Goal: Communication & Community: Answer question/provide support

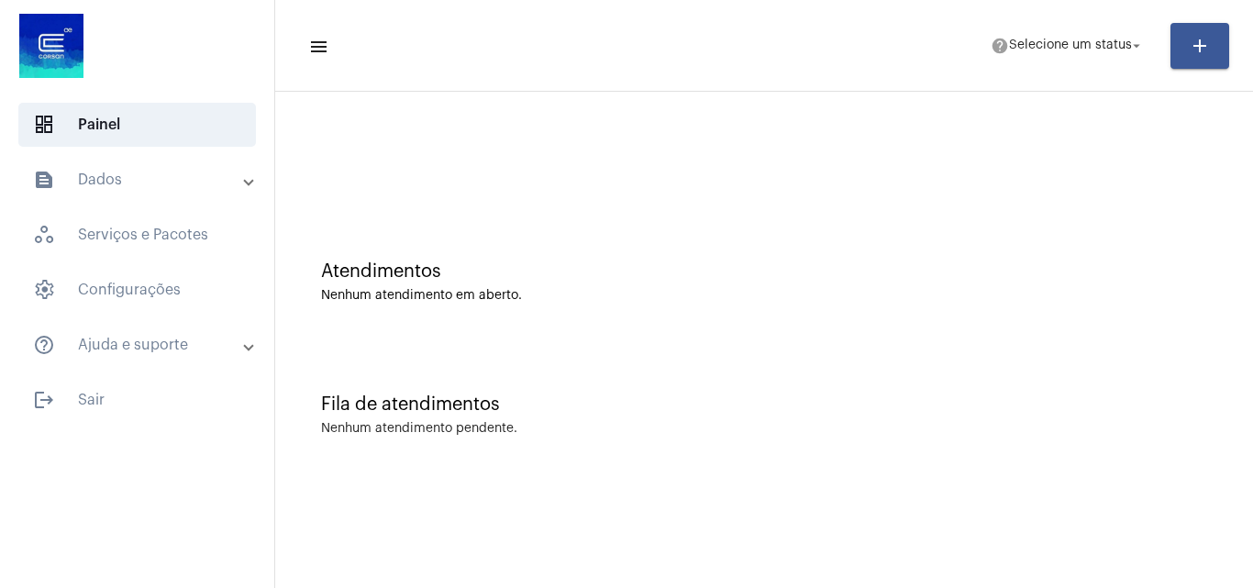
click at [677, 194] on div at bounding box center [763, 153] width 959 height 105
click at [154, 179] on mat-panel-title "text_snippet_outlined Dados" at bounding box center [139, 180] width 212 height 22
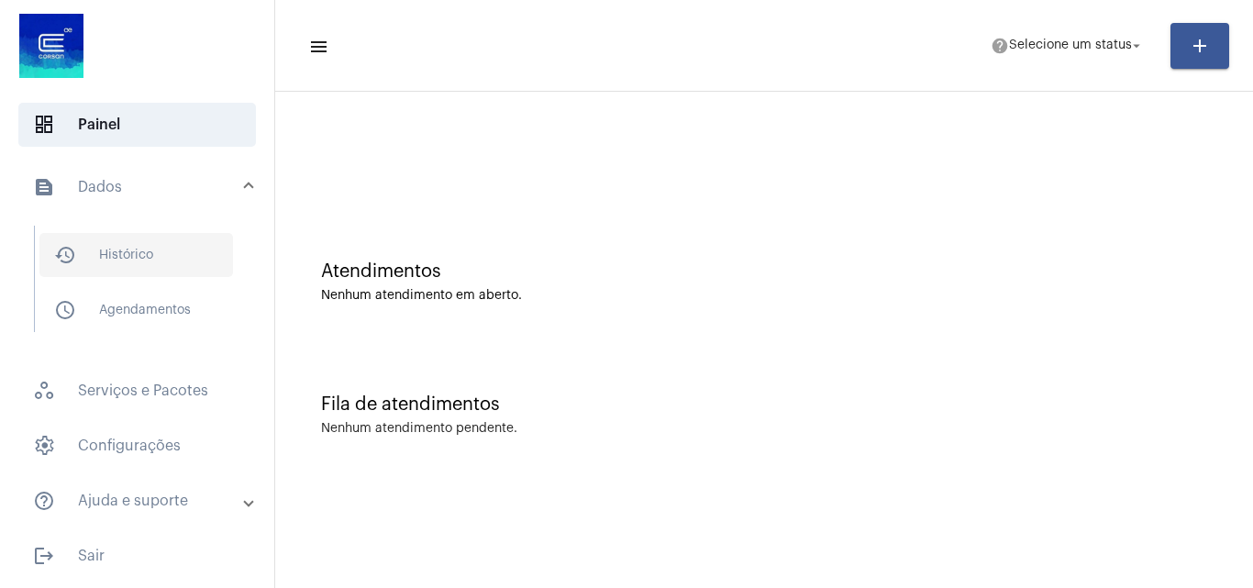
click at [138, 246] on span "history_outlined Histórico" at bounding box center [136, 255] width 194 height 44
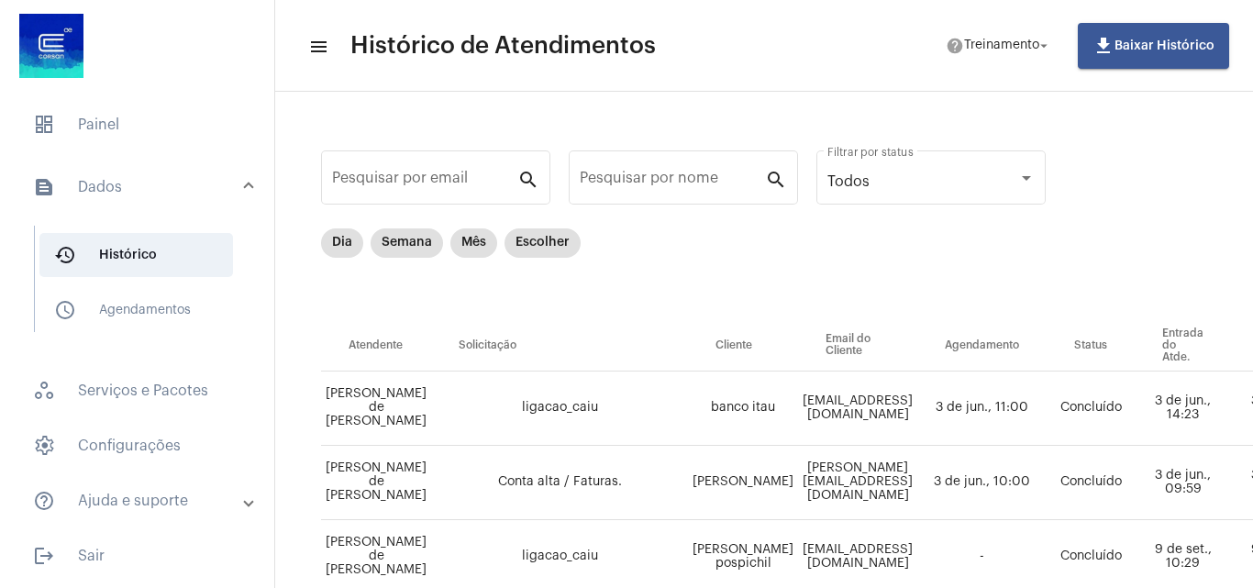
click at [238, 175] on mat-expansion-panel-header "text_snippet_outlined Dados" at bounding box center [142, 187] width 263 height 59
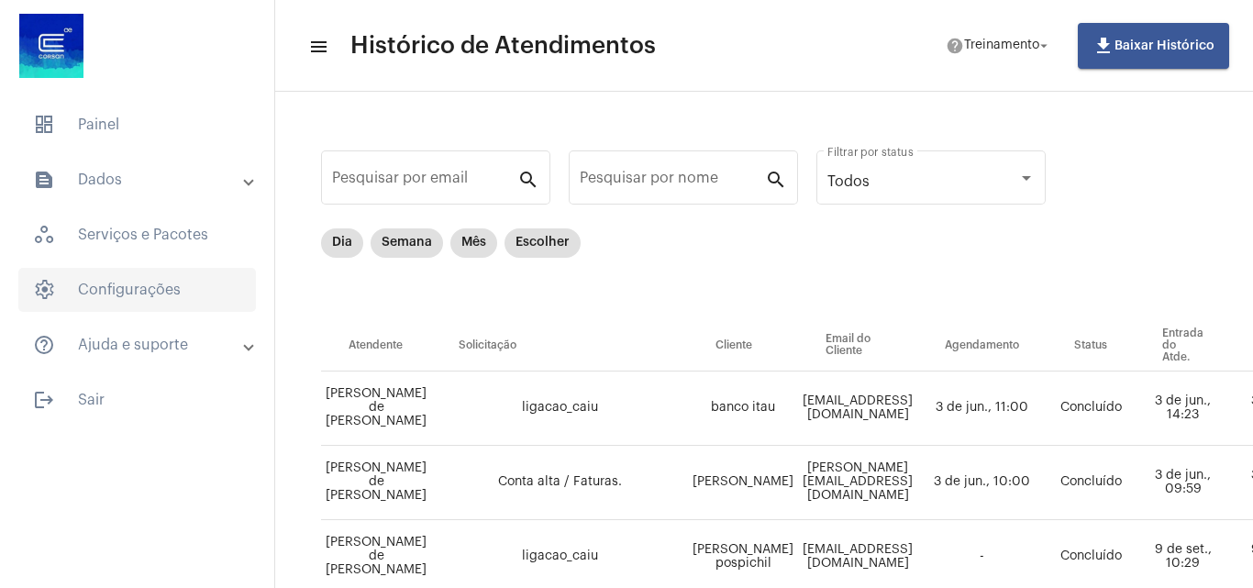
click at [150, 293] on span "settings Configurações" at bounding box center [137, 290] width 238 height 44
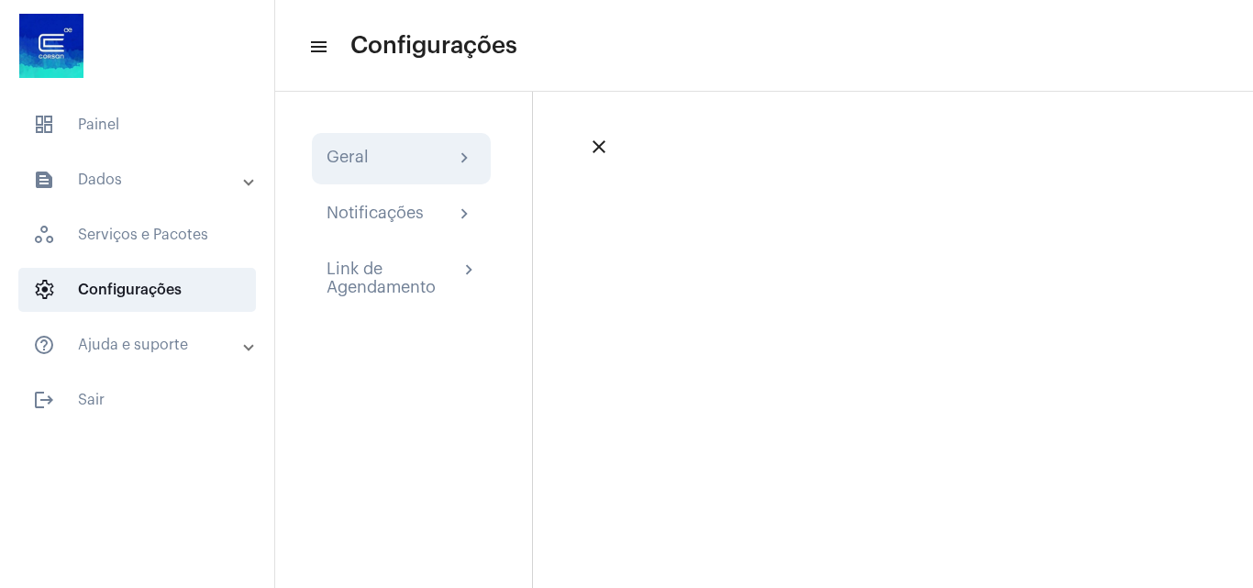
click at [344, 166] on div "Geral" at bounding box center [348, 159] width 42 height 22
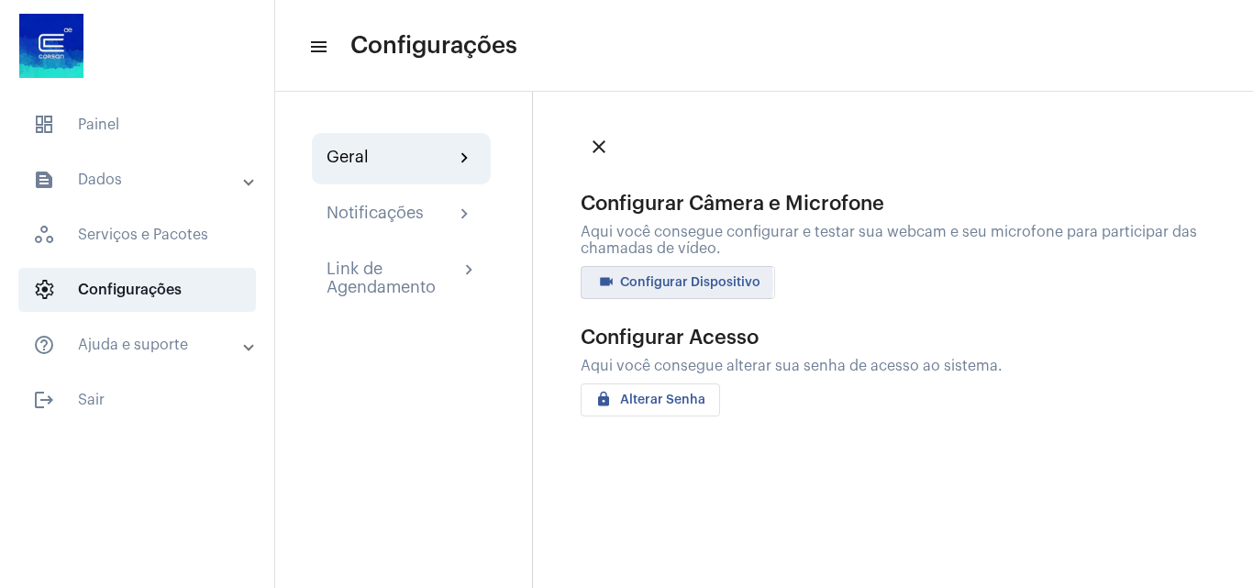
click at [662, 283] on span "videocam Configurar Dispositivo" at bounding box center [677, 282] width 165 height 13
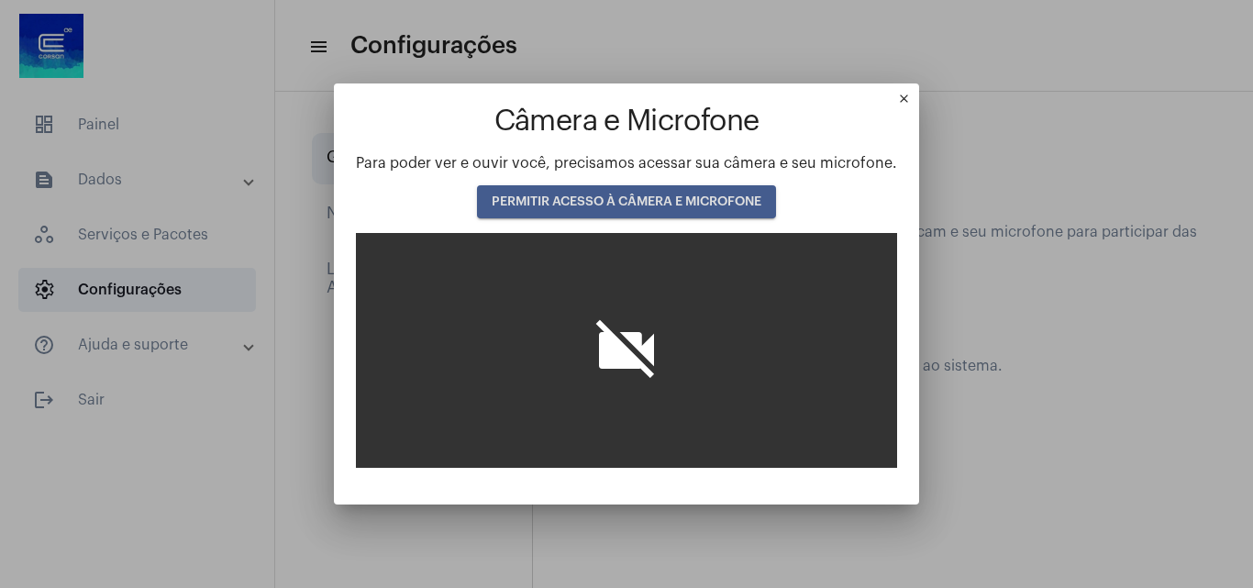
click at [619, 196] on span "PERMITIR ACESSO À CÂMERA E MICROFONE" at bounding box center [627, 201] width 270 height 13
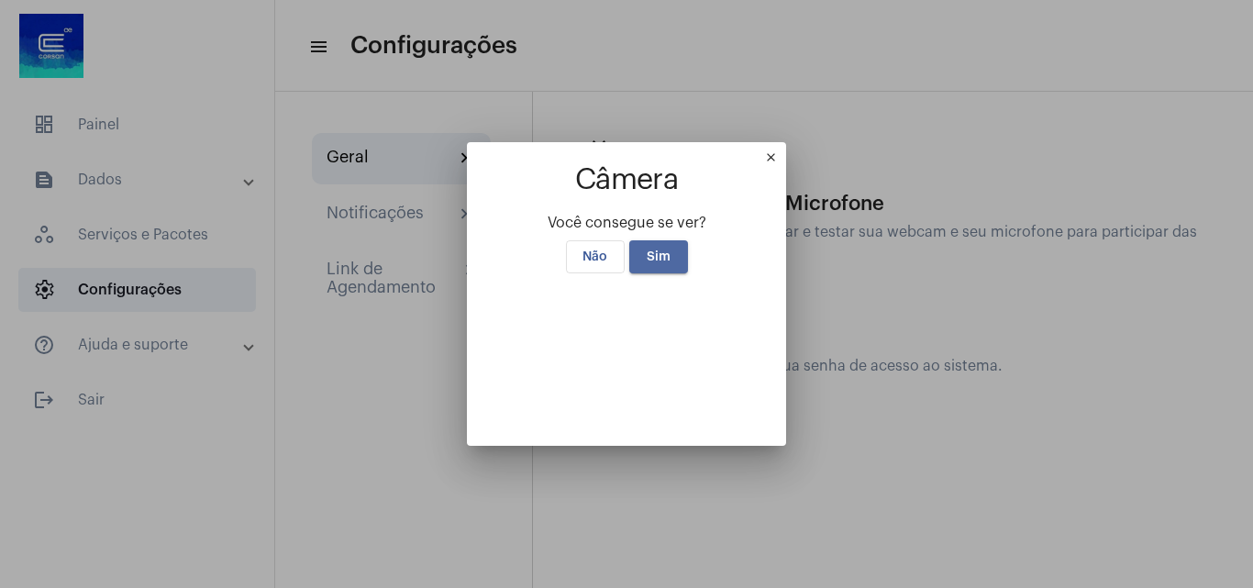
click at [659, 250] on span "Sim" at bounding box center [659, 256] width 24 height 13
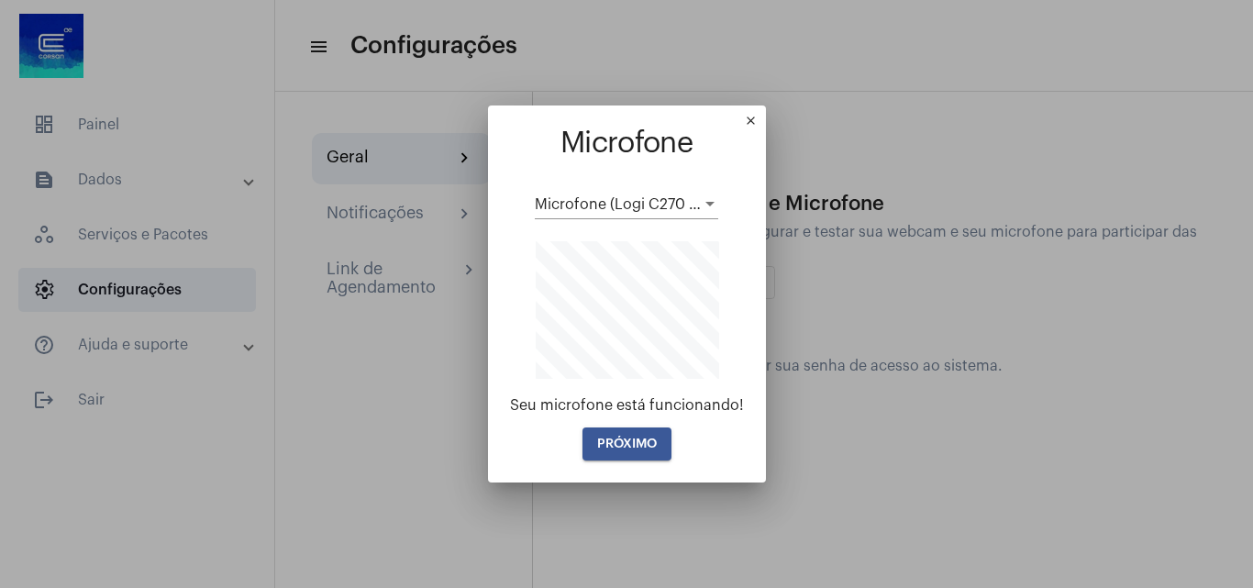
click at [615, 444] on span "PRÓXIMO" at bounding box center [627, 444] width 60 height 13
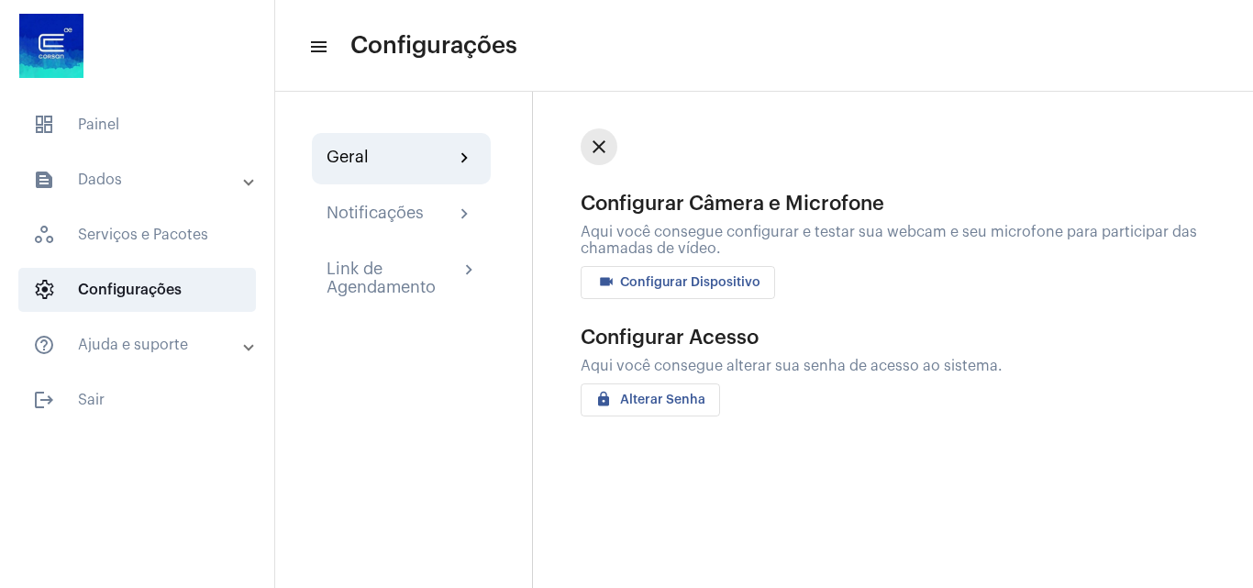
click at [606, 144] on mat-icon "close" at bounding box center [599, 147] width 22 height 22
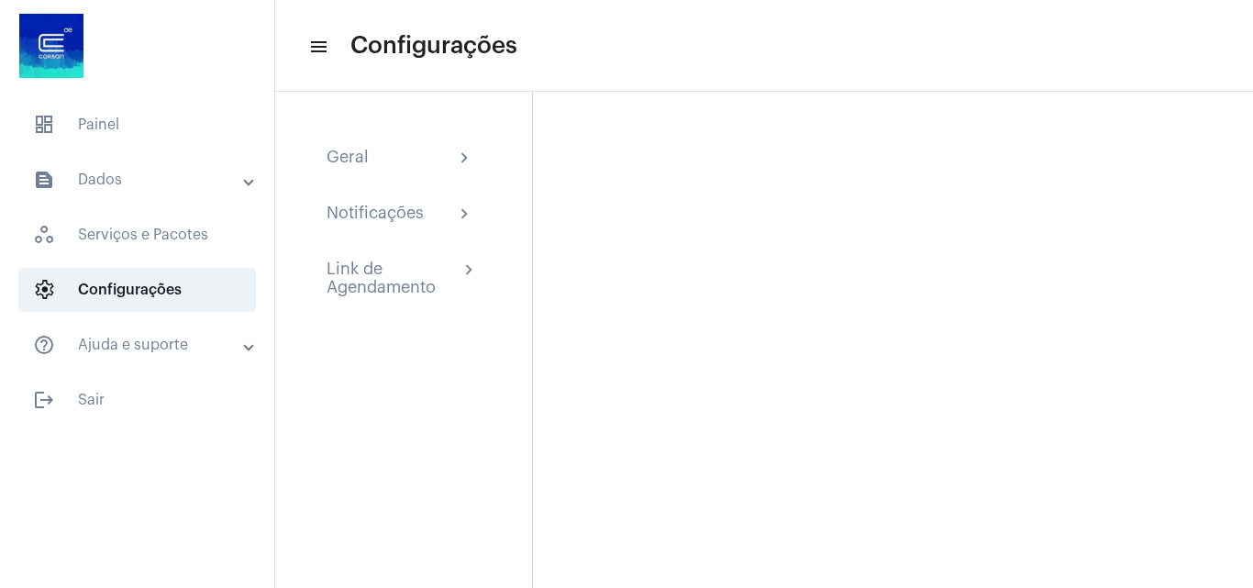
click at [166, 150] on mat-list "dashboard Painel text_snippet_outlined Dados history_outlined Histórico schedul…" at bounding box center [137, 258] width 274 height 327
drag, startPoint x: 123, startPoint y: 112, endPoint x: 123, endPoint y: 154, distance: 42.2
click at [123, 114] on span "dashboard Painel" at bounding box center [137, 125] width 238 height 44
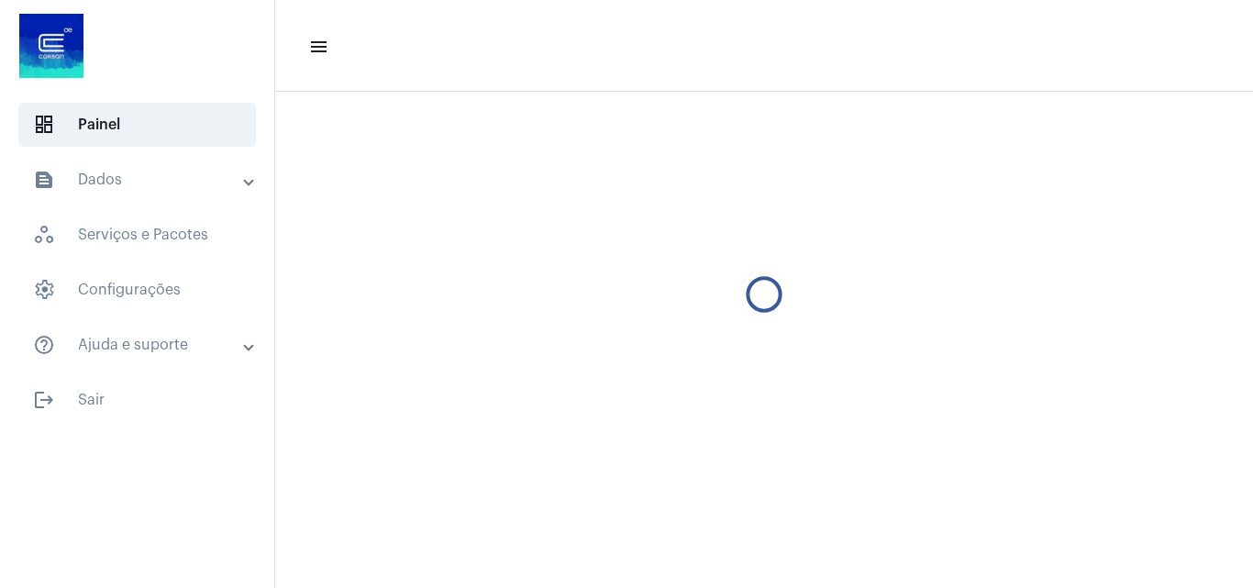
click at [123, 161] on mat-expansion-panel-header "text_snippet_outlined Dados" at bounding box center [142, 180] width 263 height 44
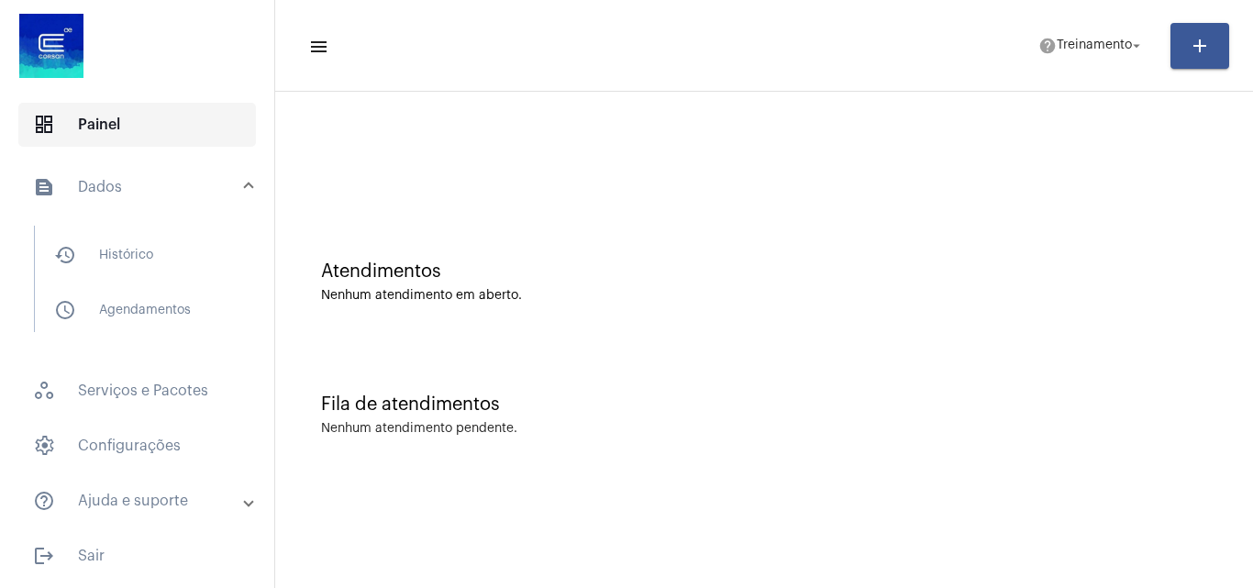
click at [134, 119] on span "dashboard Painel" at bounding box center [137, 125] width 238 height 44
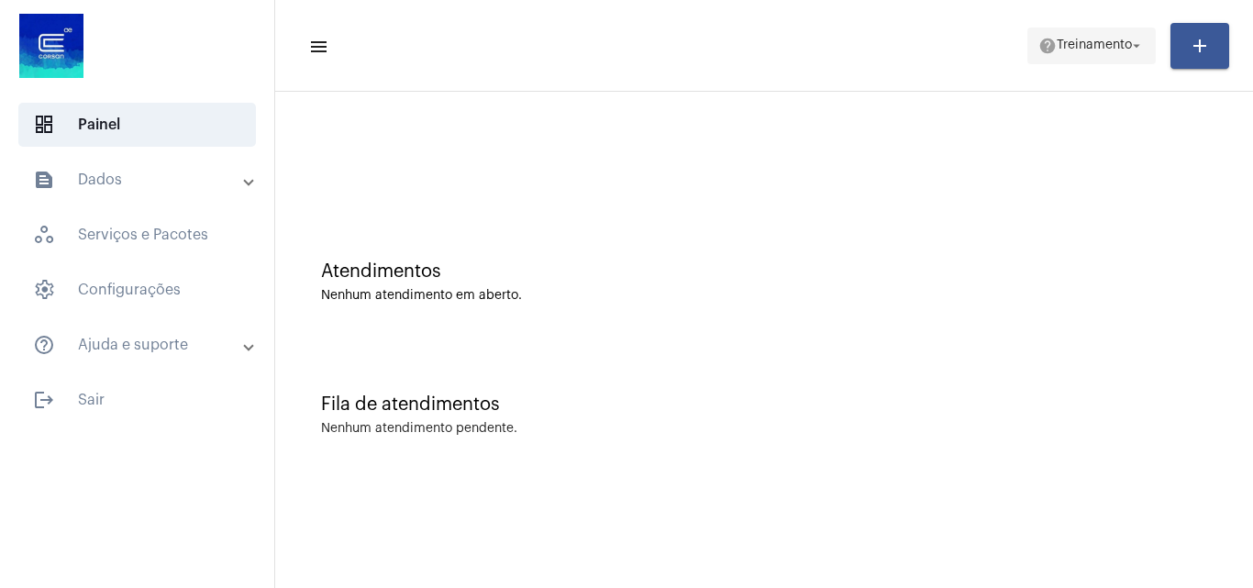
drag, startPoint x: 1100, startPoint y: 29, endPoint x: 1085, endPoint y: 60, distance: 33.6
click at [1095, 40] on span "help Treinamento arrow_drop_down" at bounding box center [1091, 44] width 106 height 33
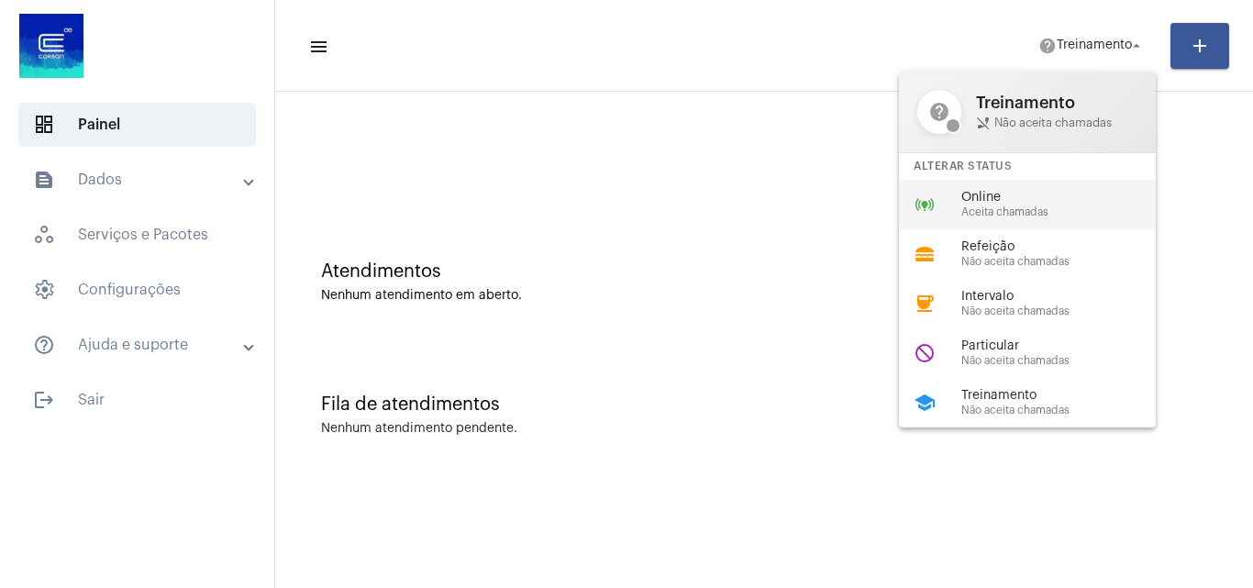
click at [1005, 215] on span "Aceita chamadas" at bounding box center [1065, 212] width 209 height 12
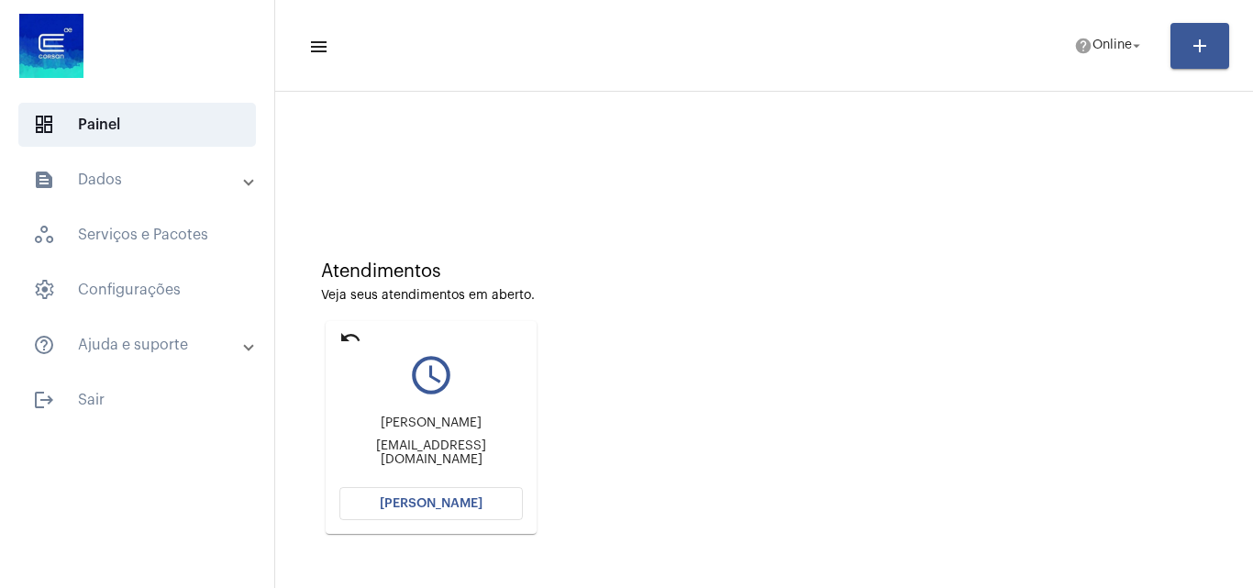
click at [419, 515] on button "[PERSON_NAME]" at bounding box center [430, 503] width 183 height 33
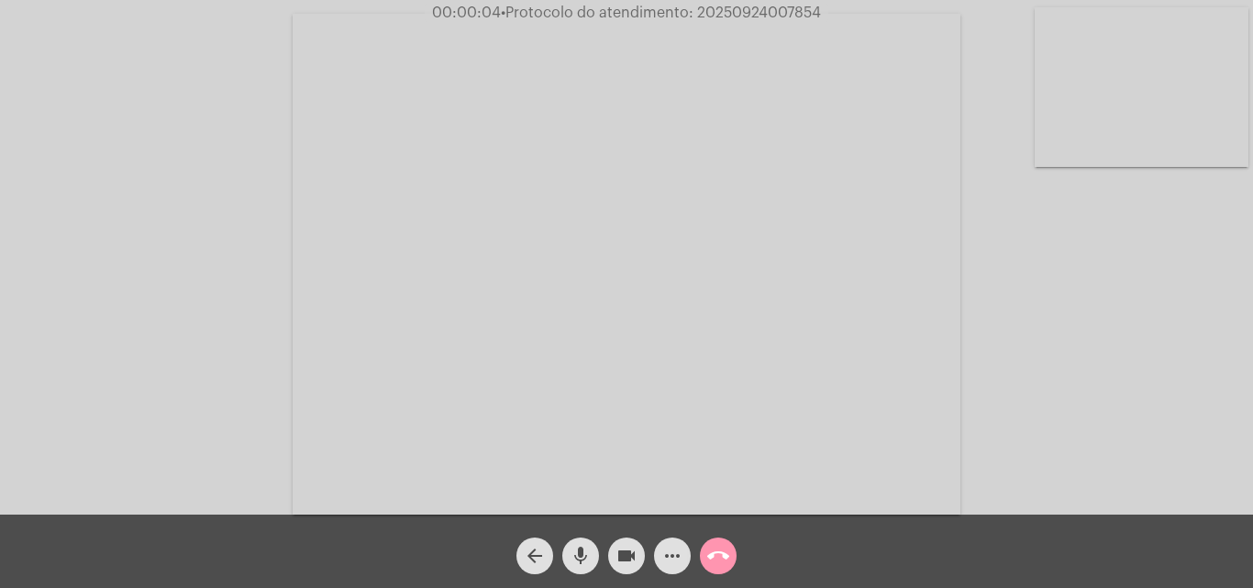
drag, startPoint x: 1181, startPoint y: 450, endPoint x: 1165, endPoint y: 426, distance: 29.3
click at [1170, 435] on div "Acessando Câmera e Microfone..." at bounding box center [626, 262] width 1249 height 515
click at [668, 557] on mat-icon "more_horiz" at bounding box center [672, 556] width 22 height 22
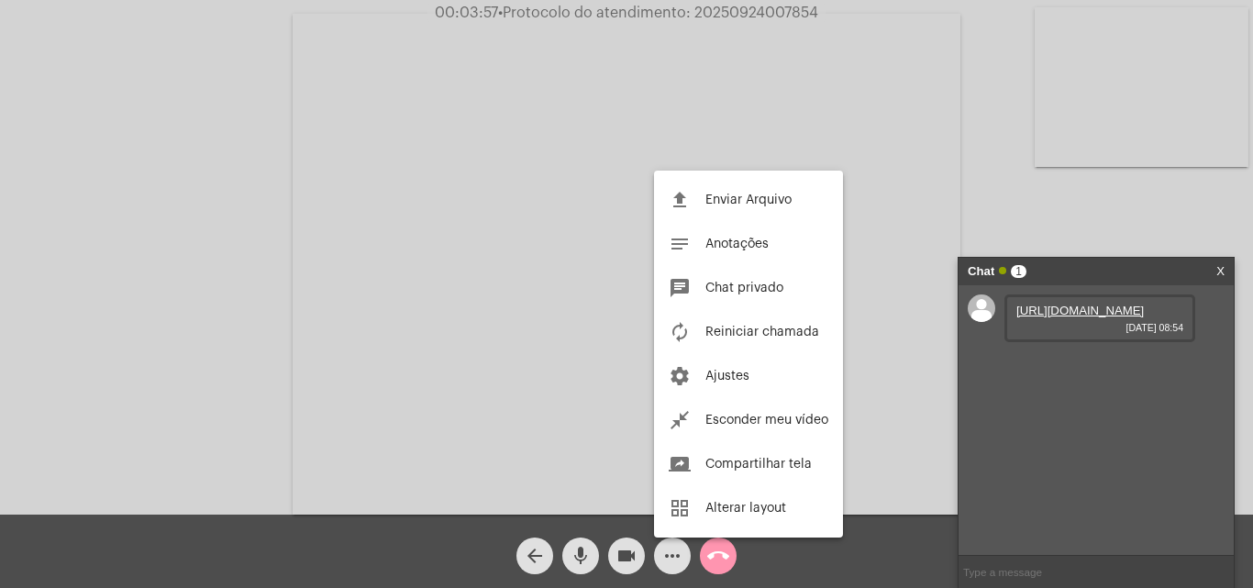
click at [927, 131] on div at bounding box center [626, 294] width 1253 height 588
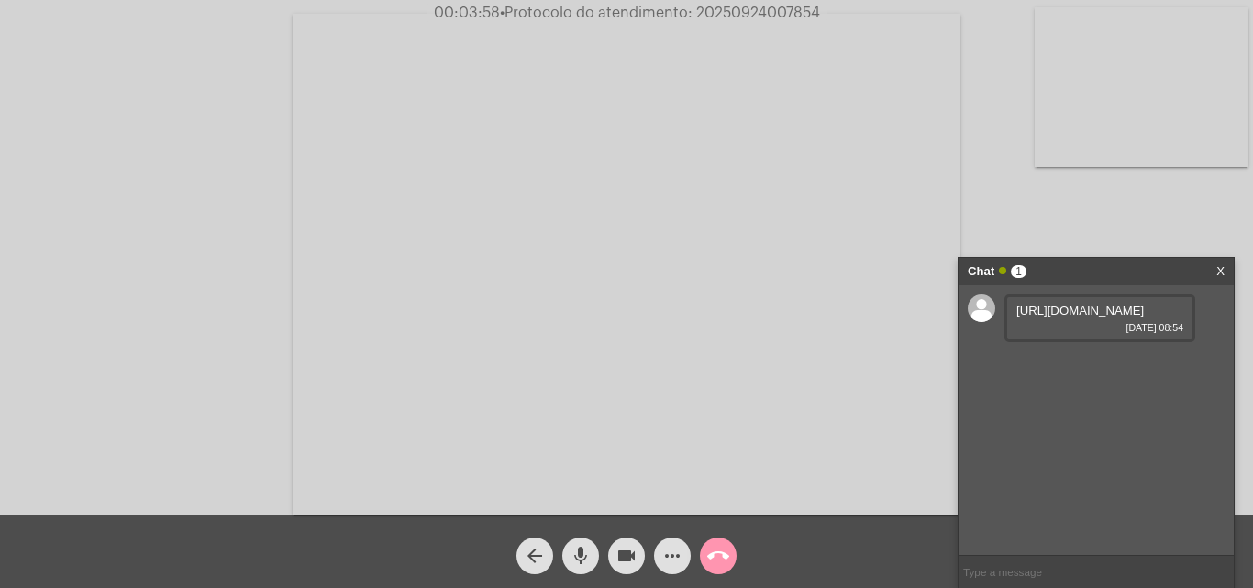
click at [1097, 317] on link "https://neft-transfer-bucket.s3.amazonaws.com/temp-0bd212f5-51f2-edd2-e62a-6149…" at bounding box center [1080, 311] width 128 height 14
click at [1068, 370] on link "https://neft-transfer-bucket.s3.amazonaws.com/temp-7eb26189-013b-eee6-b0c6-b71e…" at bounding box center [1080, 363] width 128 height 14
click at [1086, 370] on link "https://neft-transfer-bucket.s3.amazonaws.com/temp-7eb26189-013b-eee6-b0c6-b71e…" at bounding box center [1080, 363] width 128 height 14
click at [962, 271] on app-call "00:05:00 • Protocolo do atendimento: 20250924007854 Acessando Câmera e Microfon…" at bounding box center [626, 294] width 1253 height 588
click at [669, 554] on mat-icon "more_horiz" at bounding box center [672, 556] width 22 height 22
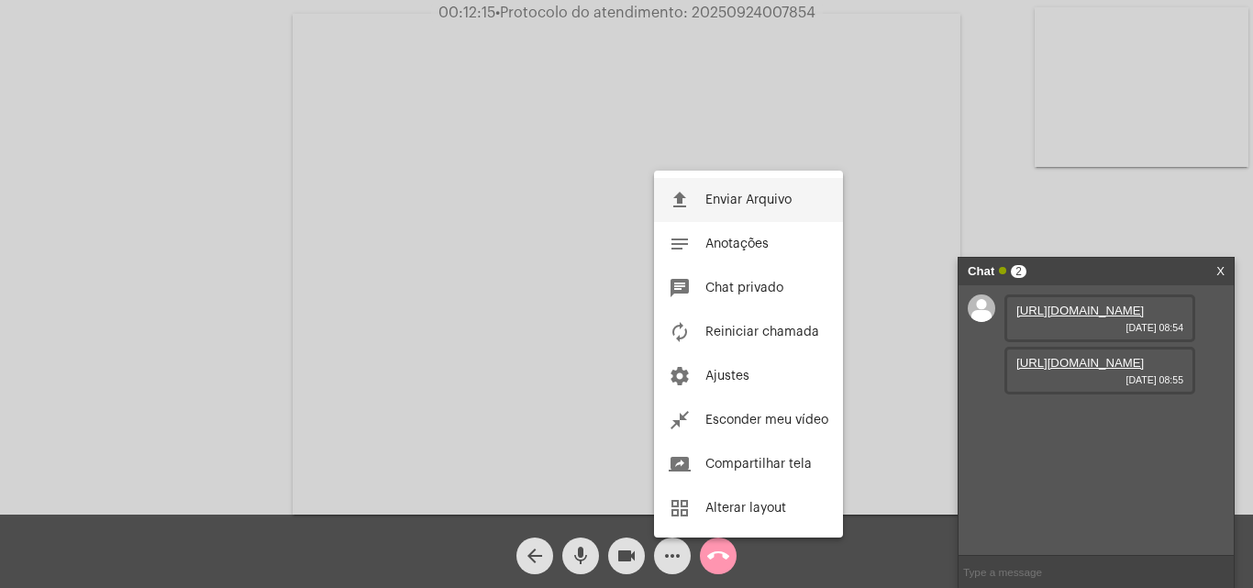
click at [730, 189] on button "file_upload Enviar Arquivo" at bounding box center [748, 200] width 189 height 44
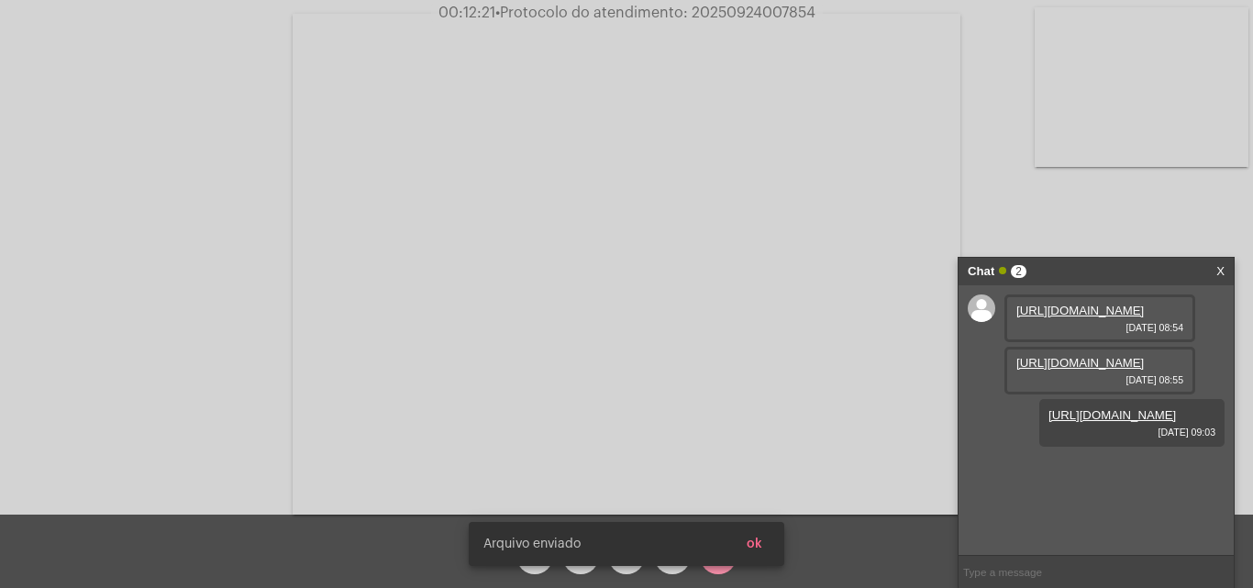
scroll to position [16, 0]
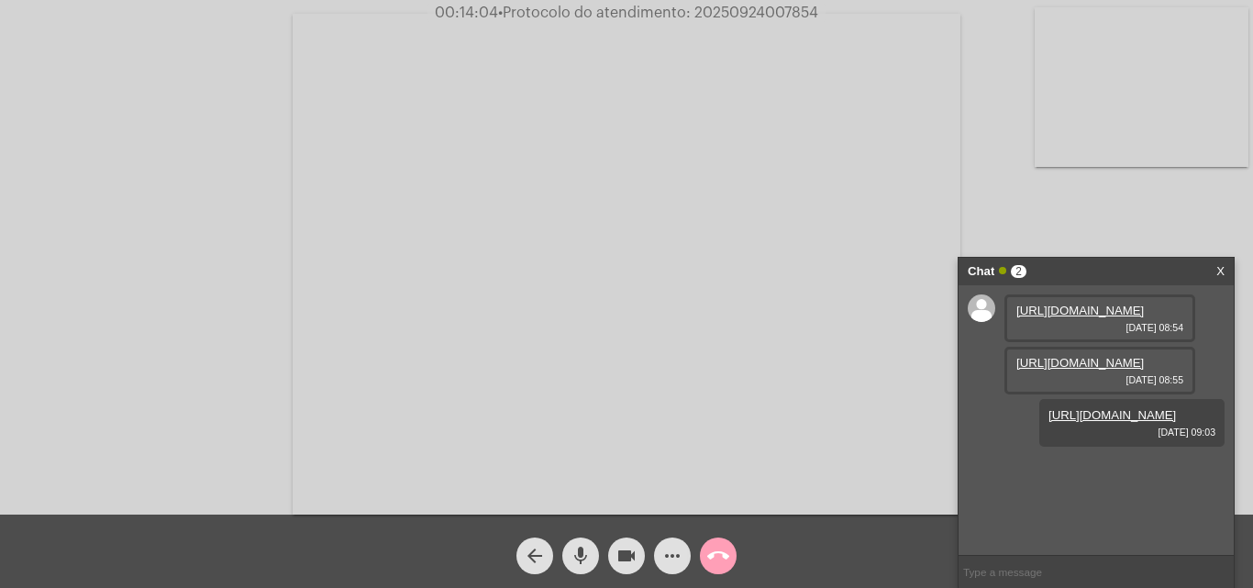
click at [717, 555] on mat-icon "call_end" at bounding box center [718, 556] width 22 height 22
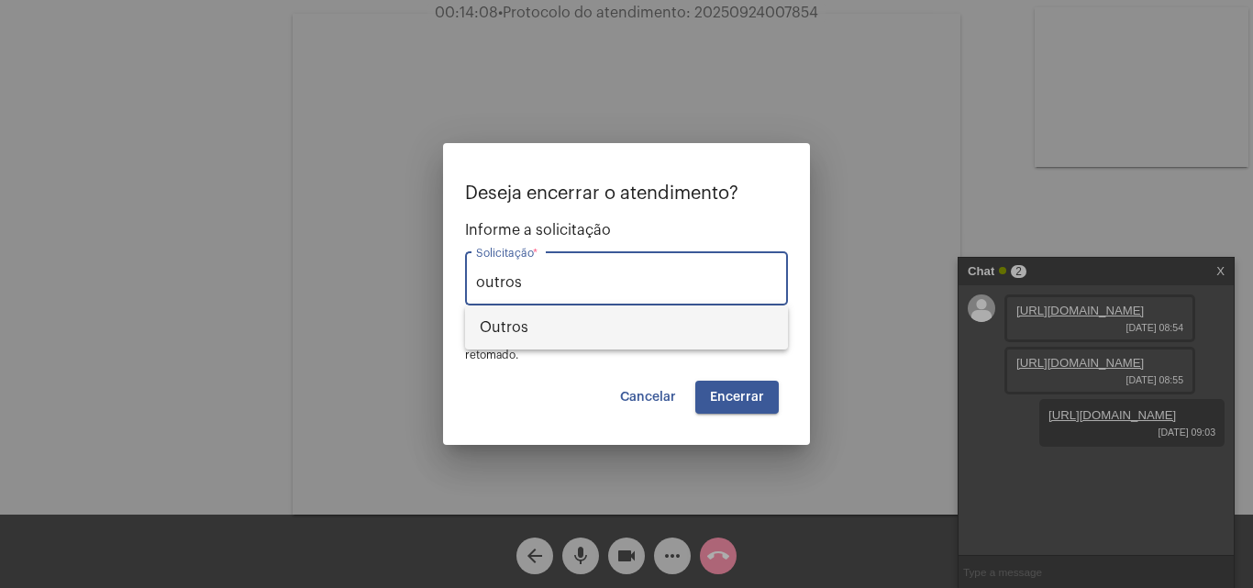
click at [595, 335] on span "Outros" at bounding box center [627, 327] width 294 height 44
type input "Outros"
click at [738, 398] on span "Encerrar" at bounding box center [737, 397] width 54 height 13
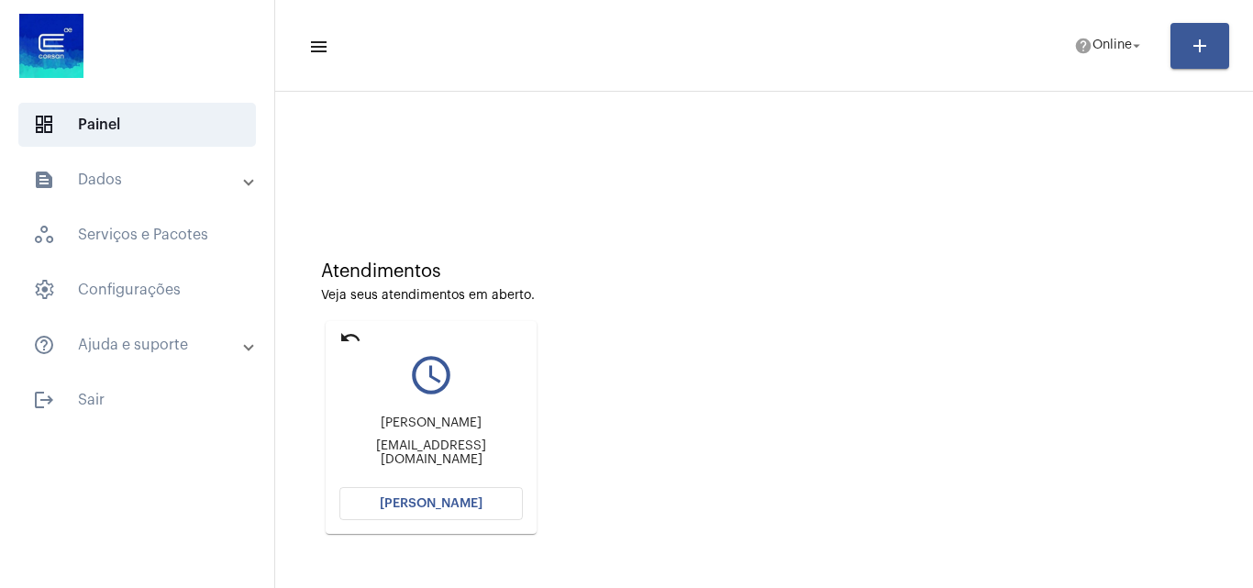
click at [416, 511] on button "[PERSON_NAME]" at bounding box center [430, 503] width 183 height 33
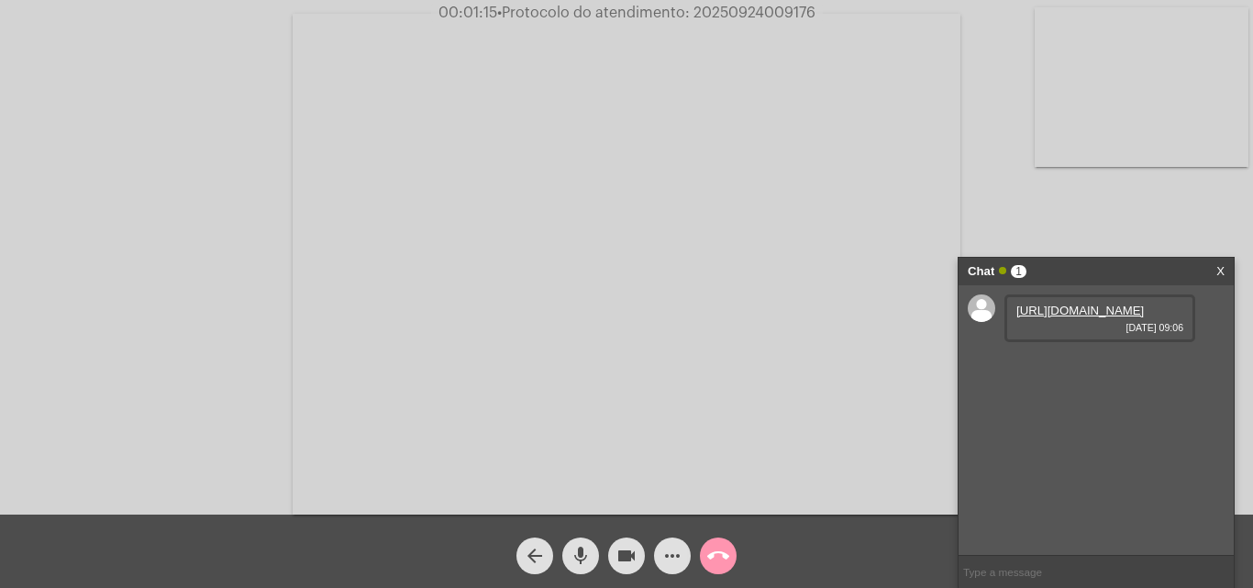
click at [1080, 317] on link "https://neft-transfer-bucket.s3.amazonaws.com/temp-bc259986-06ae-2ca3-107c-89b9…" at bounding box center [1080, 311] width 128 height 14
click at [1044, 370] on link "https://neft-transfer-bucket.s3.amazonaws.com/temp-3f46639f-f59b-39ee-6366-3e0b…" at bounding box center [1080, 363] width 128 height 14
click at [1044, 447] on div "10655212 24/09/2025 09:07" at bounding box center [1099, 423] width 191 height 48
click at [1043, 447] on div "10655212 24/09/2025 09:07" at bounding box center [1099, 423] width 191 height 48
drag, startPoint x: 1043, startPoint y: 492, endPoint x: 1059, endPoint y: 488, distance: 16.0
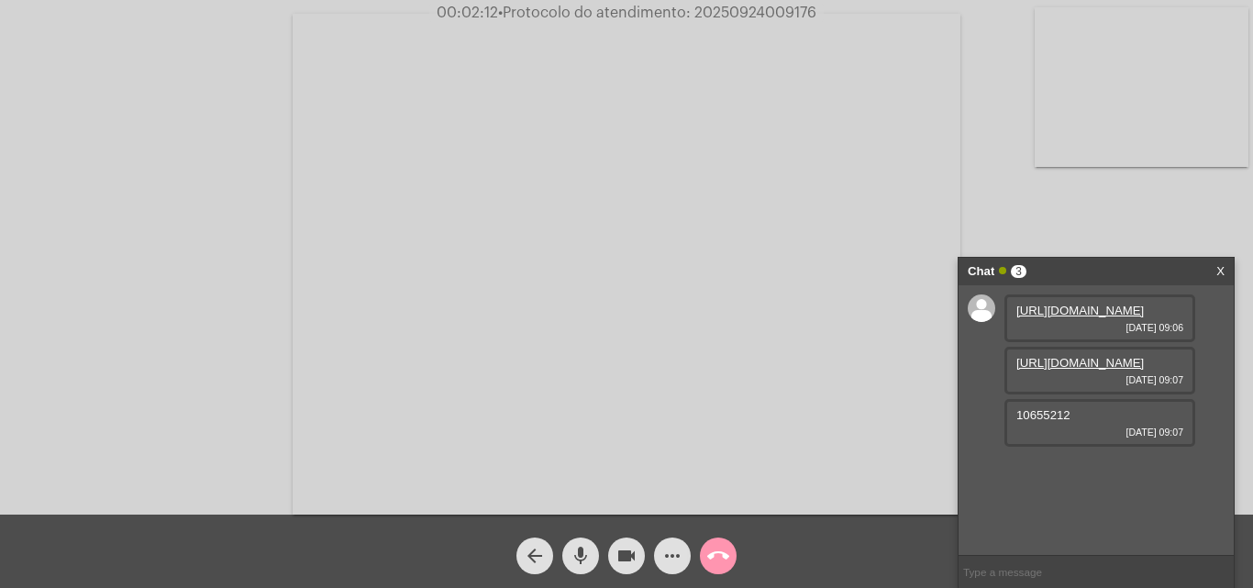
copy span "10655212"
click at [664, 554] on mat-icon "more_horiz" at bounding box center [672, 556] width 22 height 22
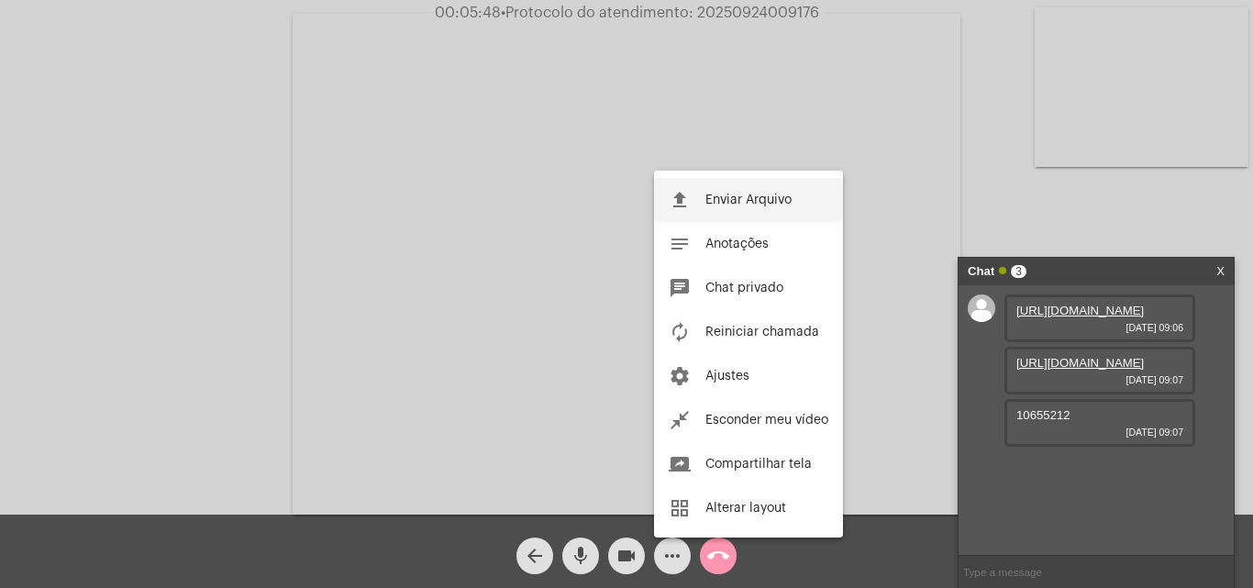
click at [737, 205] on span "Enviar Arquivo" at bounding box center [748, 200] width 86 height 13
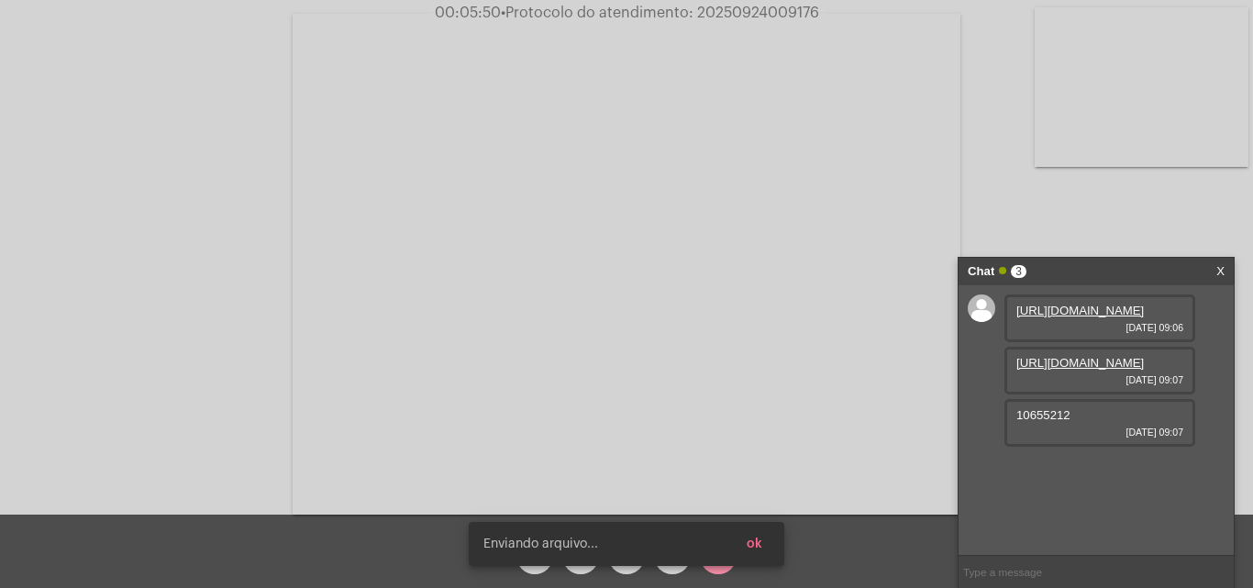
scroll to position [68, 0]
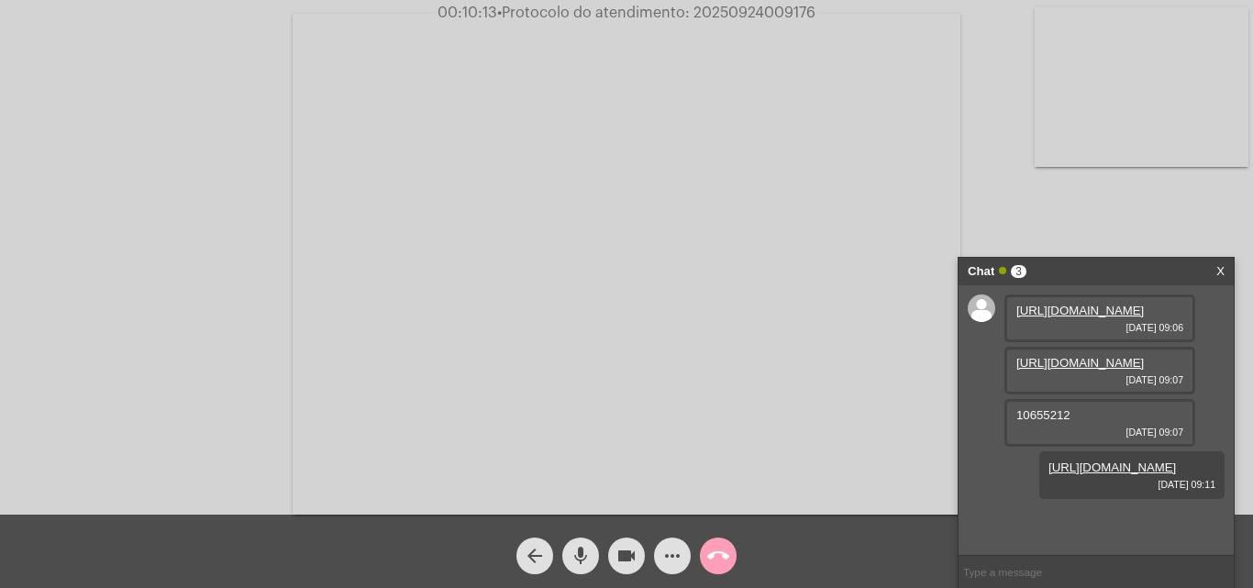
click at [711, 560] on mat-icon "call_end" at bounding box center [718, 556] width 22 height 22
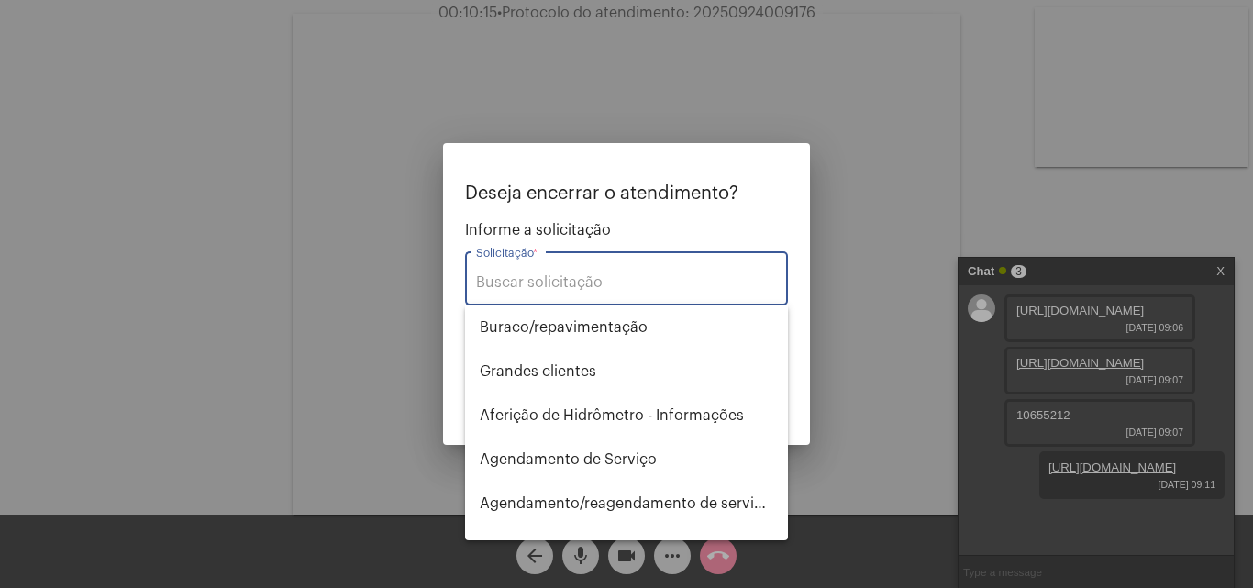
click at [591, 299] on div "Solicitação *" at bounding box center [626, 277] width 301 height 58
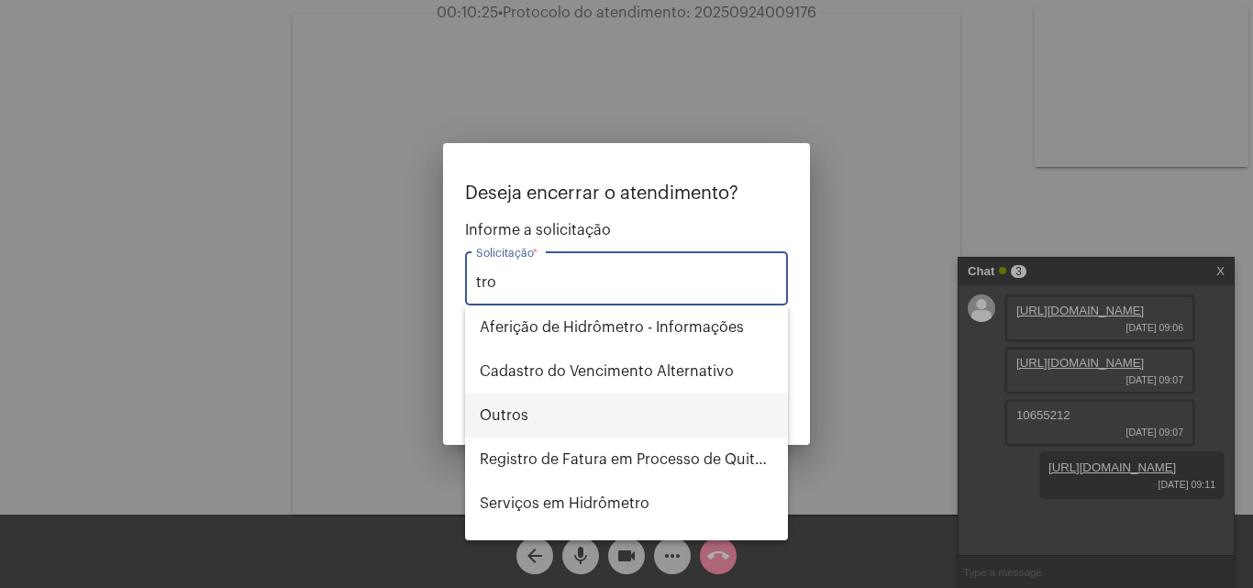
click at [551, 411] on span "Outros" at bounding box center [627, 416] width 294 height 44
type input "Outros"
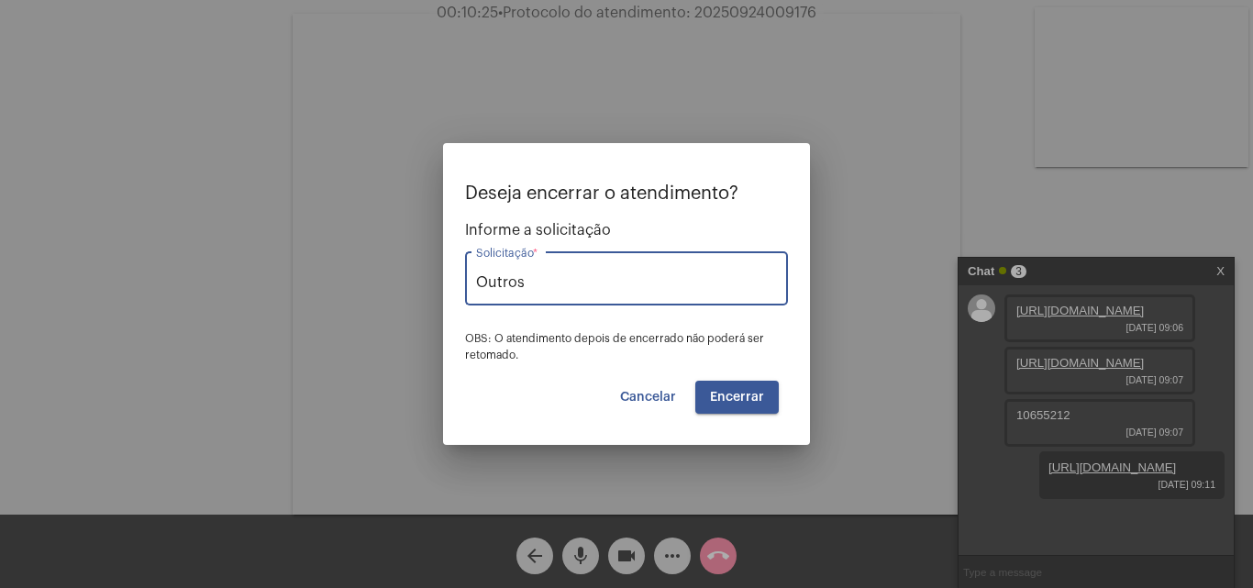
click at [749, 391] on span "Encerrar" at bounding box center [737, 397] width 54 height 13
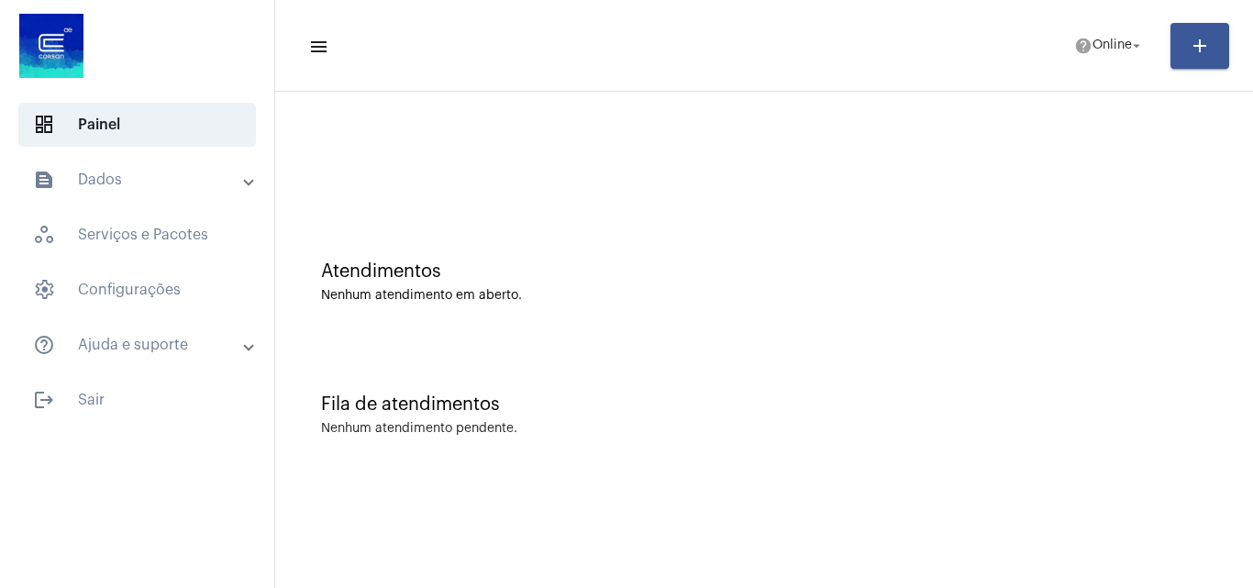
click at [122, 188] on mat-panel-title "text_snippet_outlined Dados" at bounding box center [139, 180] width 212 height 22
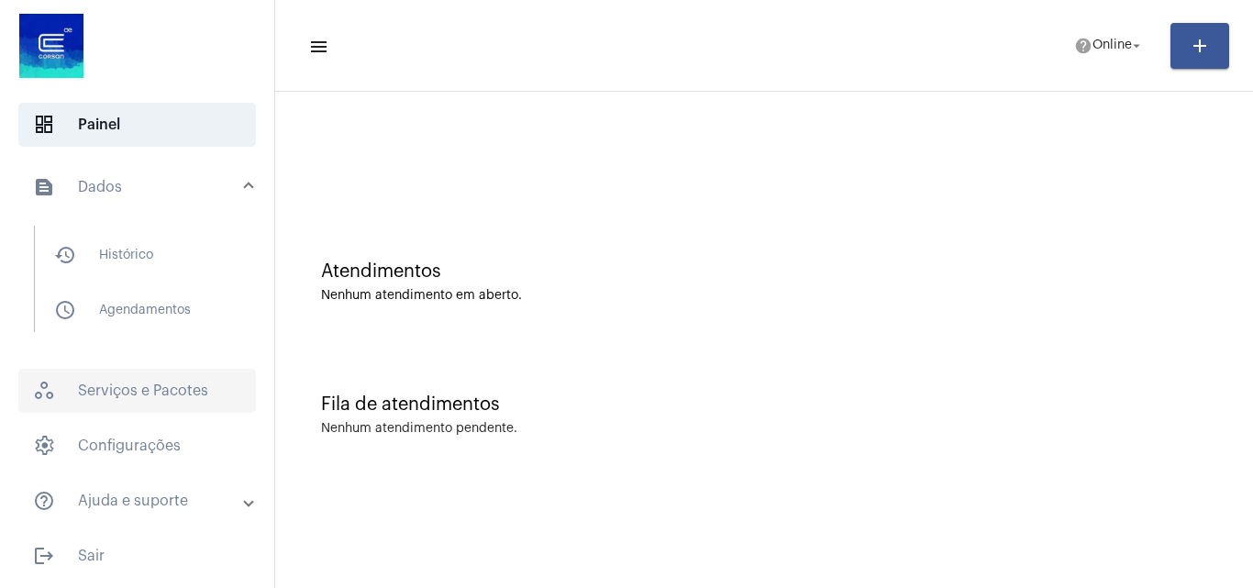
click at [130, 383] on span "workspaces_outlined Serviços e Pacotes" at bounding box center [137, 391] width 238 height 44
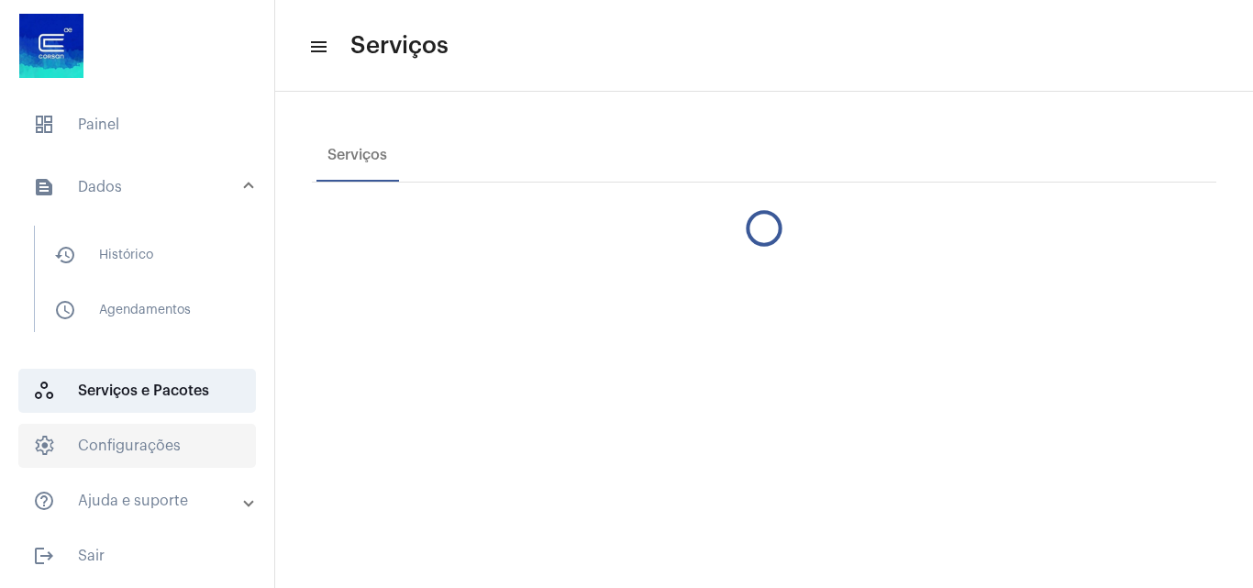
click at [132, 448] on span "settings Configurações" at bounding box center [137, 446] width 238 height 44
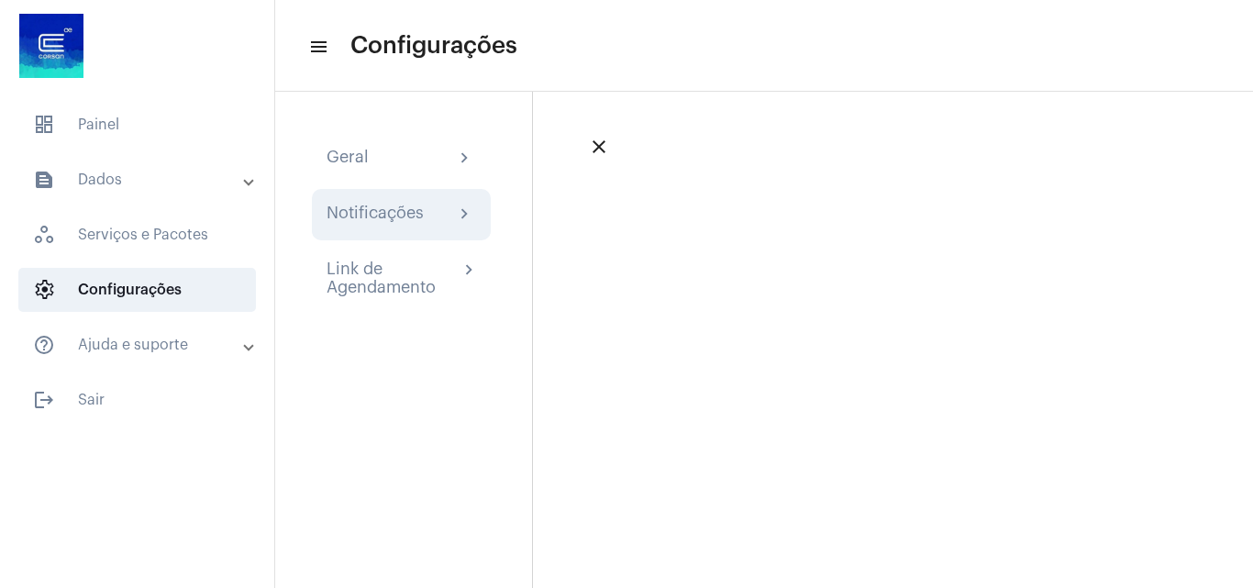
click at [427, 212] on div "Notificações chevron_right" at bounding box center [402, 215] width 150 height 22
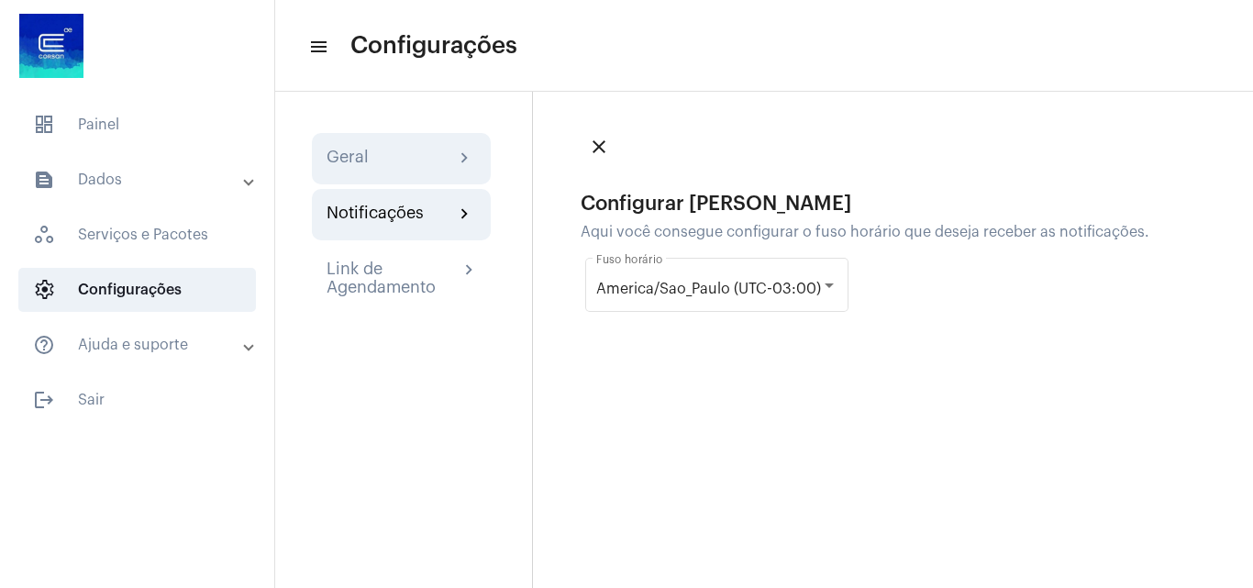
click at [397, 159] on div "Geral chevron_right" at bounding box center [402, 159] width 150 height 22
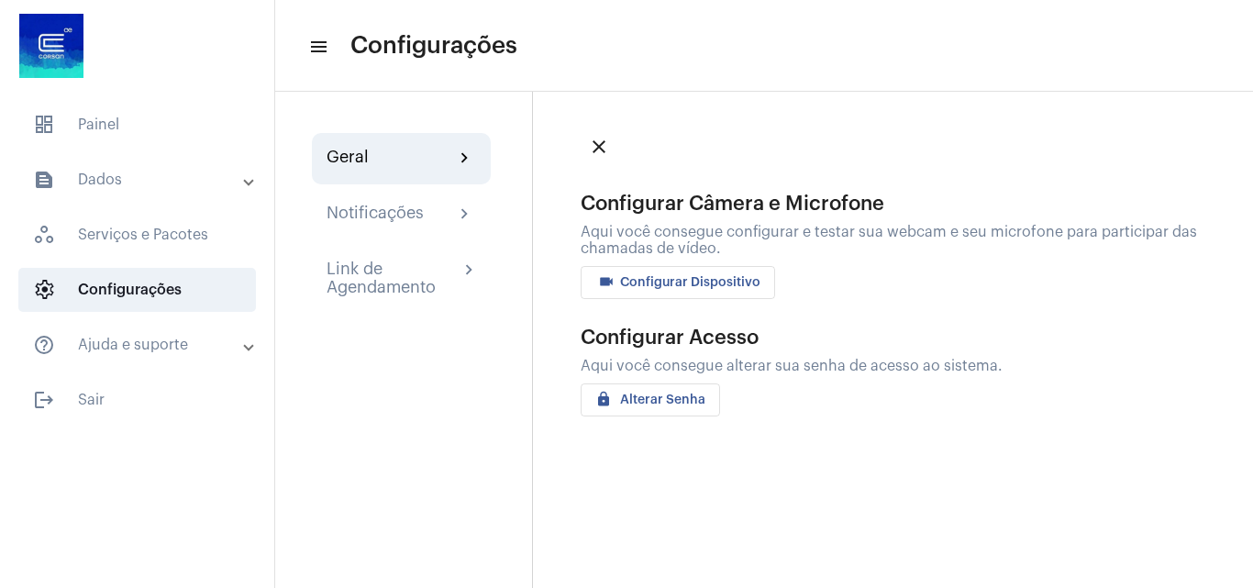
click at [595, 280] on button "videocam Configurar Dispositivo" at bounding box center [678, 282] width 194 height 33
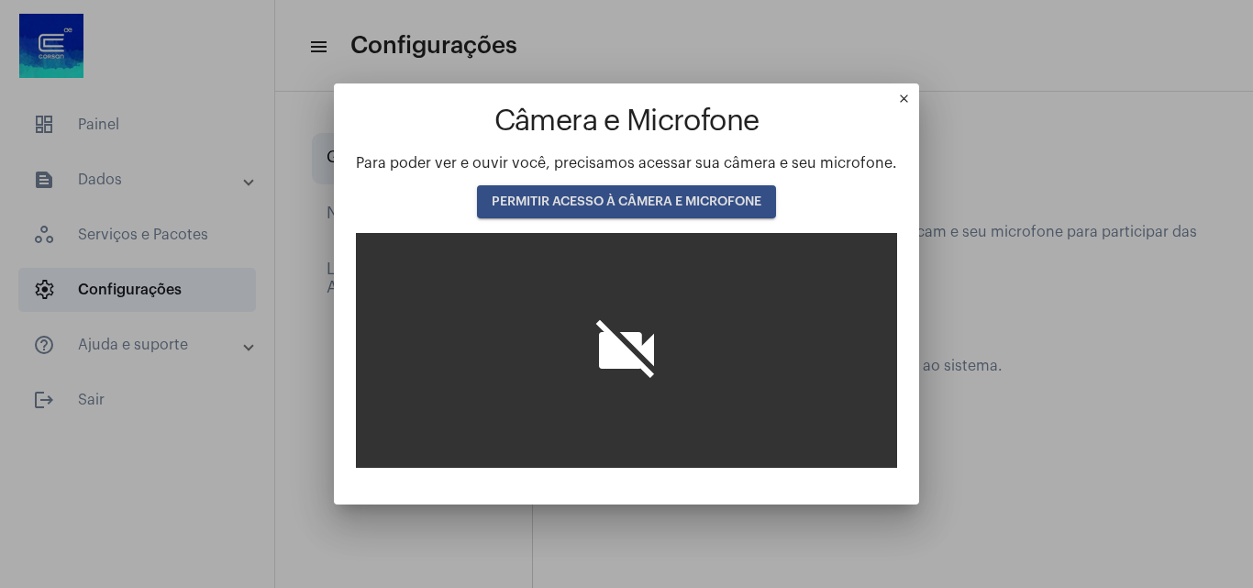
click at [635, 193] on button "PERMITIR ACESSO À CÂMERA E MICROFONE" at bounding box center [626, 201] width 299 height 33
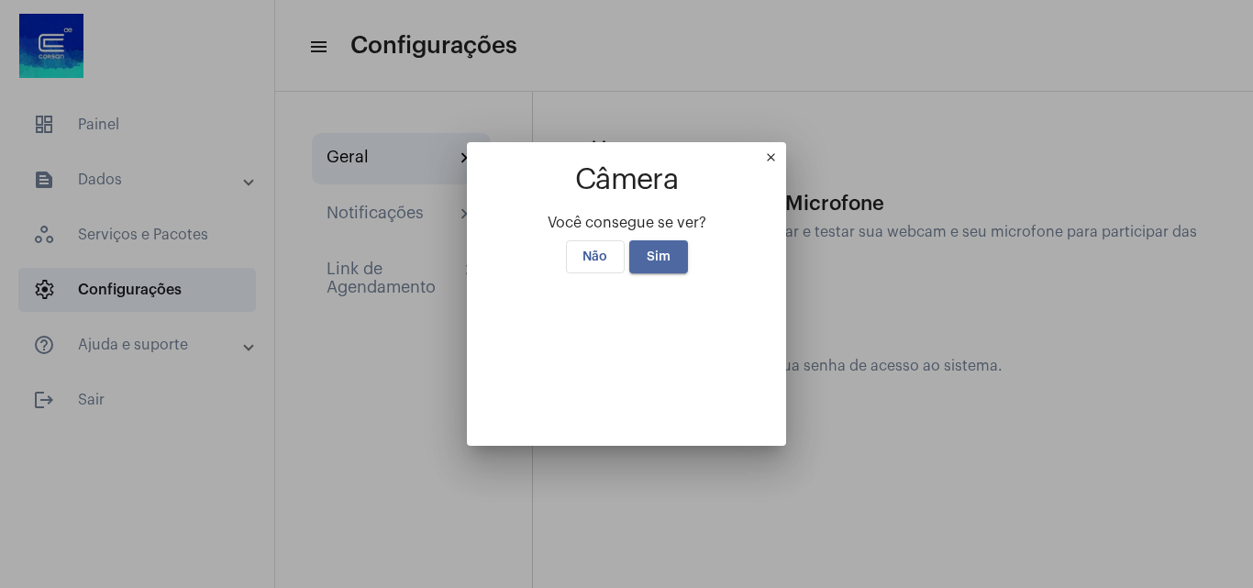
click at [657, 240] on button "Sim" at bounding box center [658, 256] width 59 height 33
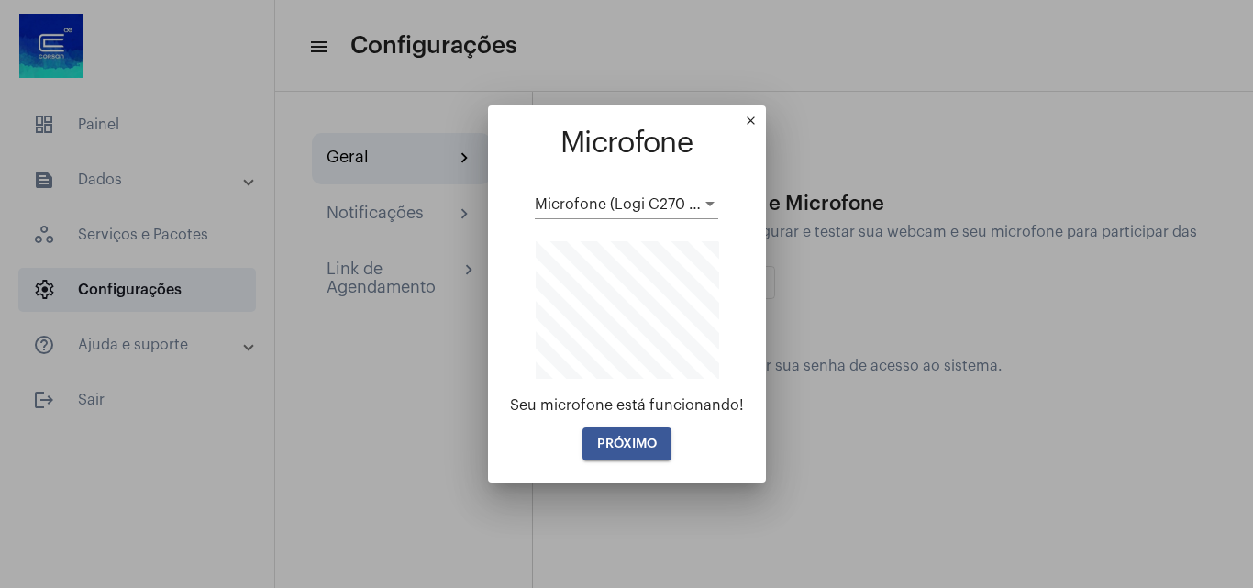
click at [615, 468] on mat-dialog-container "close Microfone Microfone (Logi C270 HD WebCam) (046d:0825) Seu microfone está …" at bounding box center [627, 293] width 278 height 376
drag, startPoint x: 629, startPoint y: 451, endPoint x: 516, endPoint y: 337, distance: 160.9
click at [629, 450] on button "PRÓXIMO" at bounding box center [626, 443] width 89 height 33
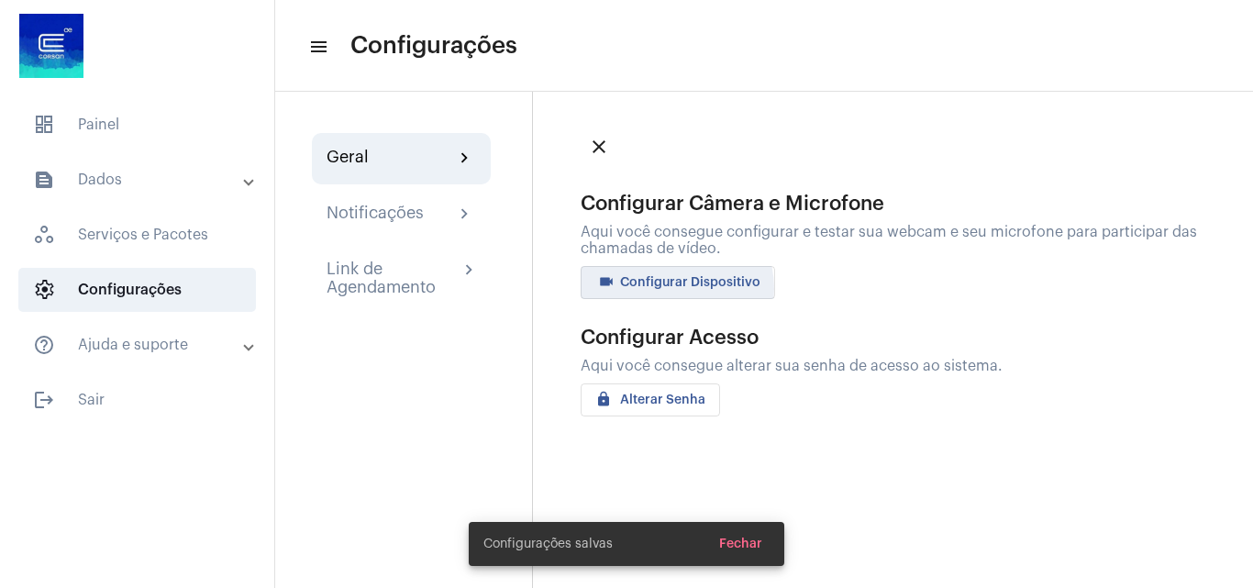
click at [665, 289] on button "videocam Configurar Dispositivo" at bounding box center [678, 282] width 194 height 33
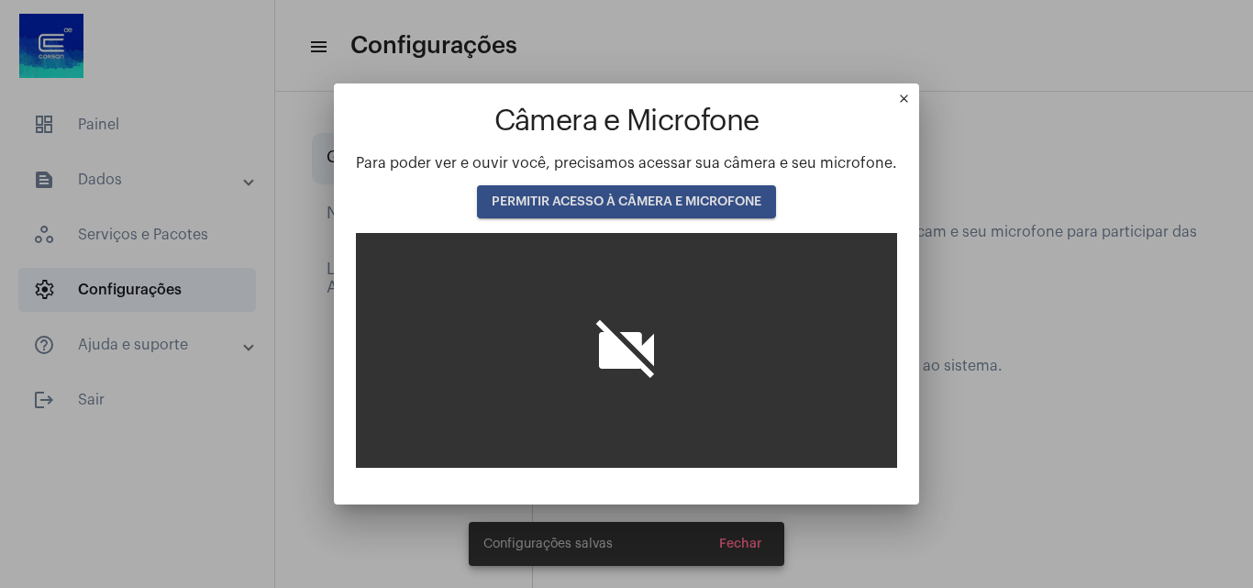
click at [640, 190] on button "PERMITIR ACESSO À CÂMERA E MICROFONE" at bounding box center [626, 201] width 299 height 33
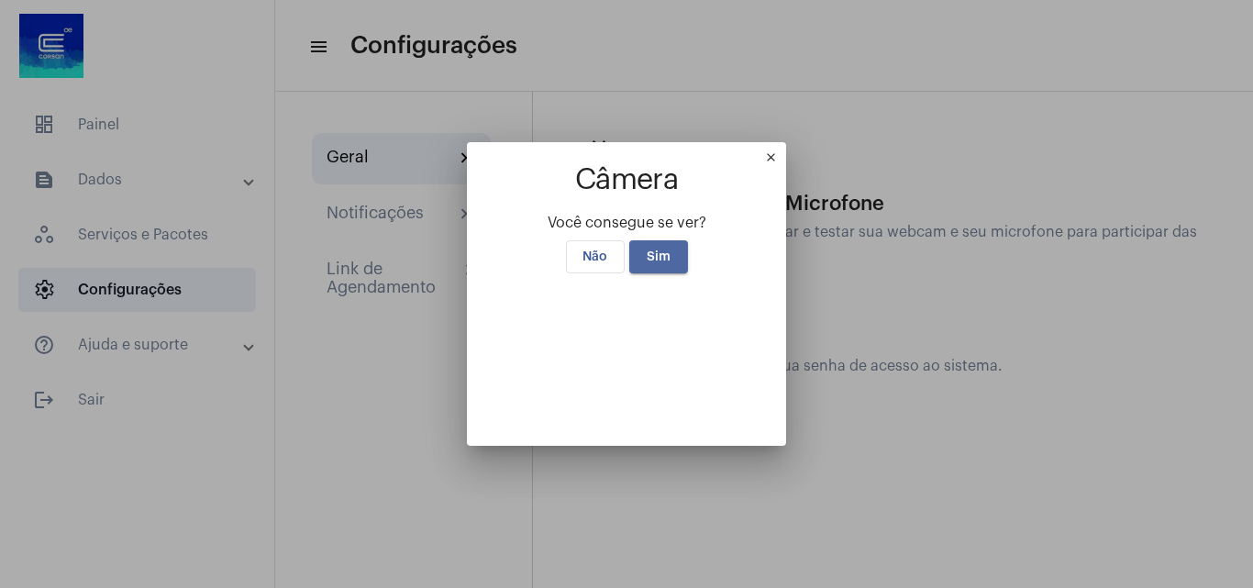
click at [651, 250] on span "Sim" at bounding box center [659, 256] width 24 height 13
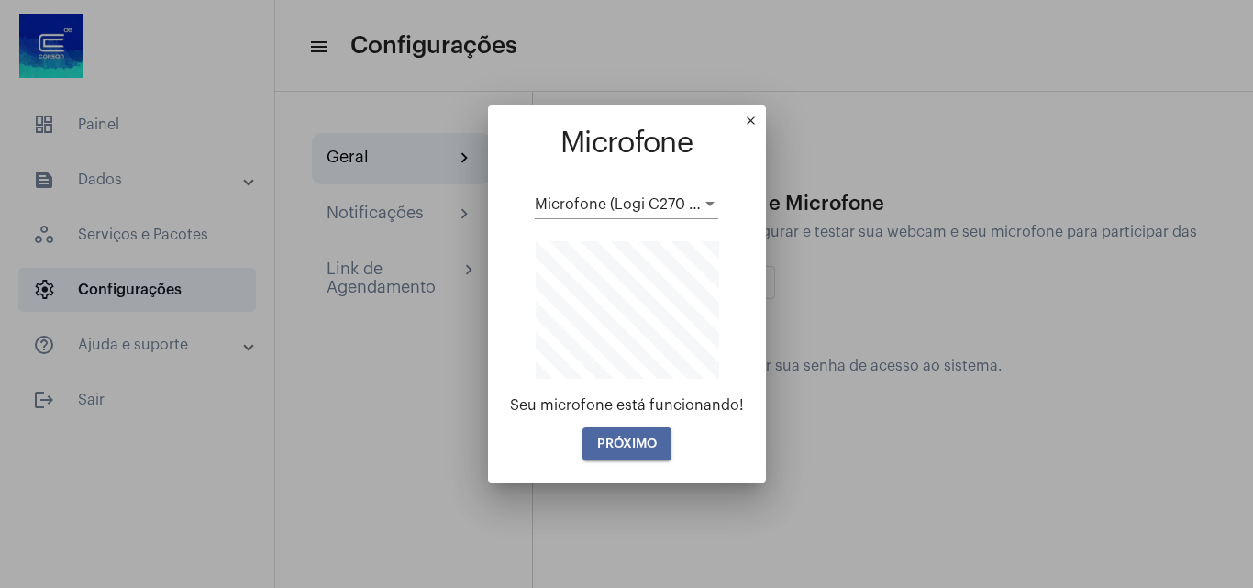
click at [621, 448] on span "PRÓXIMO" at bounding box center [627, 444] width 60 height 13
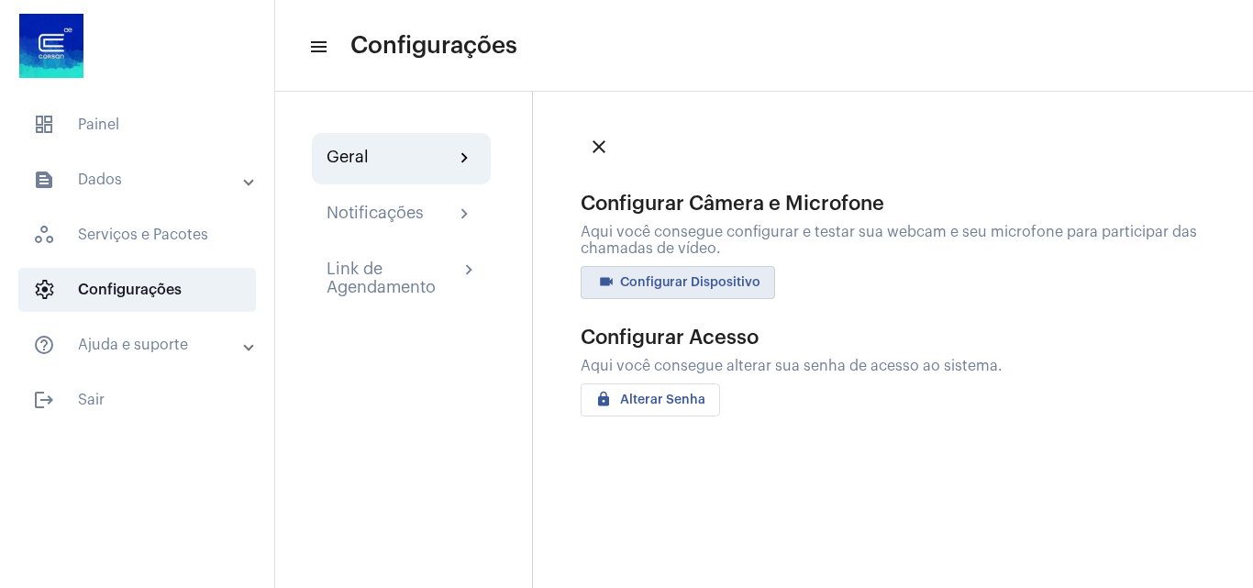
click at [602, 139] on mat-icon "close" at bounding box center [599, 147] width 22 height 22
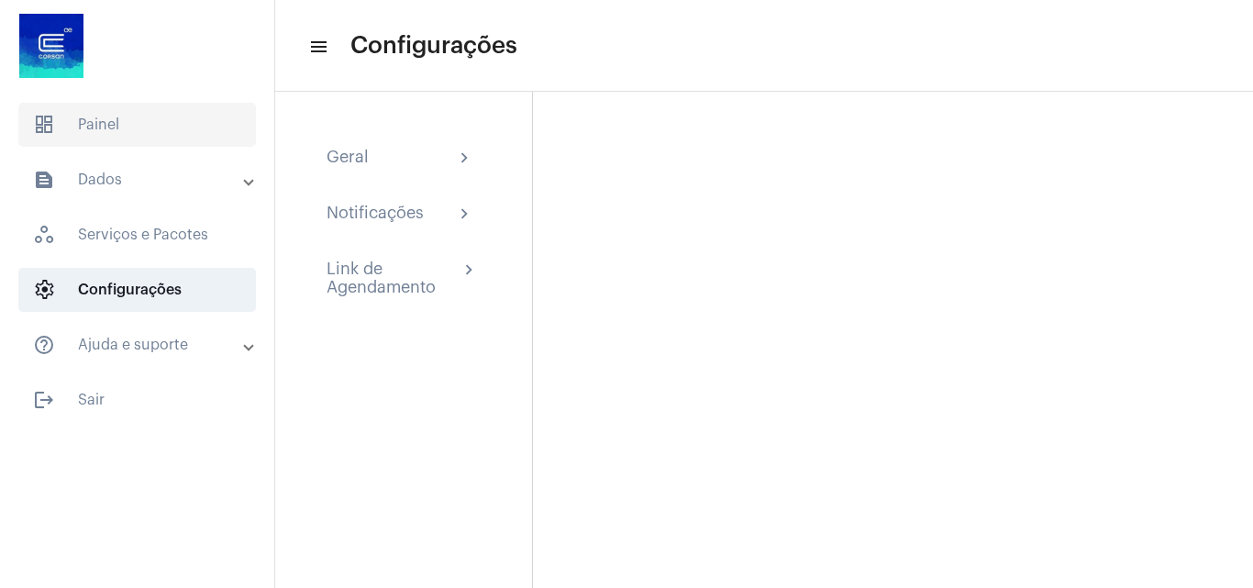
click at [133, 110] on span "dashboard Painel" at bounding box center [137, 125] width 238 height 44
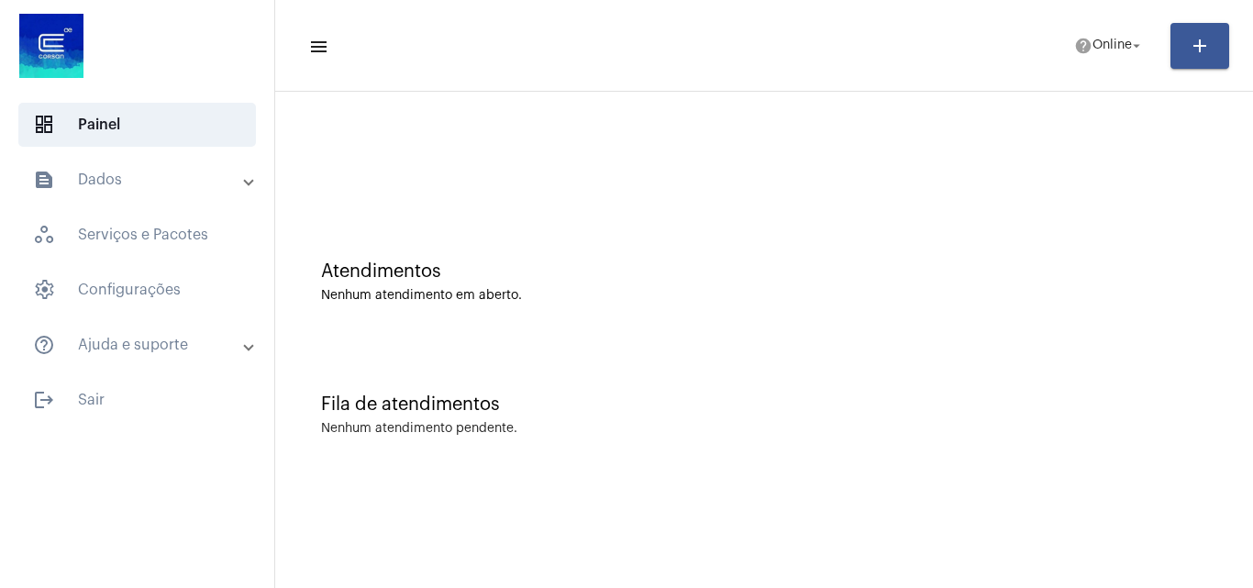
click at [123, 150] on mat-list "dashboard Painel text_snippet_outlined Dados history_outlined Histórico schedul…" at bounding box center [137, 258] width 274 height 327
click at [132, 200] on mat-expansion-panel-header "text_snippet_outlined Dados" at bounding box center [142, 180] width 263 height 44
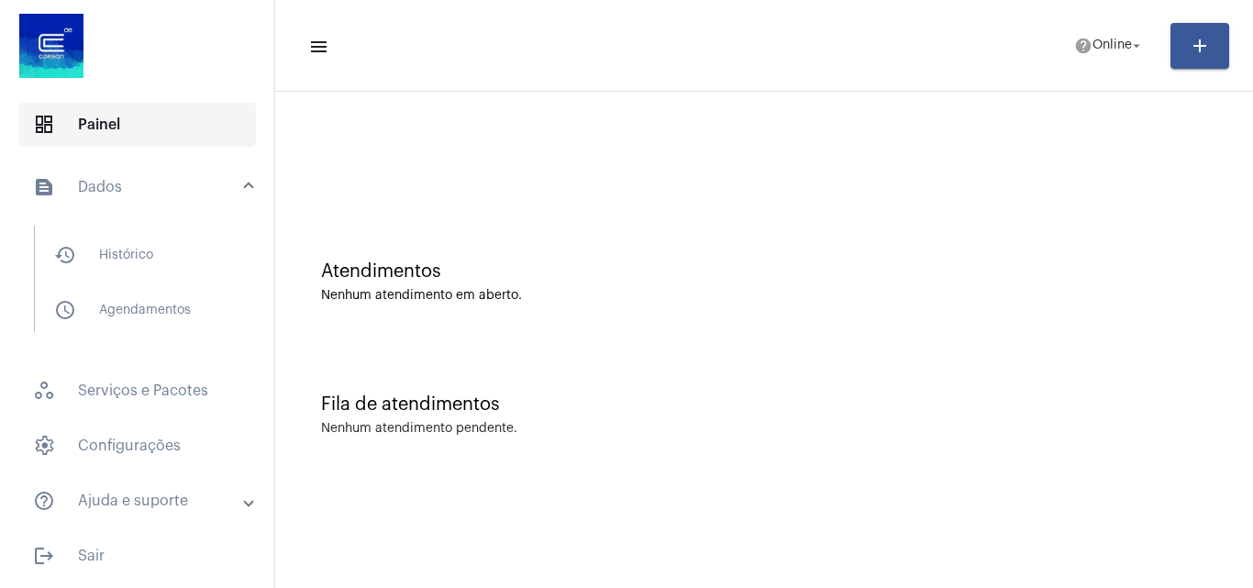
click at [147, 132] on span "dashboard Painel" at bounding box center [137, 125] width 238 height 44
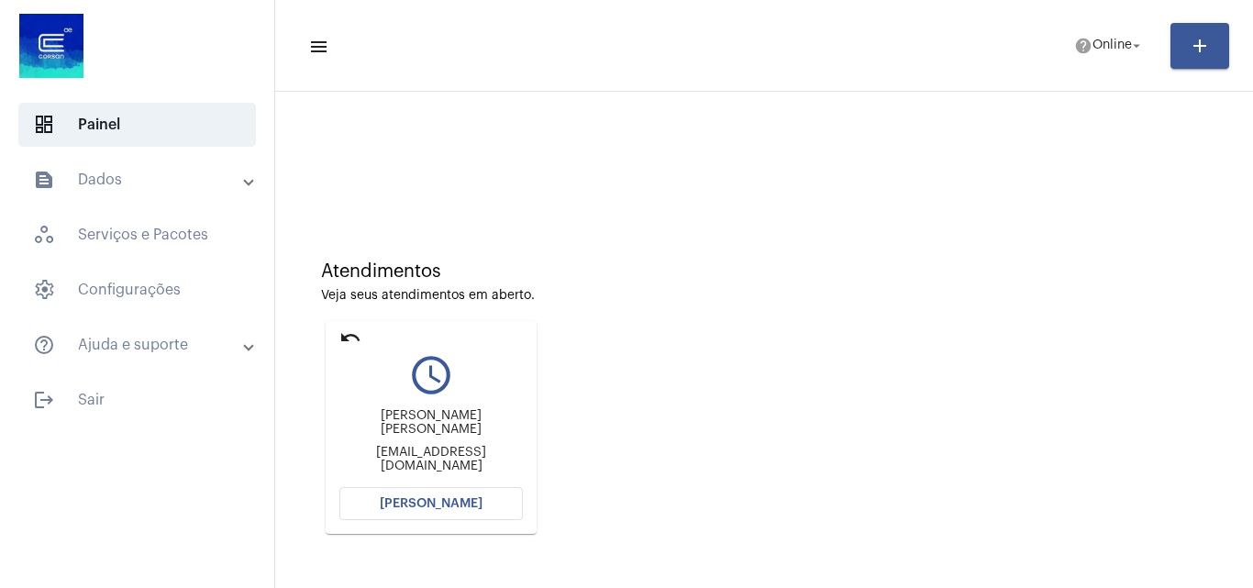
click at [431, 501] on span "[PERSON_NAME]" at bounding box center [431, 503] width 103 height 13
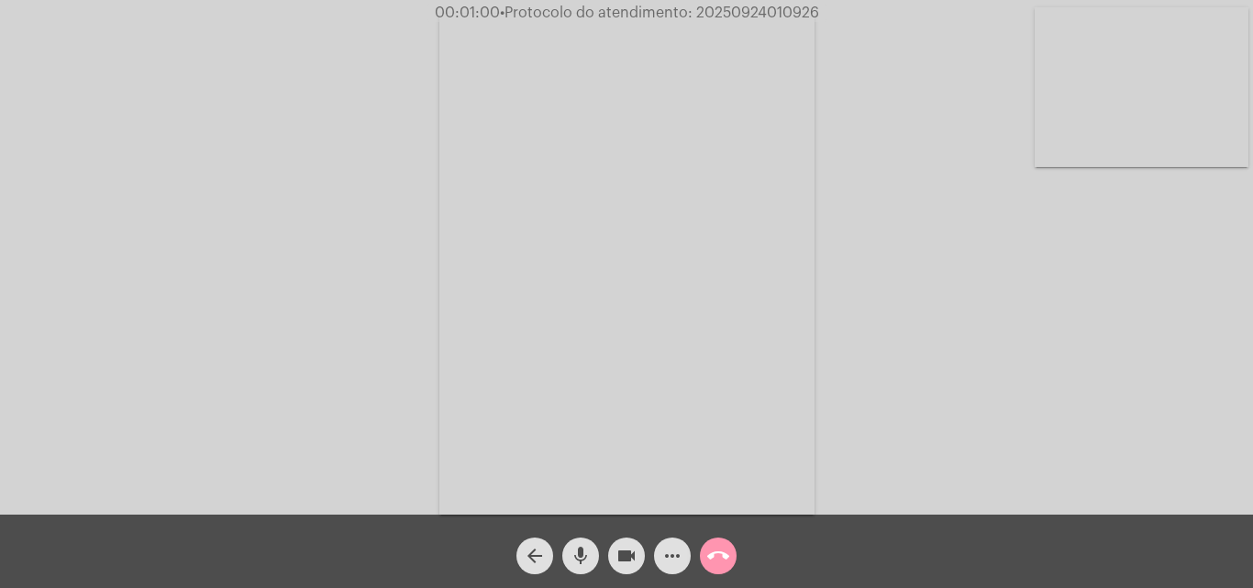
click at [670, 555] on mat-icon "more_horiz" at bounding box center [672, 556] width 22 height 22
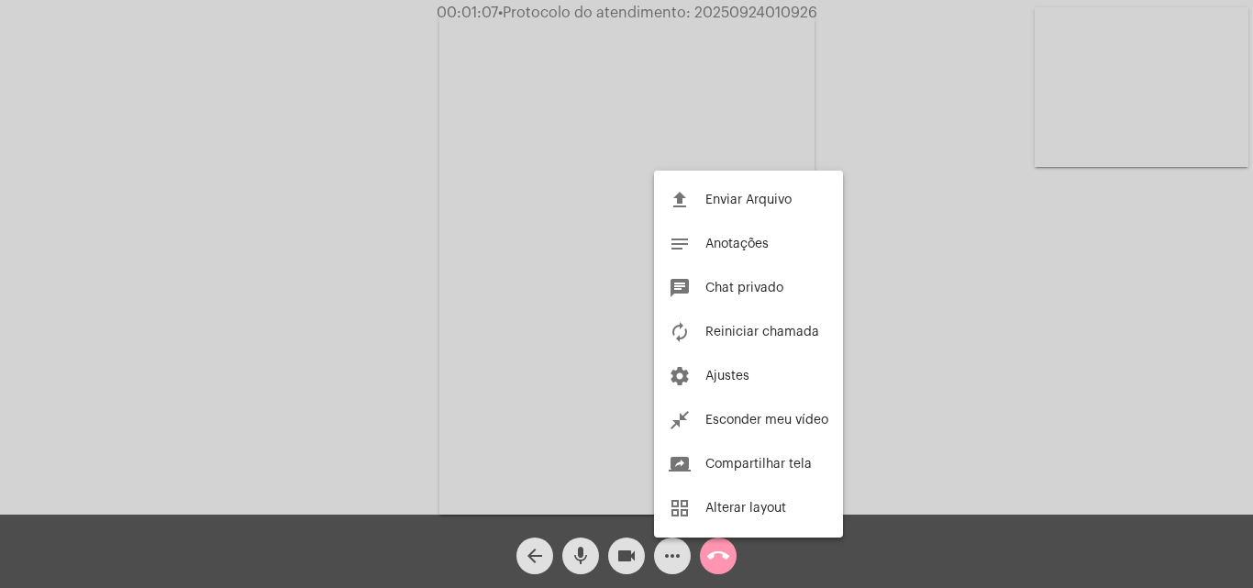
click at [931, 400] on div at bounding box center [626, 294] width 1253 height 588
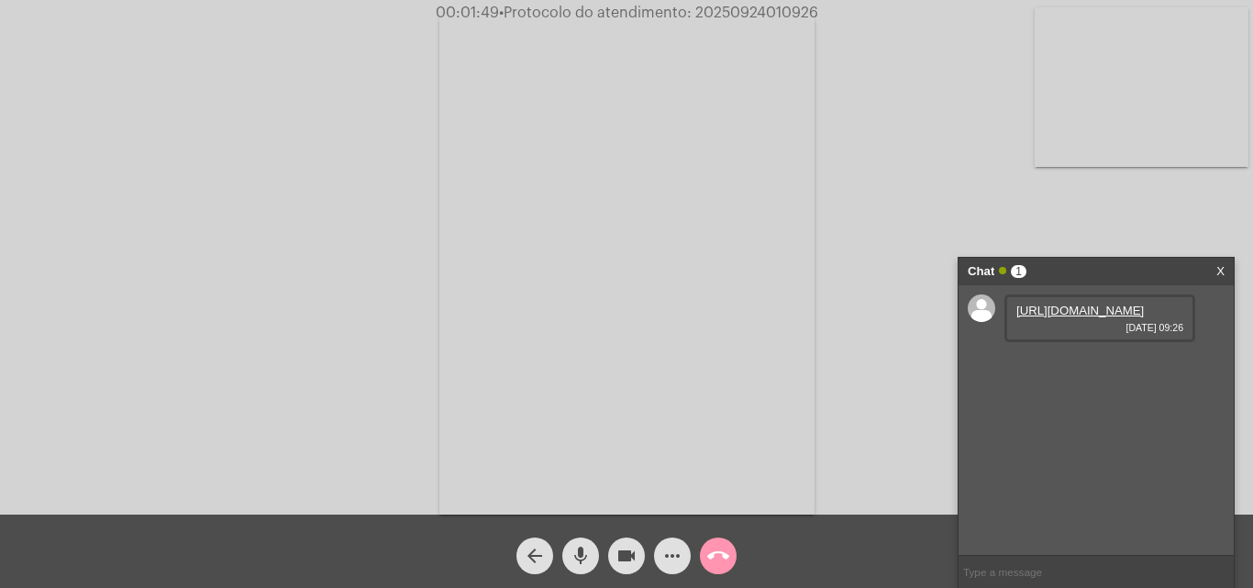
click at [1063, 317] on link "https://neft-transfer-bucket.s3.amazonaws.com/temp-24c87d5f-1140-1fc1-25e2-542c…" at bounding box center [1080, 311] width 128 height 14
click at [1079, 370] on link "https://neft-transfer-bucket.s3.amazonaws.com/temp-eba9ab81-8cf5-7e9b-7bf6-3a3c…" at bounding box center [1080, 363] width 128 height 14
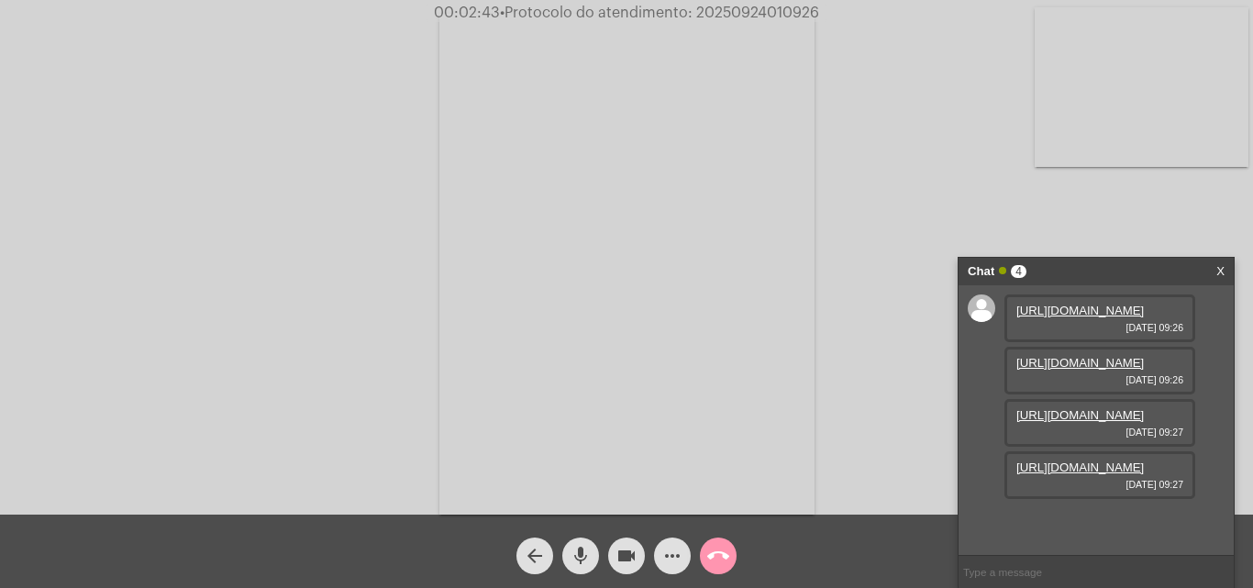
scroll to position [0, 0]
drag, startPoint x: 866, startPoint y: 511, endPoint x: 885, endPoint y: 505, distance: 20.0
click at [866, 511] on div "Acessando Câmera e Microfone..." at bounding box center [626, 262] width 1249 height 515
click at [1075, 417] on link "https://neft-transfer-bucket.s3.amazonaws.com/temp-b628347a-dc0b-ccdc-8272-db12…" at bounding box center [1080, 415] width 128 height 14
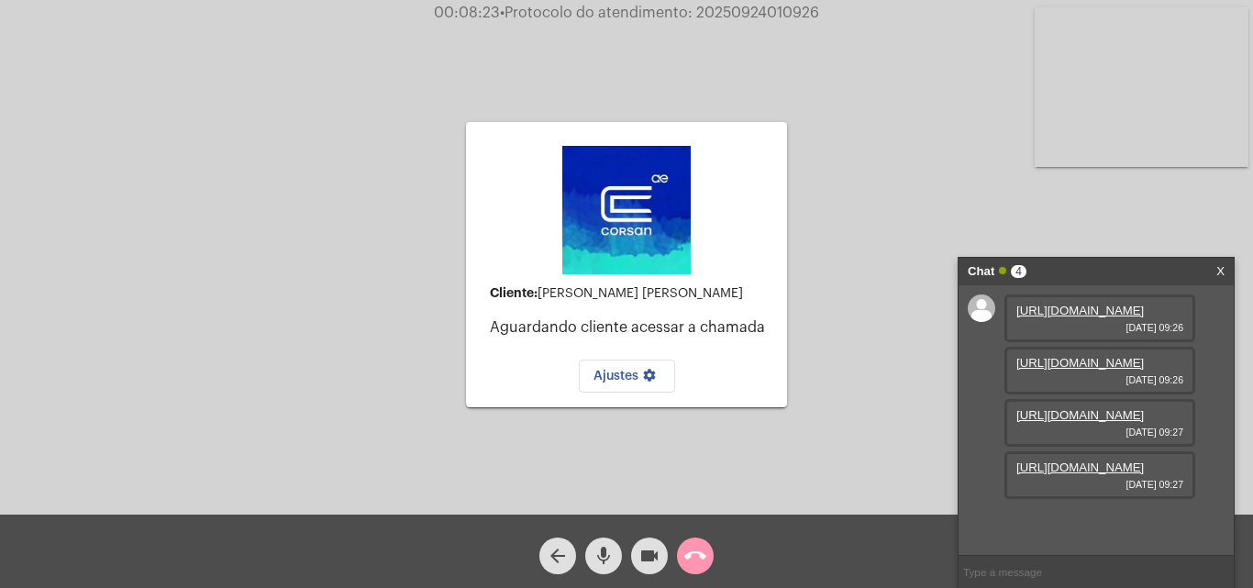
scroll to position [109, 0]
click at [1049, 474] on link "https://neft-transfer-bucket.s3.amazonaws.com/temp-87fde395-0e16-77bb-934a-a0aa…" at bounding box center [1080, 467] width 128 height 14
click at [693, 560] on mat-icon "call_end" at bounding box center [695, 556] width 22 height 22
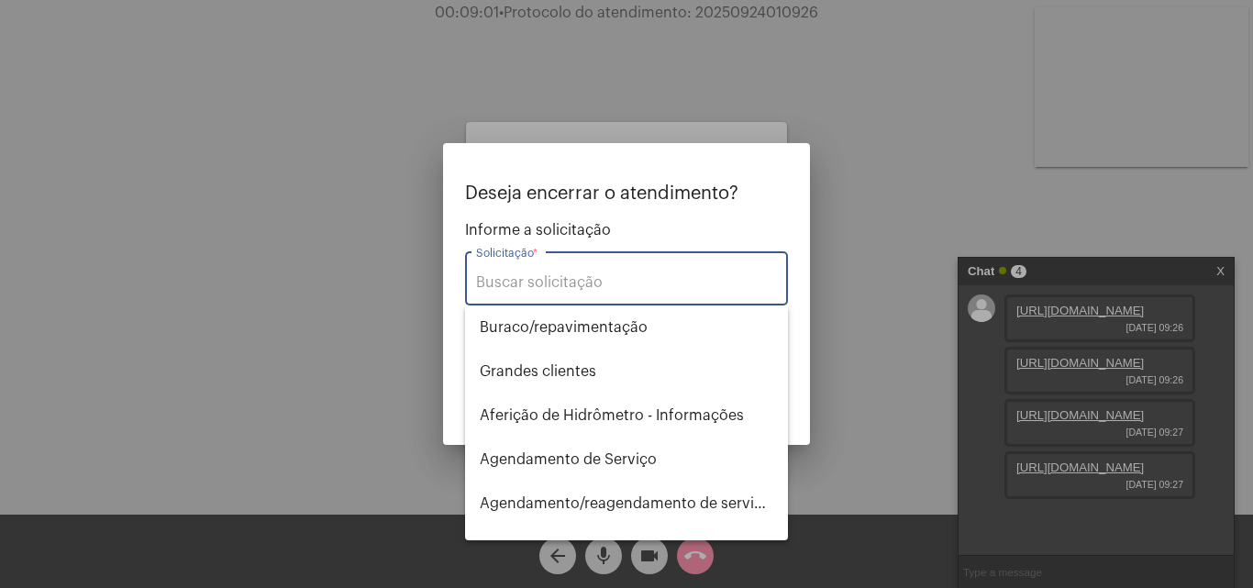
click at [578, 290] on input "Solicitação *" at bounding box center [626, 282] width 301 height 17
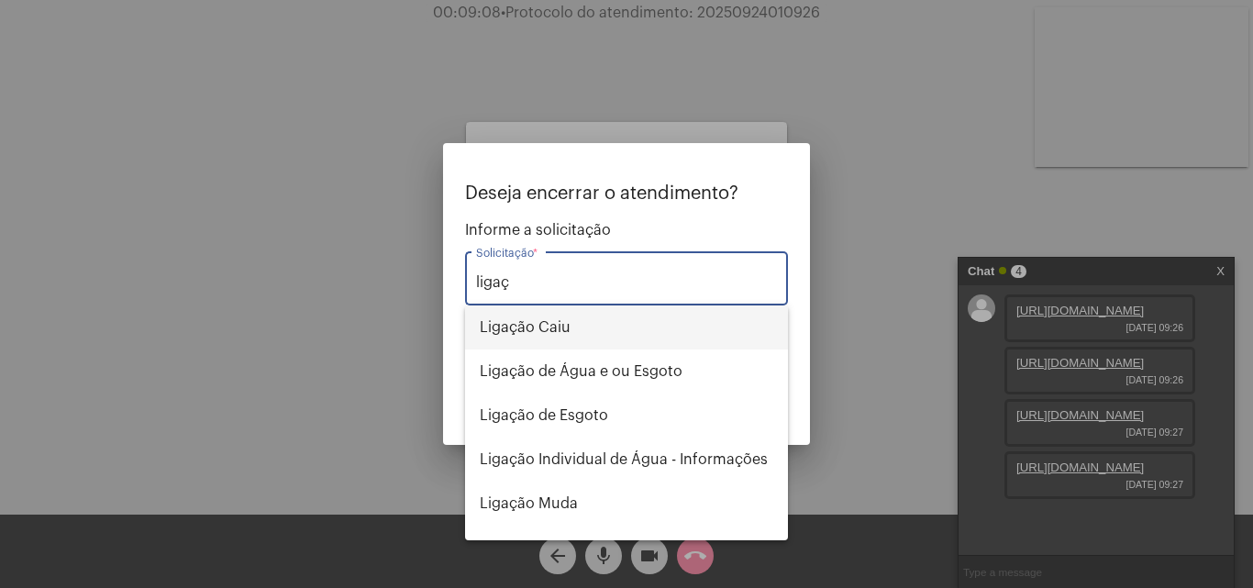
click at [563, 327] on span "Ligação Caiu" at bounding box center [627, 327] width 294 height 44
type input "Ligação Caiu"
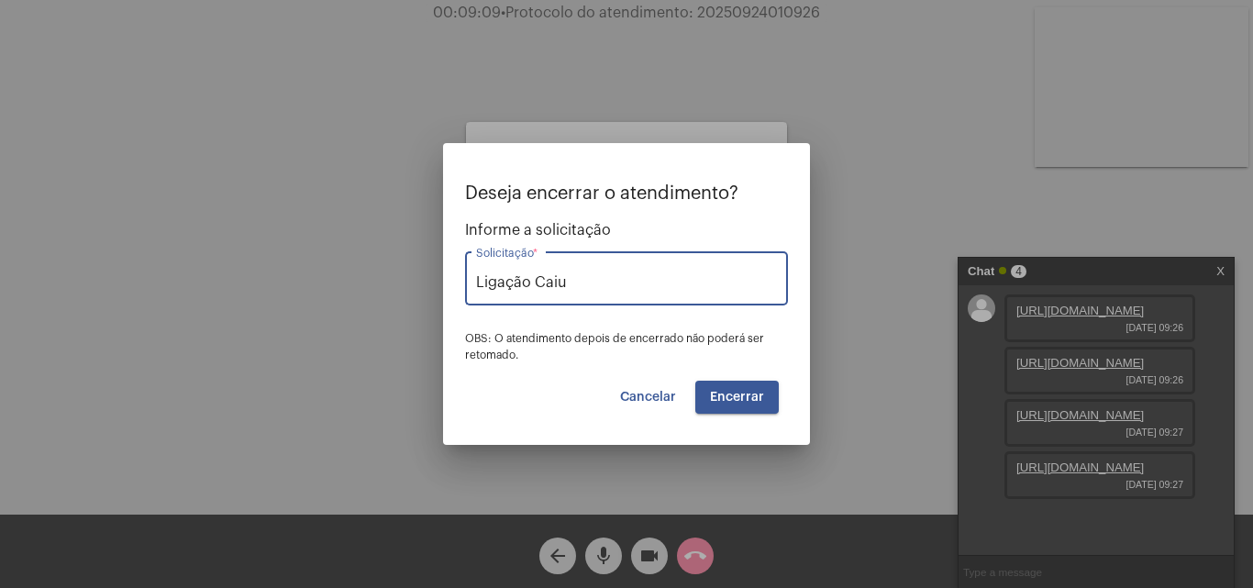
click at [754, 402] on span "Encerrar" at bounding box center [737, 397] width 54 height 13
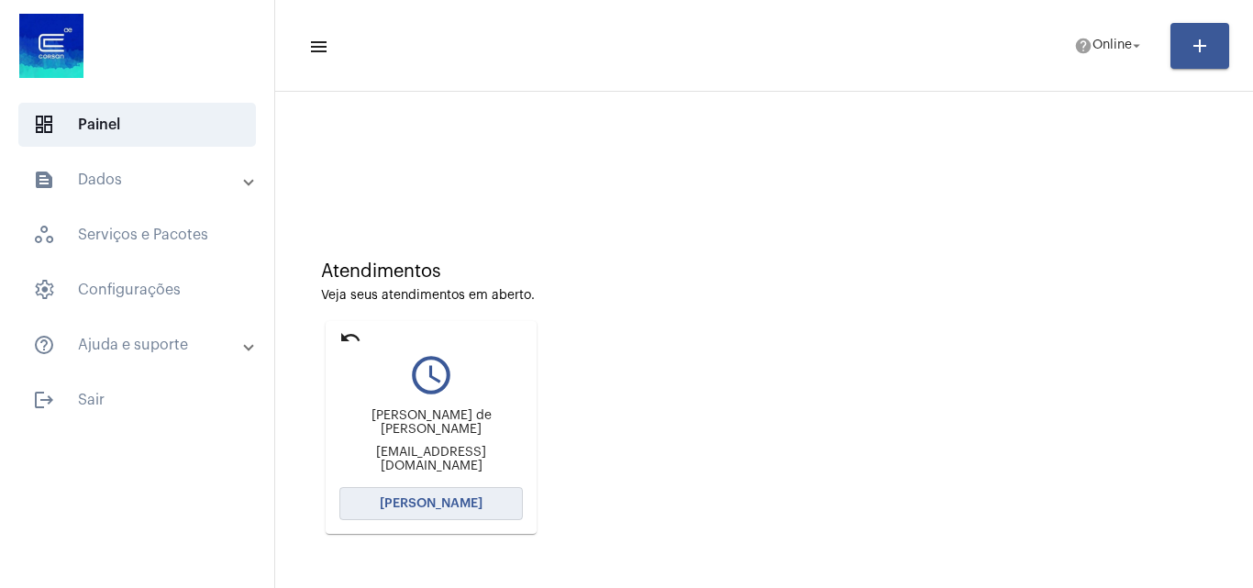
click at [386, 510] on button "[PERSON_NAME]" at bounding box center [430, 503] width 183 height 33
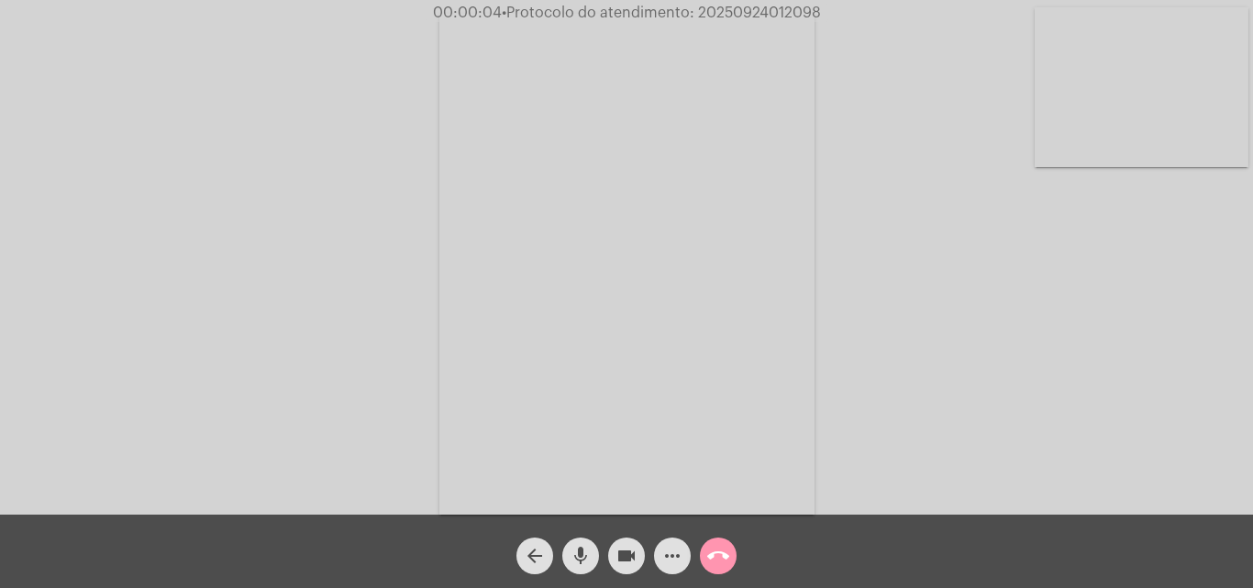
click at [1104, 334] on div "Acessando Câmera e Microfone..." at bounding box center [626, 262] width 1249 height 515
drag, startPoint x: 695, startPoint y: 10, endPoint x: 824, endPoint y: 13, distance: 128.5
click at [824, 13] on span "00:08:24 • Protocolo do atendimento: 20250924012098" at bounding box center [626, 13] width 399 height 18
copy span "20250924012098"
click at [713, 552] on mat-icon "call_end" at bounding box center [718, 556] width 22 height 22
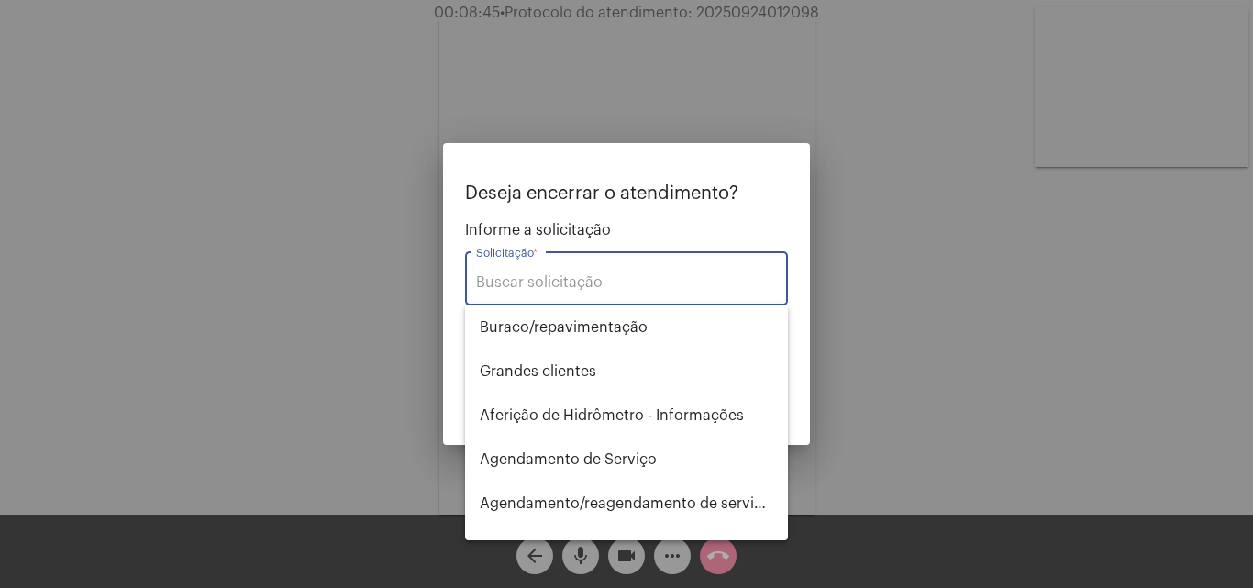
click at [591, 278] on input "Solicitação *" at bounding box center [626, 282] width 301 height 17
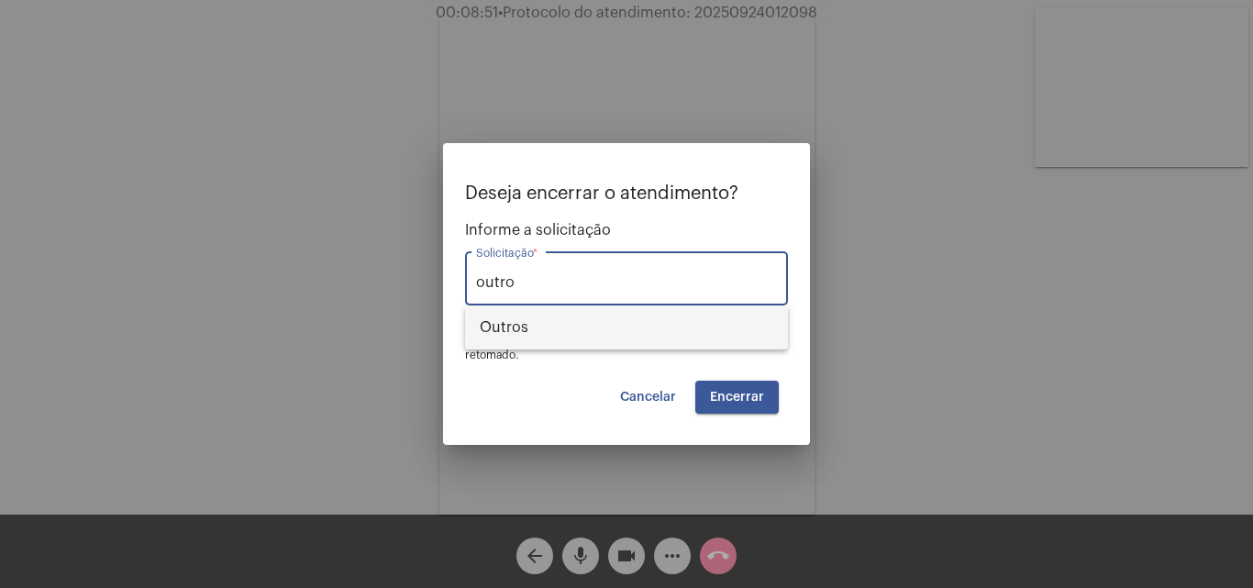
click at [535, 344] on span "Outros" at bounding box center [627, 327] width 294 height 44
type input "Outros"
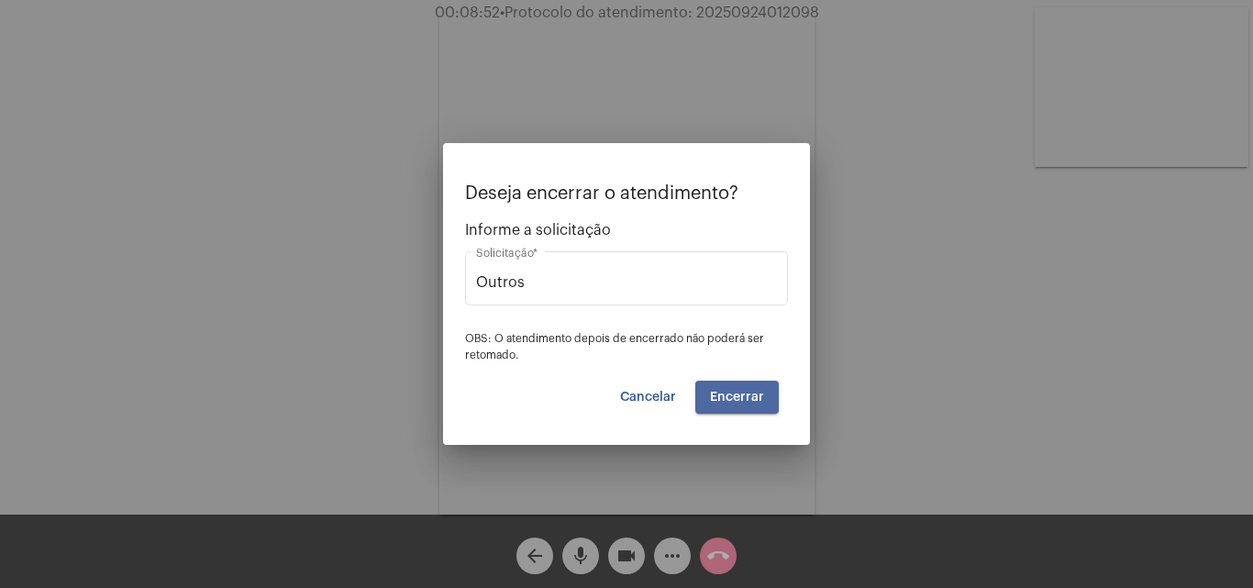
click at [743, 404] on button "Encerrar" at bounding box center [736, 397] width 83 height 33
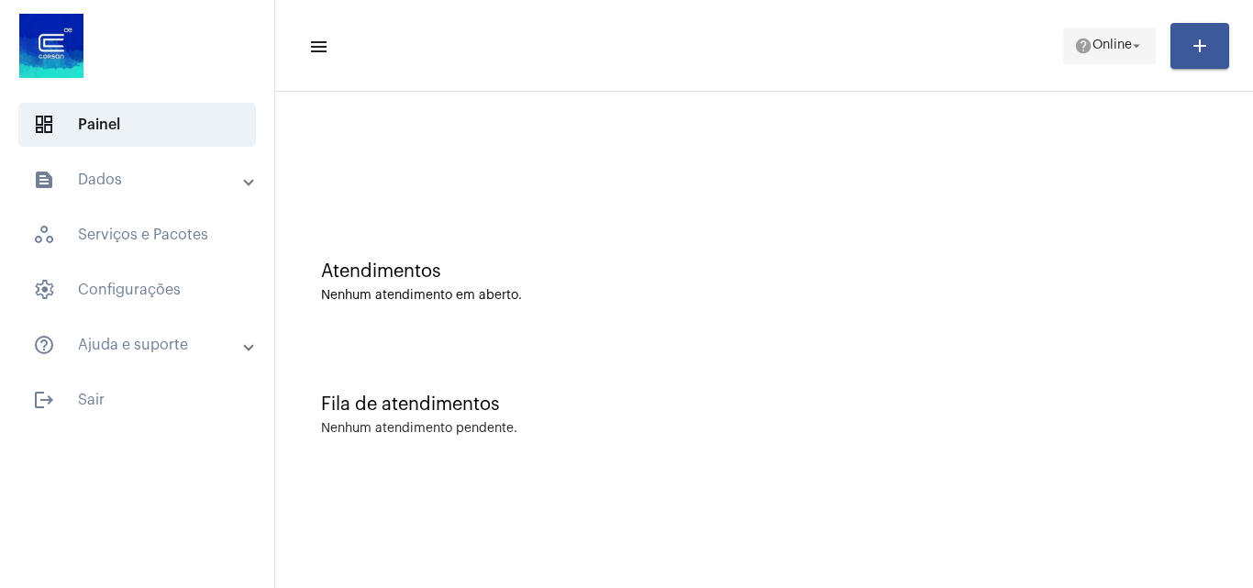
click at [1122, 46] on span "Online" at bounding box center [1111, 45] width 39 height 13
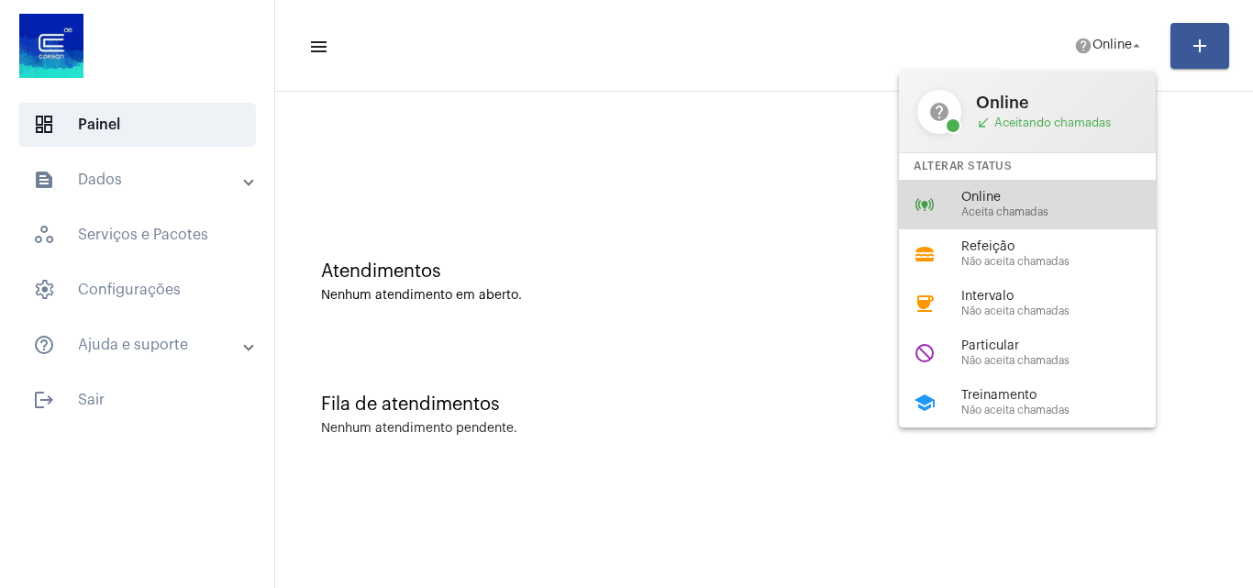
click at [961, 206] on span "Aceita chamadas" at bounding box center [1065, 212] width 209 height 12
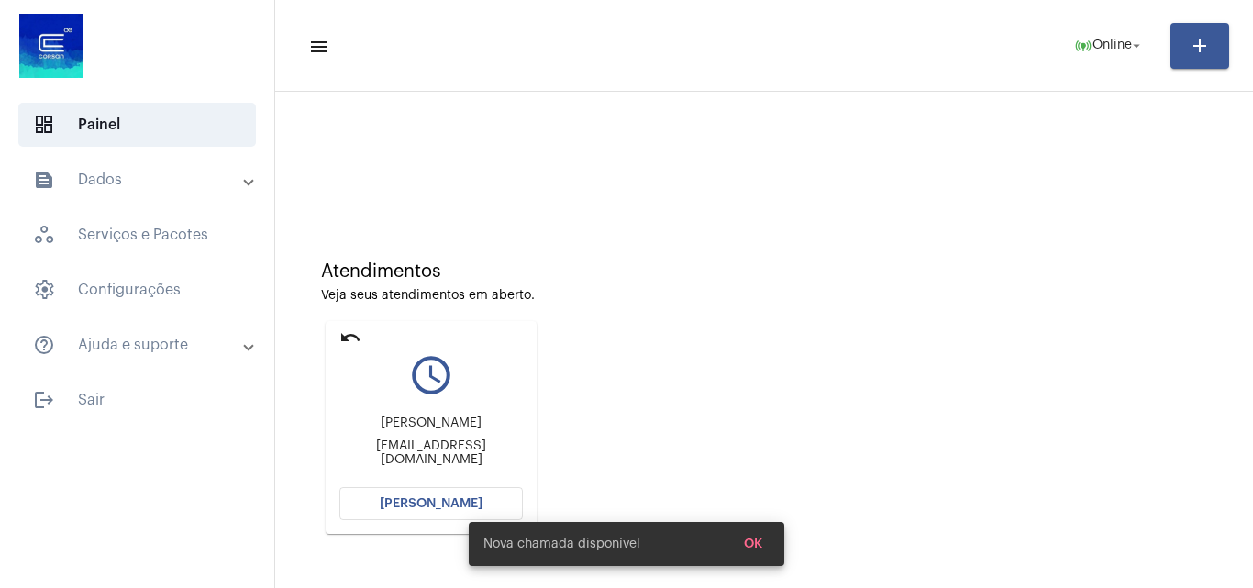
click at [381, 505] on button "[PERSON_NAME]" at bounding box center [430, 503] width 183 height 33
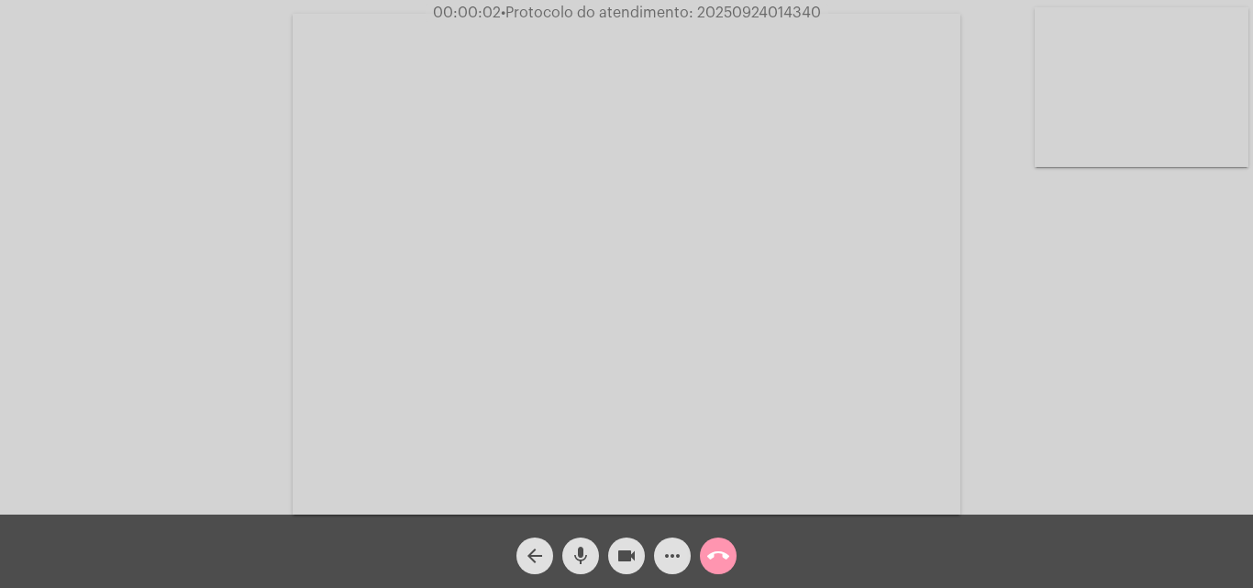
click at [1218, 453] on div "Acessando Câmera e Microfone..." at bounding box center [626, 262] width 1249 height 515
click at [670, 553] on mat-icon "more_horiz" at bounding box center [672, 556] width 22 height 22
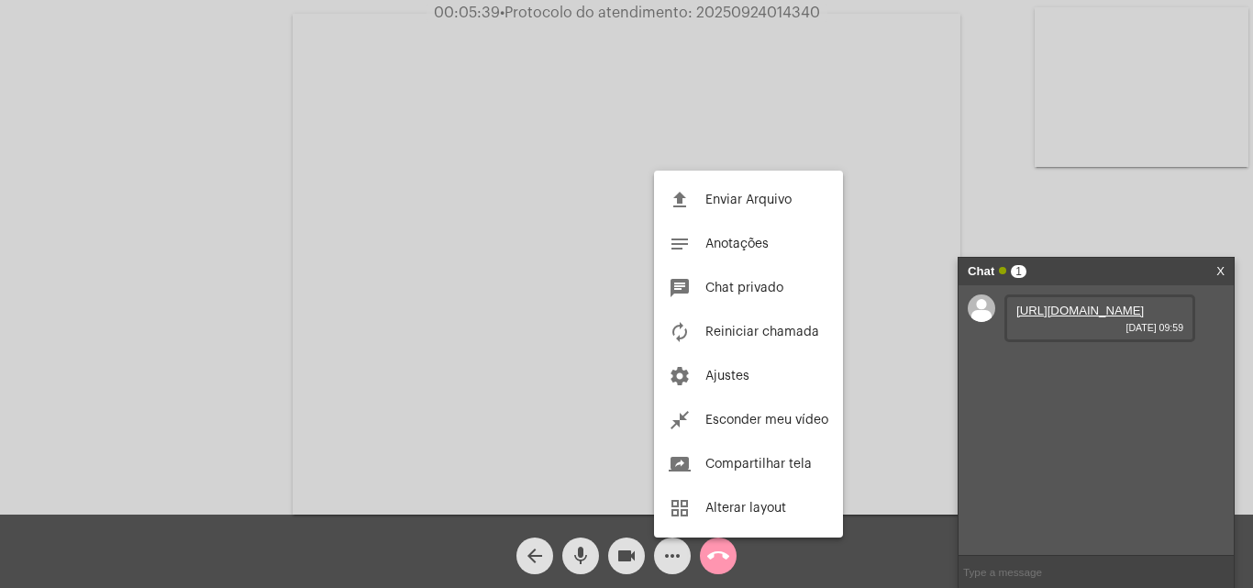
click at [706, 112] on div at bounding box center [626, 294] width 1253 height 588
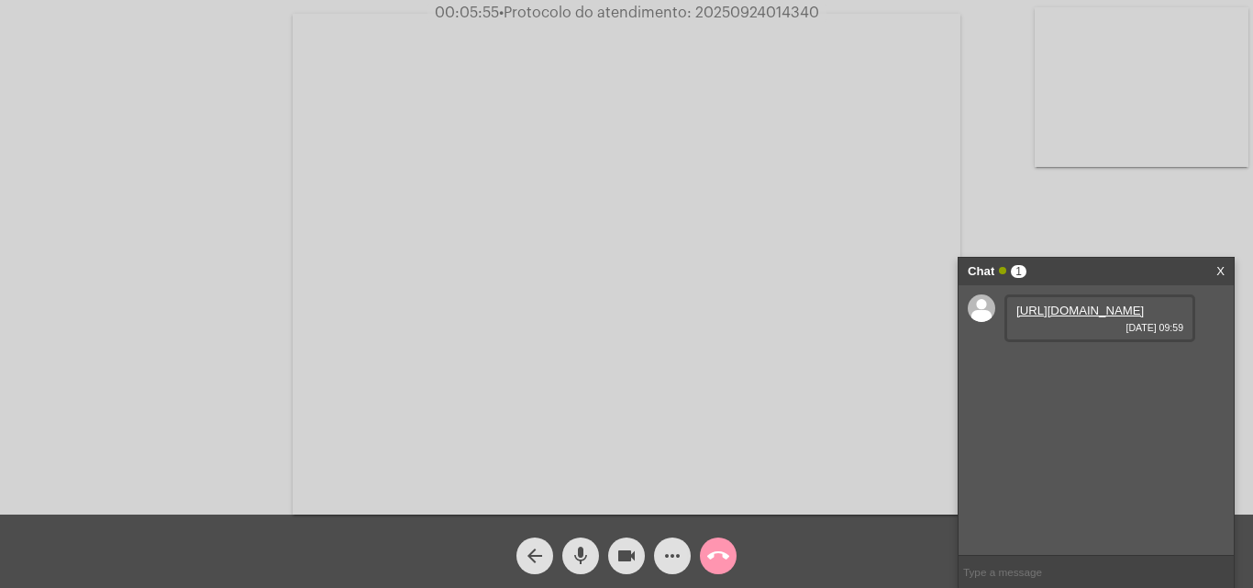
click at [722, 560] on mat-icon "call_end" at bounding box center [718, 556] width 22 height 22
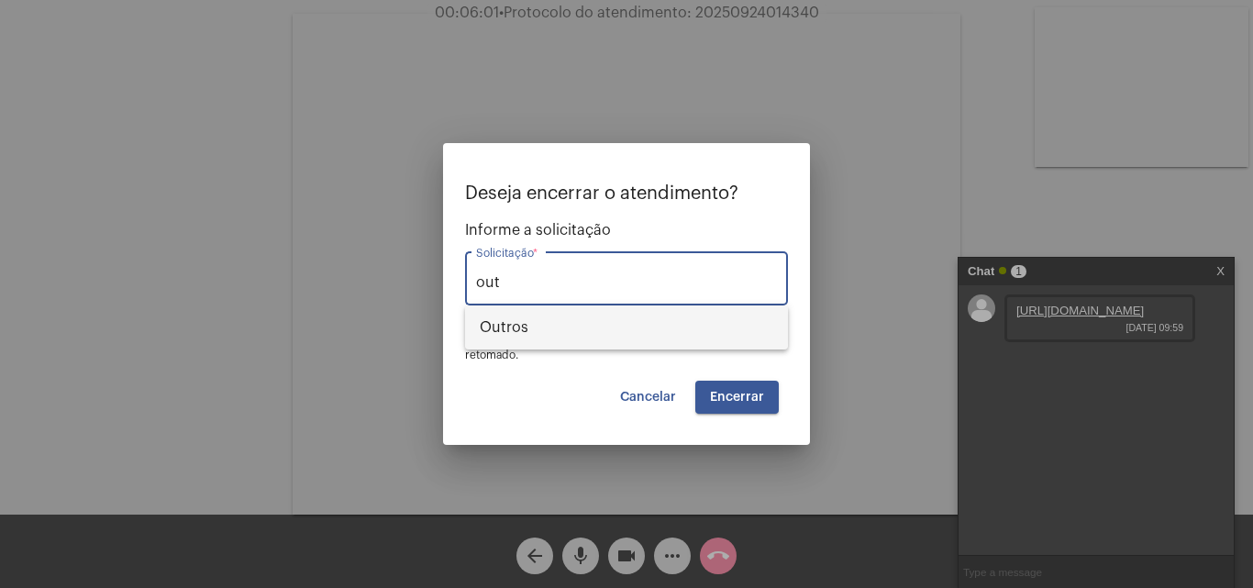
drag, startPoint x: 518, startPoint y: 312, endPoint x: 530, endPoint y: 328, distance: 20.4
click at [518, 315] on span "Outros" at bounding box center [627, 327] width 294 height 44
type input "Outros"
click at [751, 385] on button "Encerrar" at bounding box center [736, 397] width 83 height 33
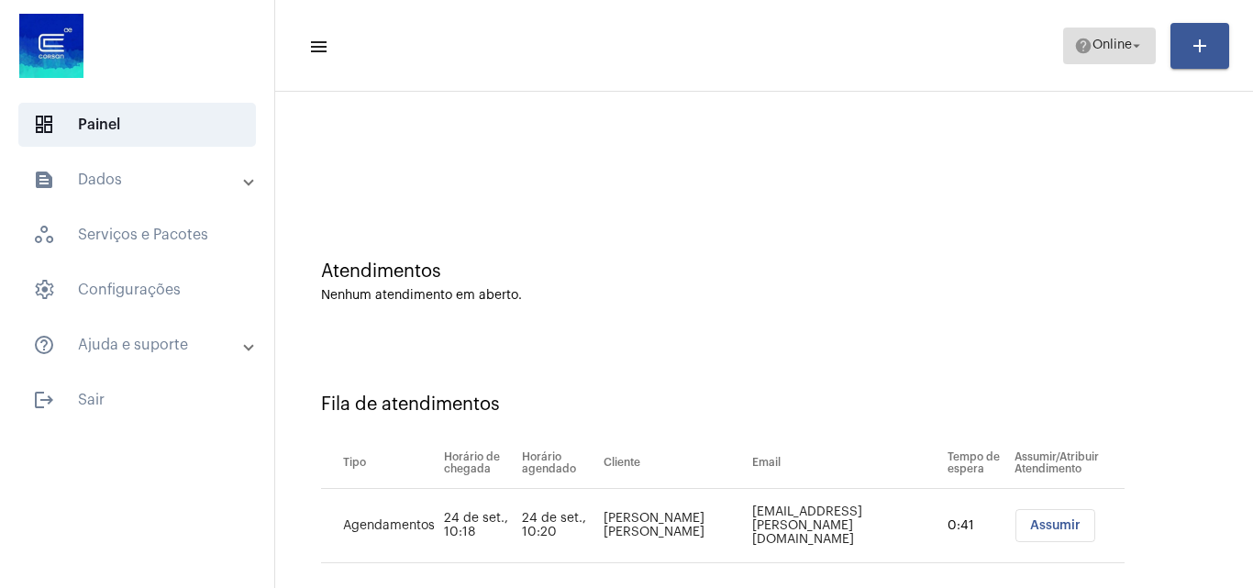
click at [1078, 46] on mat-icon "help" at bounding box center [1083, 46] width 18 height 18
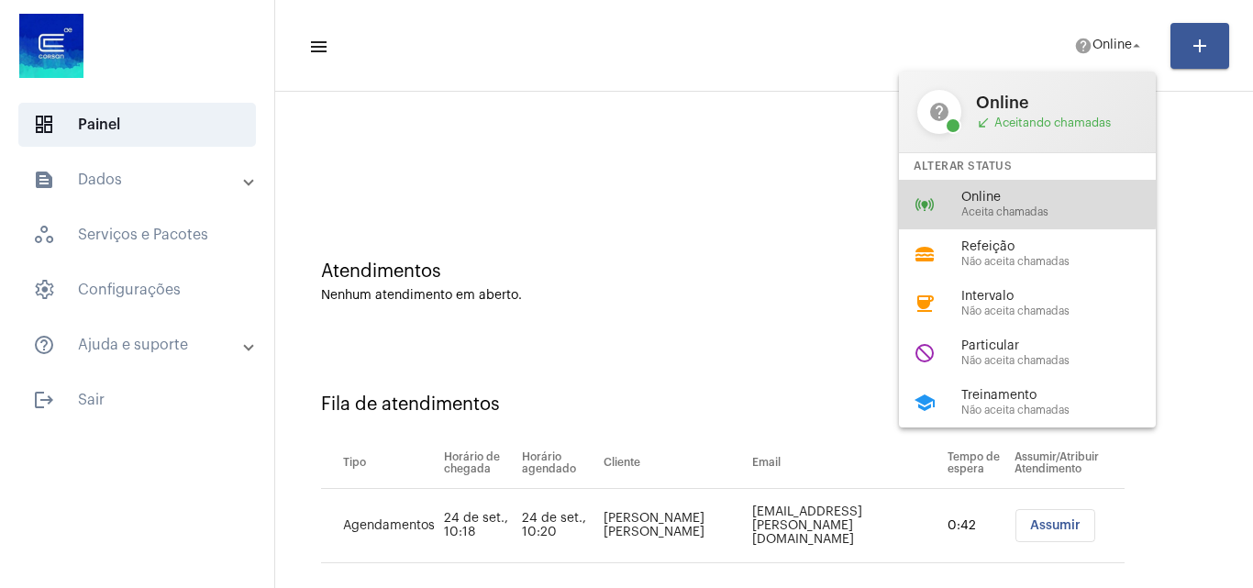
click at [985, 202] on span "Online" at bounding box center [1065, 198] width 209 height 14
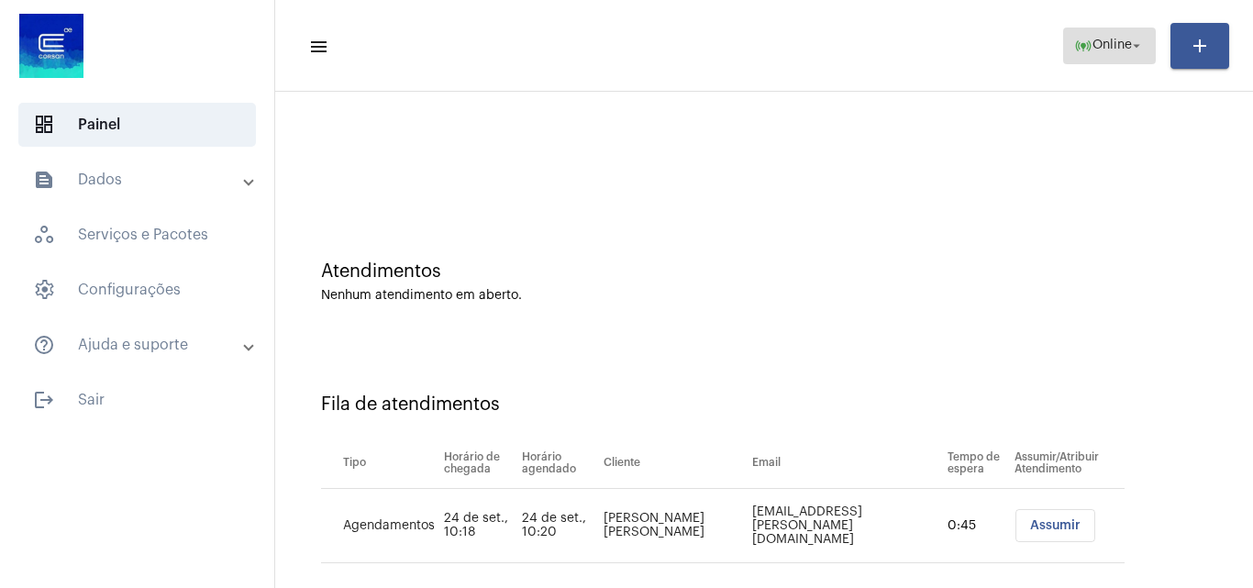
click at [1080, 48] on mat-icon "online_prediction" at bounding box center [1083, 46] width 18 height 18
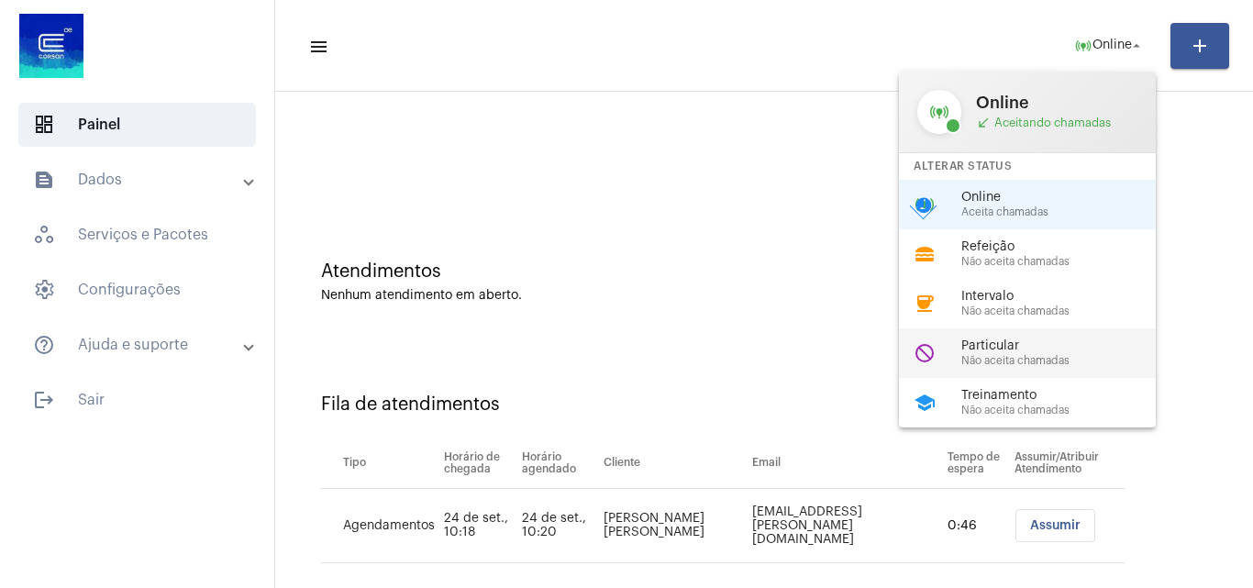
click at [1013, 346] on span "Particular" at bounding box center [1065, 346] width 209 height 14
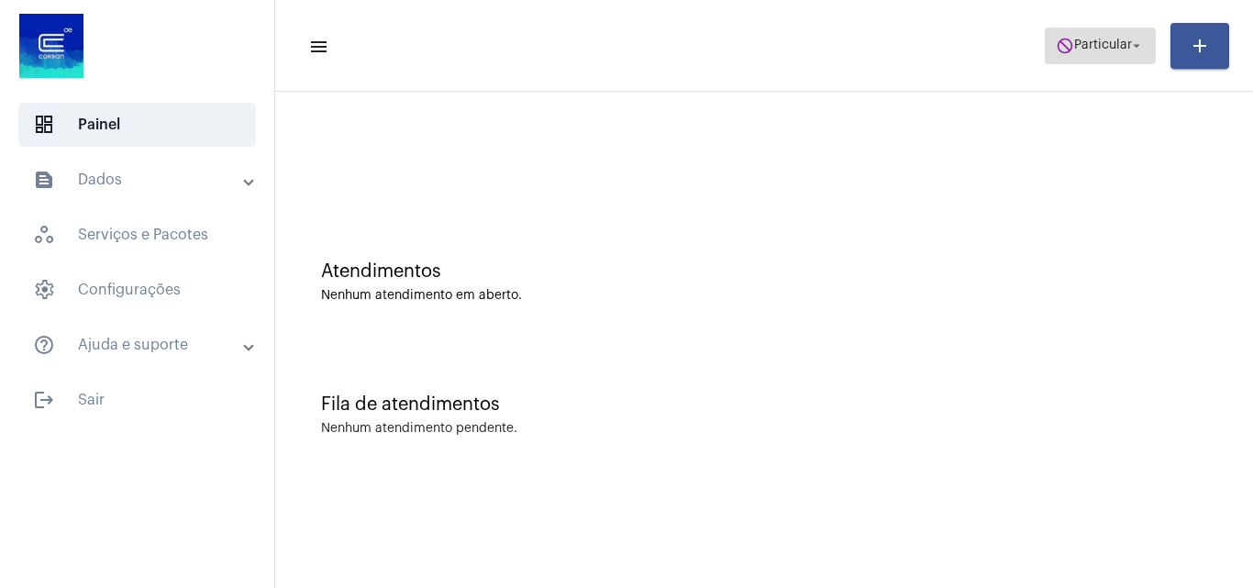
click at [1094, 32] on span "do_not_disturb Particular arrow_drop_down" at bounding box center [1100, 44] width 89 height 33
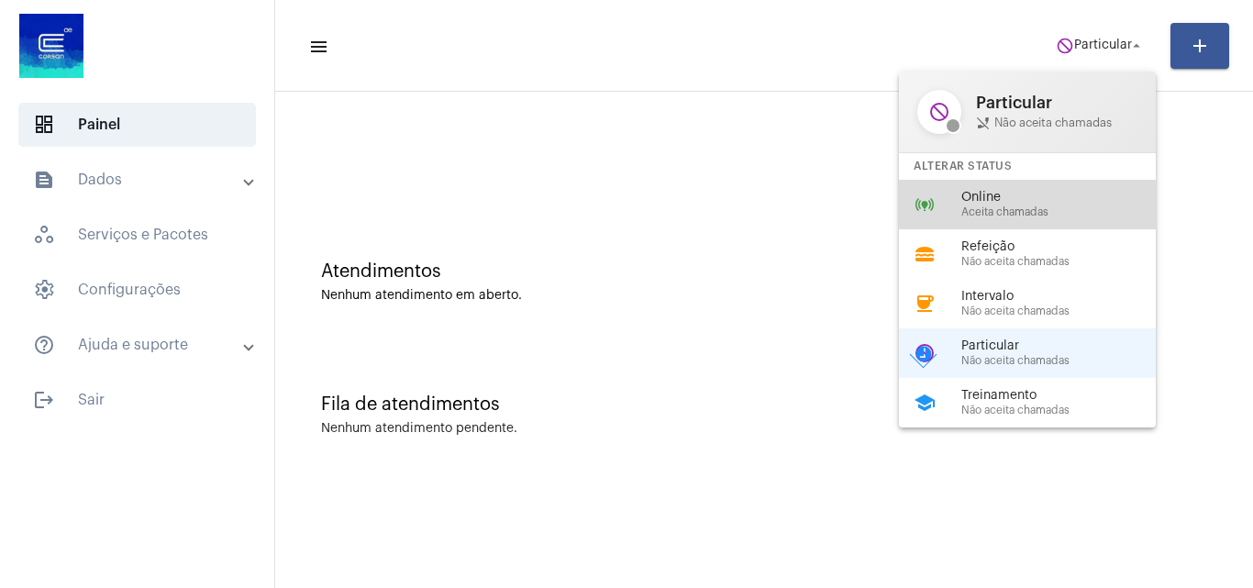
click at [1028, 194] on span "Online" at bounding box center [1065, 198] width 209 height 14
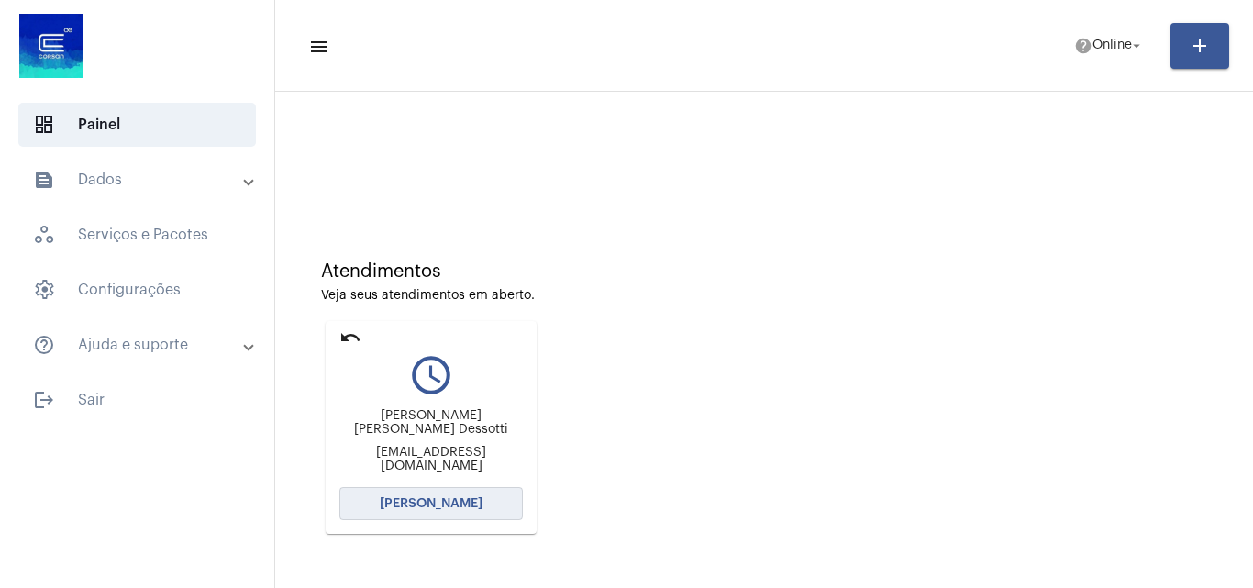
click at [391, 491] on button "[PERSON_NAME]" at bounding box center [430, 503] width 183 height 33
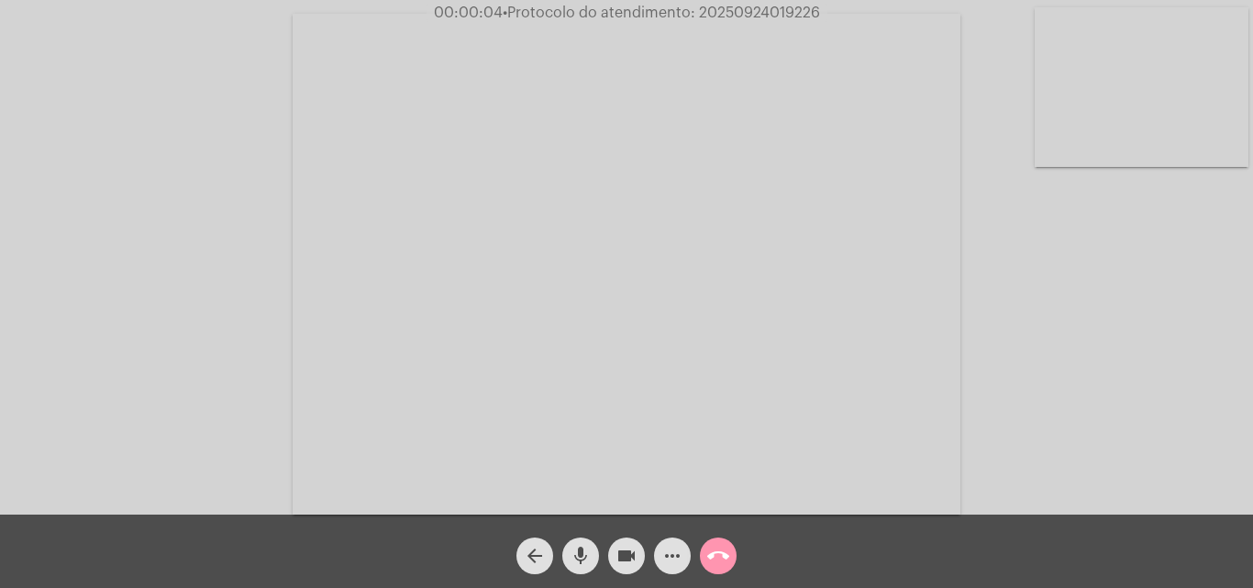
click at [1185, 402] on div "Acessando Câmera e Microfone..." at bounding box center [626, 262] width 1249 height 515
click at [713, 557] on mat-icon "call_end" at bounding box center [718, 556] width 22 height 22
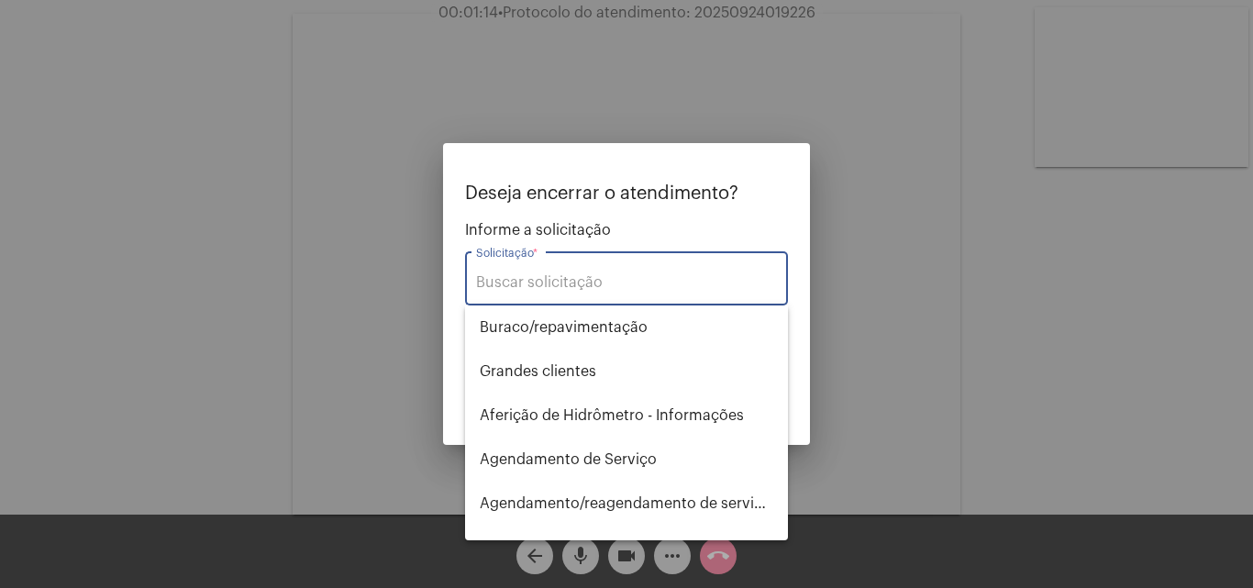
click at [588, 284] on input "Solicitação *" at bounding box center [626, 282] width 301 height 17
type input "r"
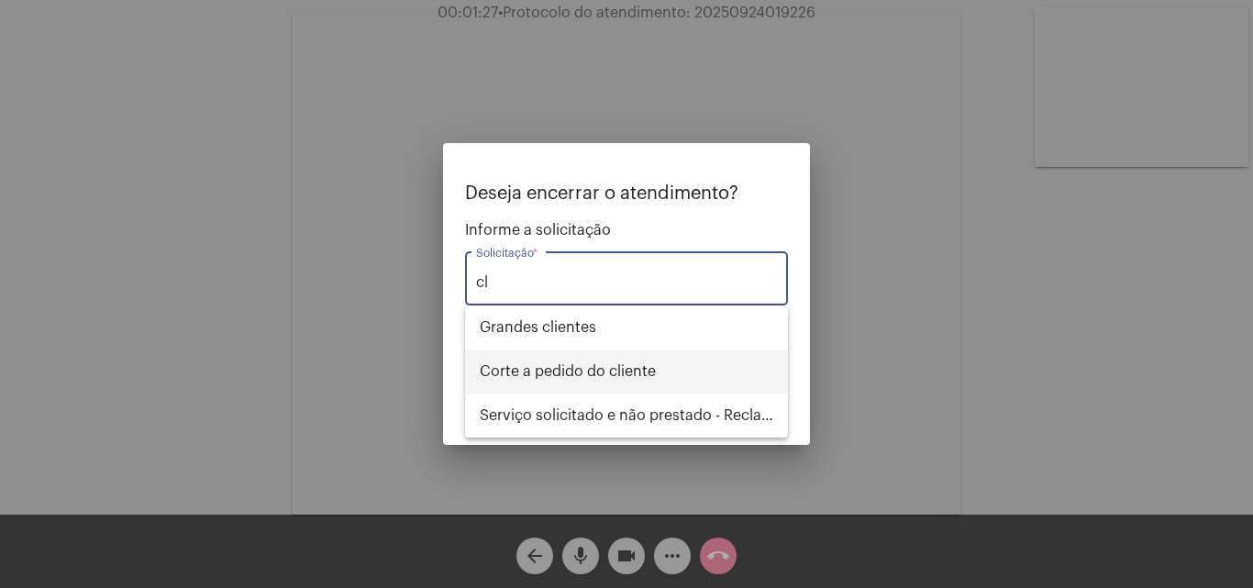
type input "c"
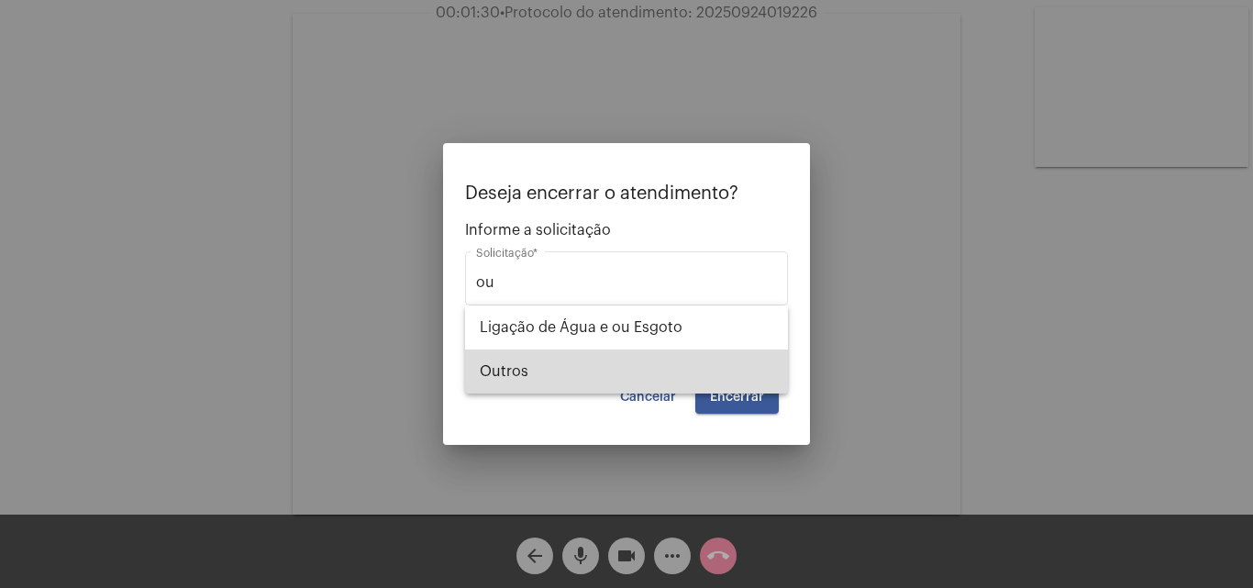
click at [585, 362] on span "Outros" at bounding box center [627, 371] width 294 height 44
type input "Outros"
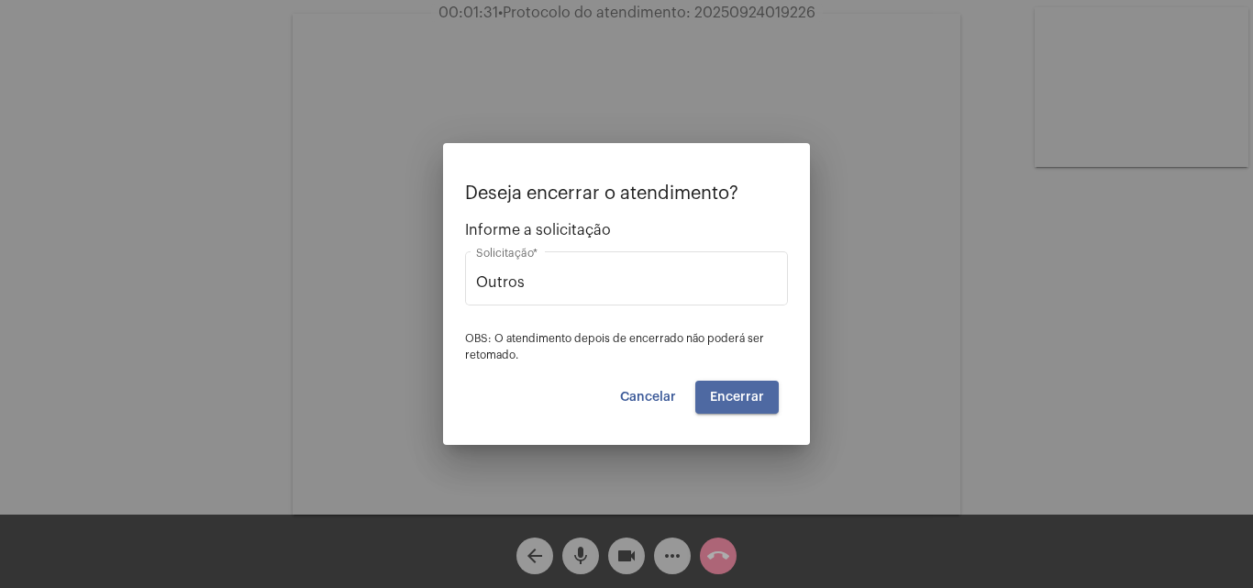
click at [726, 407] on button "Encerrar" at bounding box center [736, 397] width 83 height 33
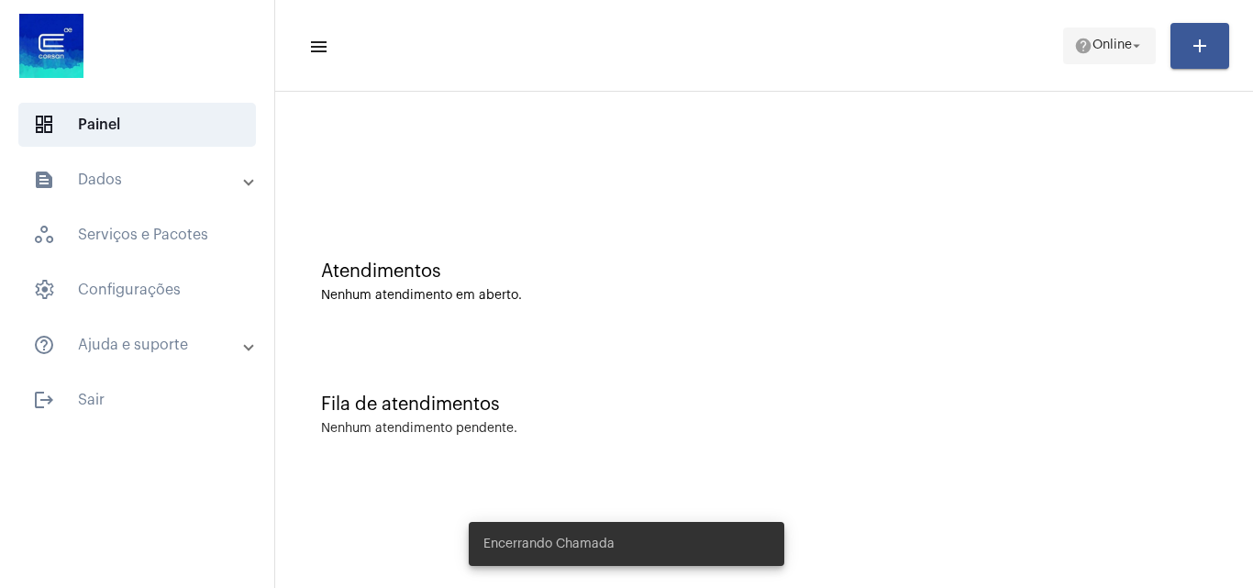
click at [1121, 53] on span "help Online arrow_drop_down" at bounding box center [1109, 44] width 71 height 33
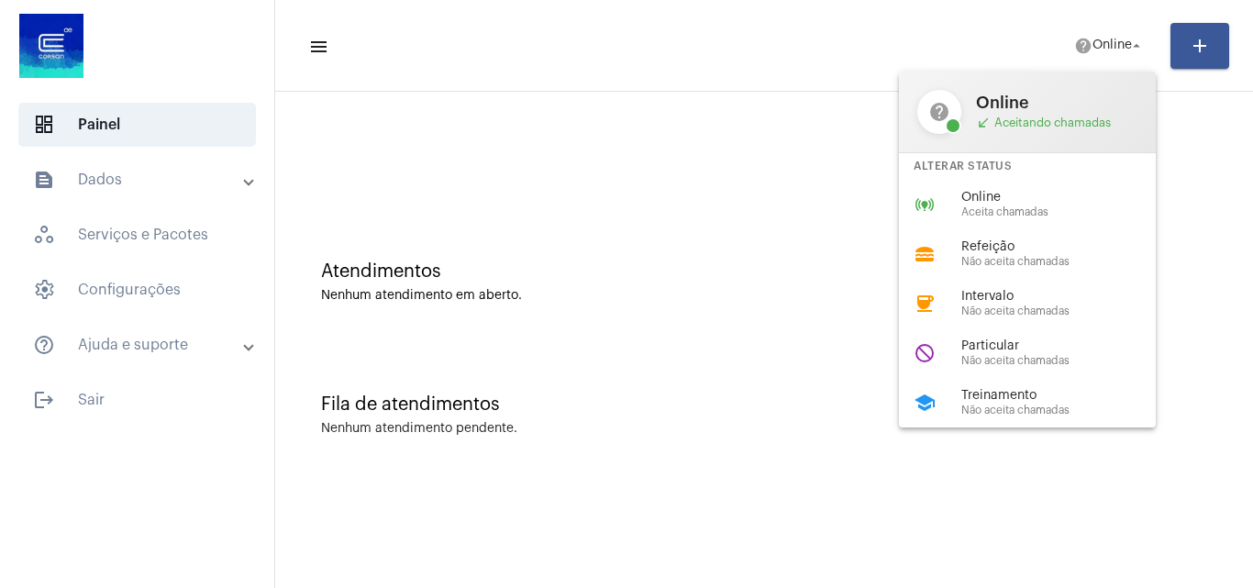
click at [1014, 204] on span "Online" at bounding box center [1065, 198] width 209 height 14
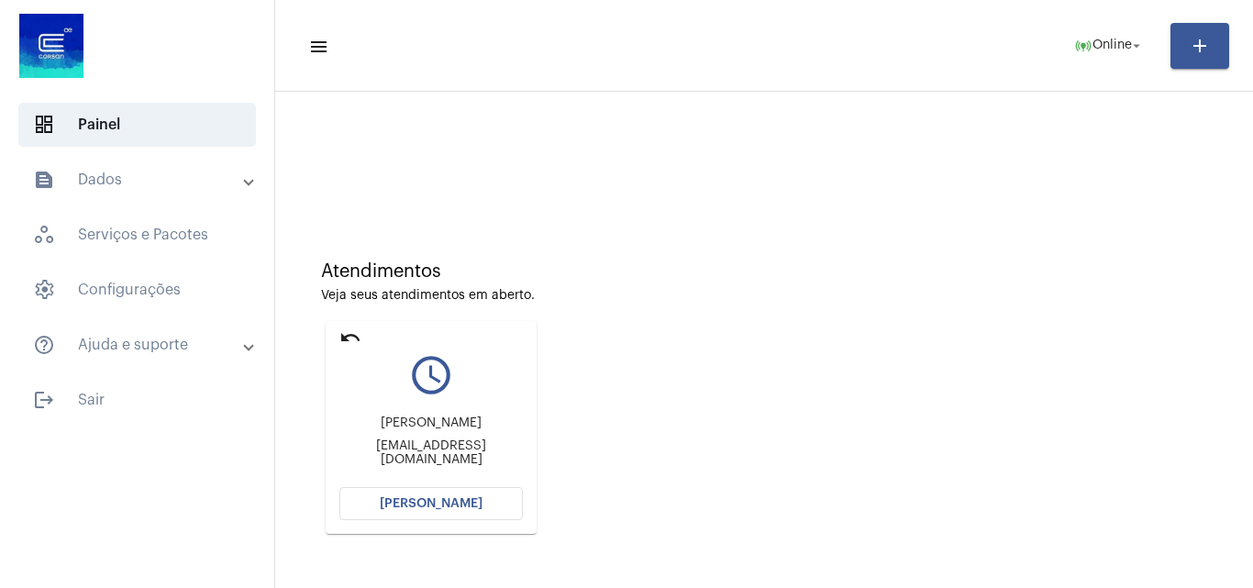
click at [427, 496] on button "[PERSON_NAME]" at bounding box center [430, 503] width 183 height 33
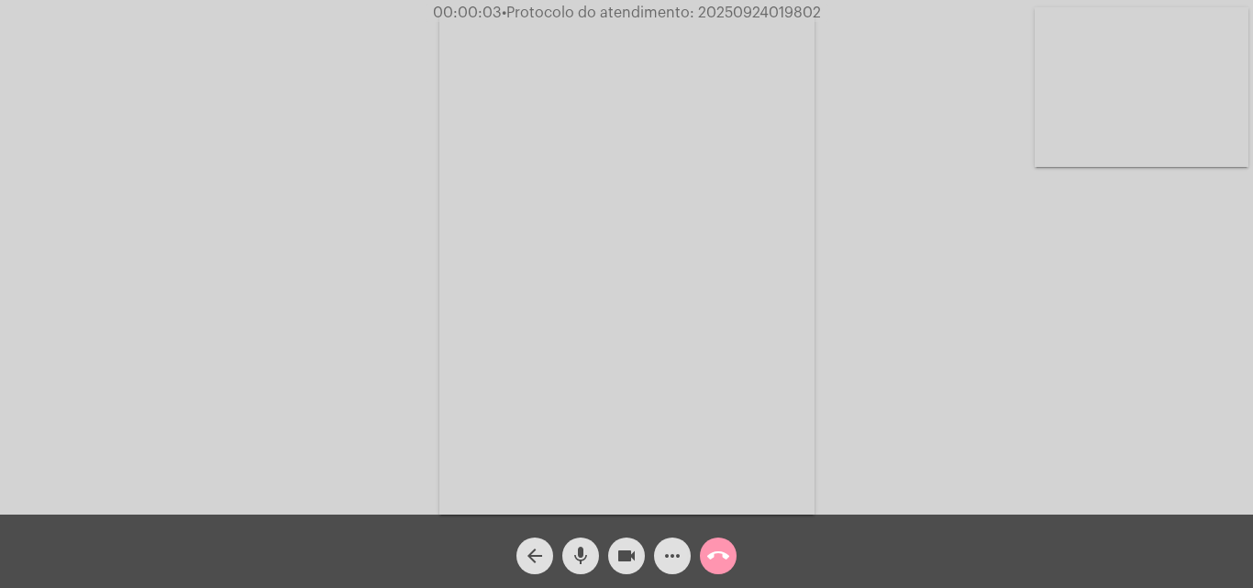
click at [1127, 406] on div "Acessando Câmera e Microfone..." at bounding box center [626, 262] width 1249 height 515
drag, startPoint x: 695, startPoint y: 12, endPoint x: 827, endPoint y: 16, distance: 132.1
click at [827, 16] on div "00:05:09 • Protocolo do atendimento: 20250924019802" at bounding box center [626, 13] width 1253 height 17
copy span "20250924019802"
click at [664, 555] on mat-icon "more_horiz" at bounding box center [672, 556] width 22 height 22
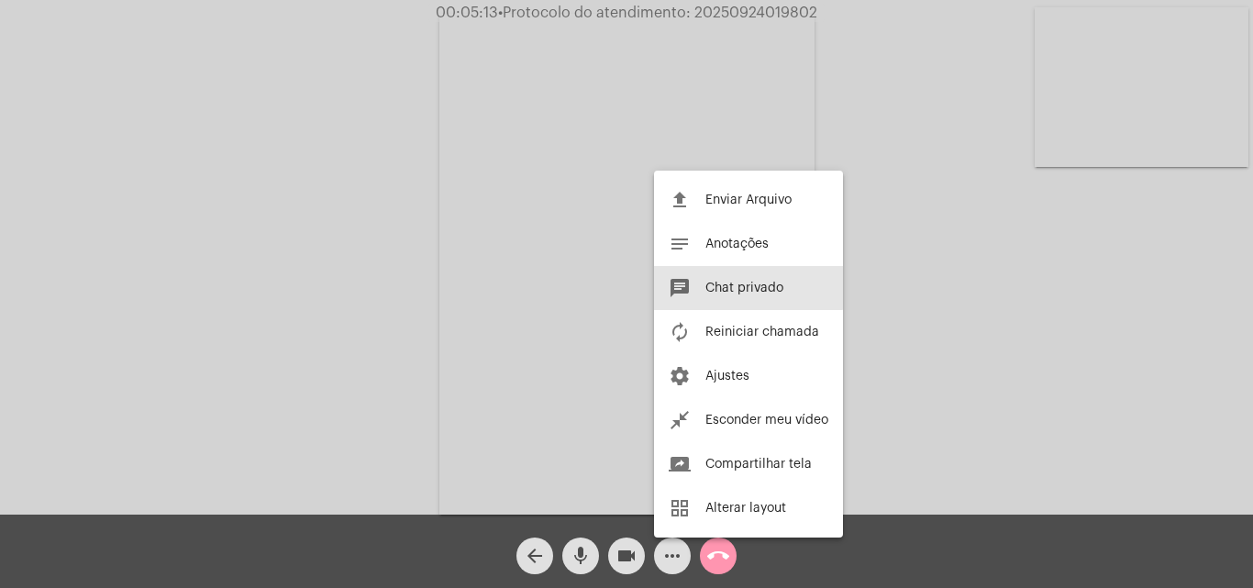
drag, startPoint x: 730, startPoint y: 277, endPoint x: 802, endPoint y: 313, distance: 80.0
click at [730, 278] on button "chat Chat privado" at bounding box center [748, 288] width 189 height 44
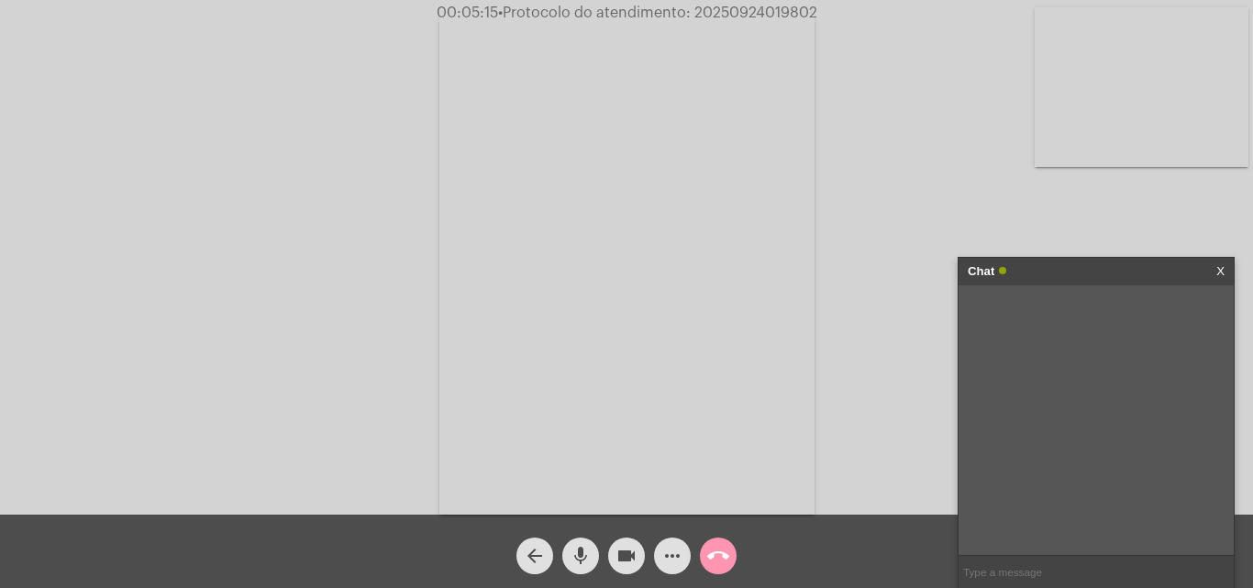
click at [1000, 572] on input "text" at bounding box center [1096, 572] width 275 height 32
paste input "20250924019802"
type input "20250924019802"
click at [708, 556] on mat-icon "call_end" at bounding box center [718, 556] width 22 height 22
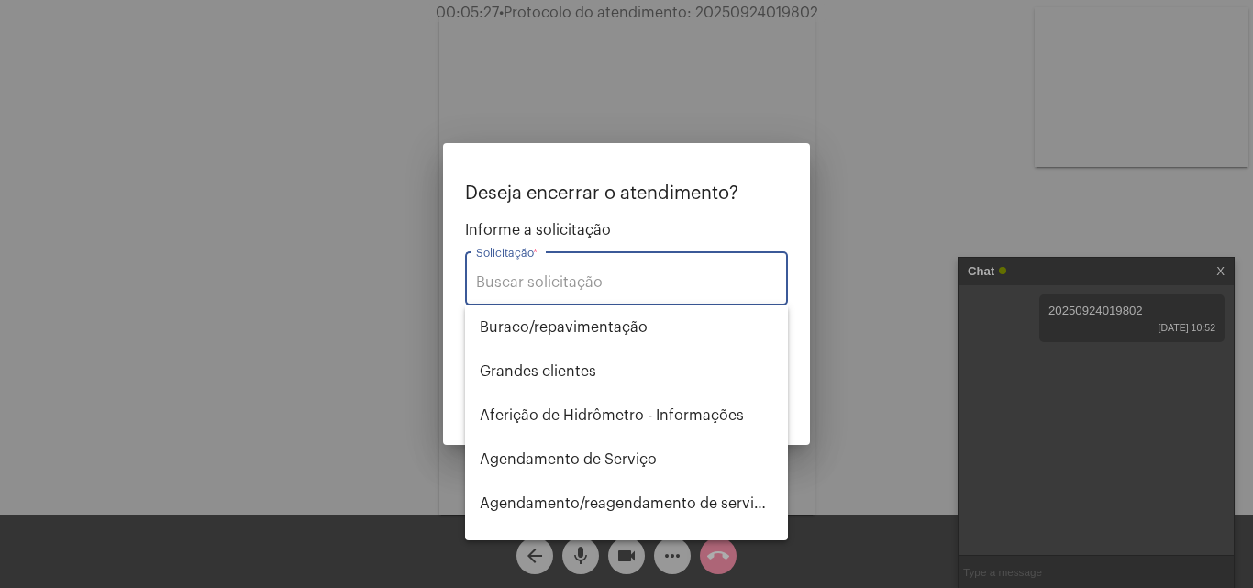
click at [532, 283] on input "Solicitação *" at bounding box center [626, 282] width 301 height 17
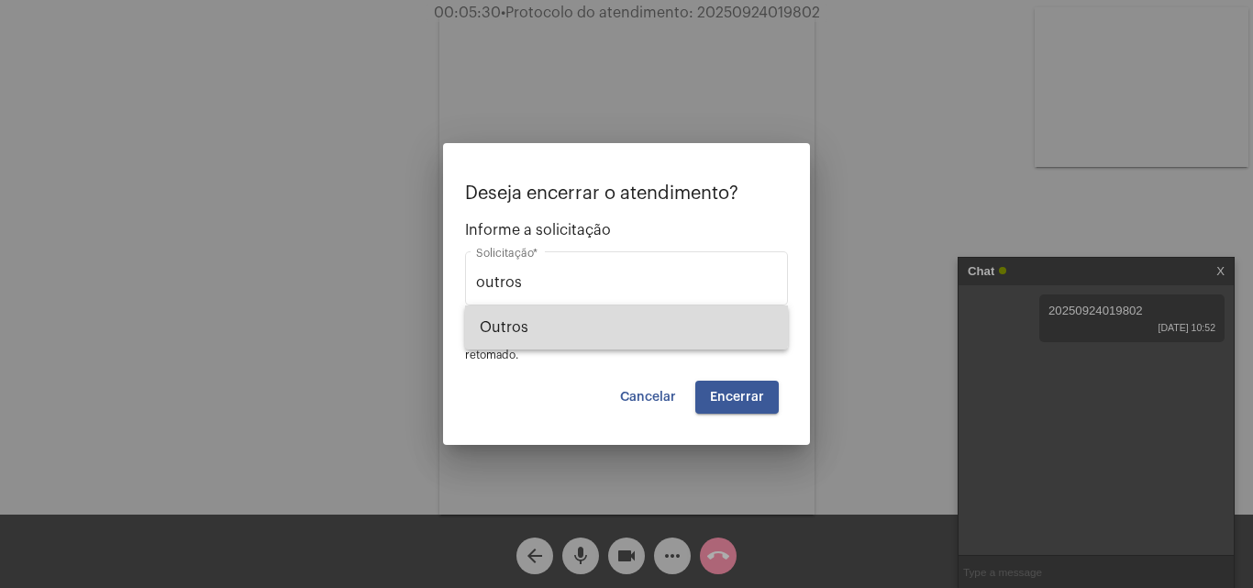
click at [543, 316] on span "Outros" at bounding box center [627, 327] width 294 height 44
type input "Outros"
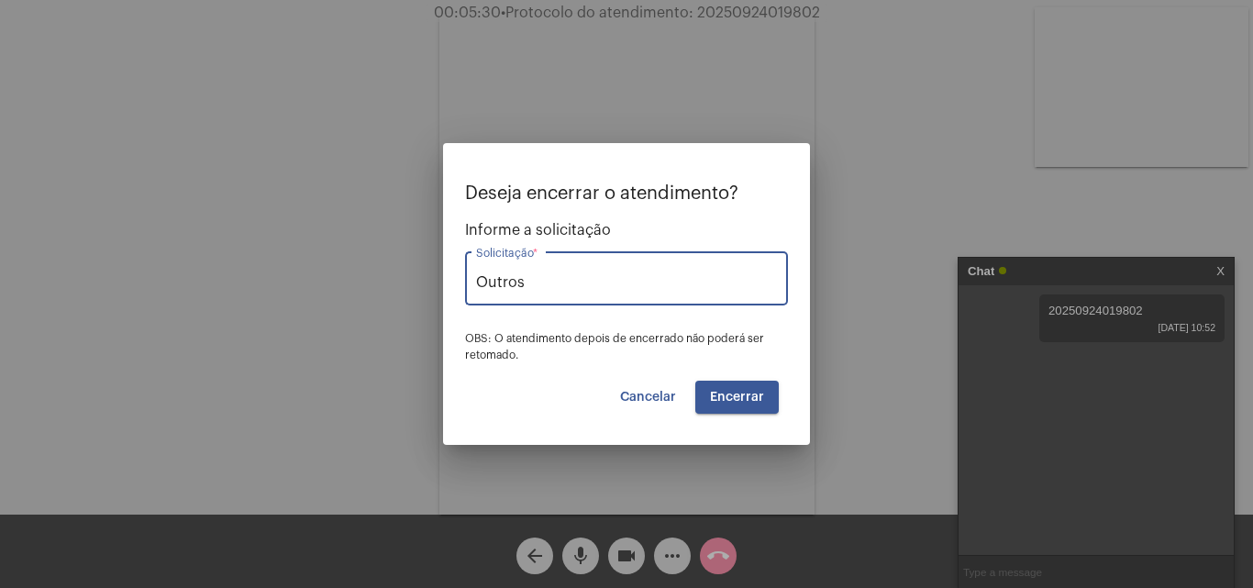
click at [755, 398] on span "Encerrar" at bounding box center [737, 397] width 54 height 13
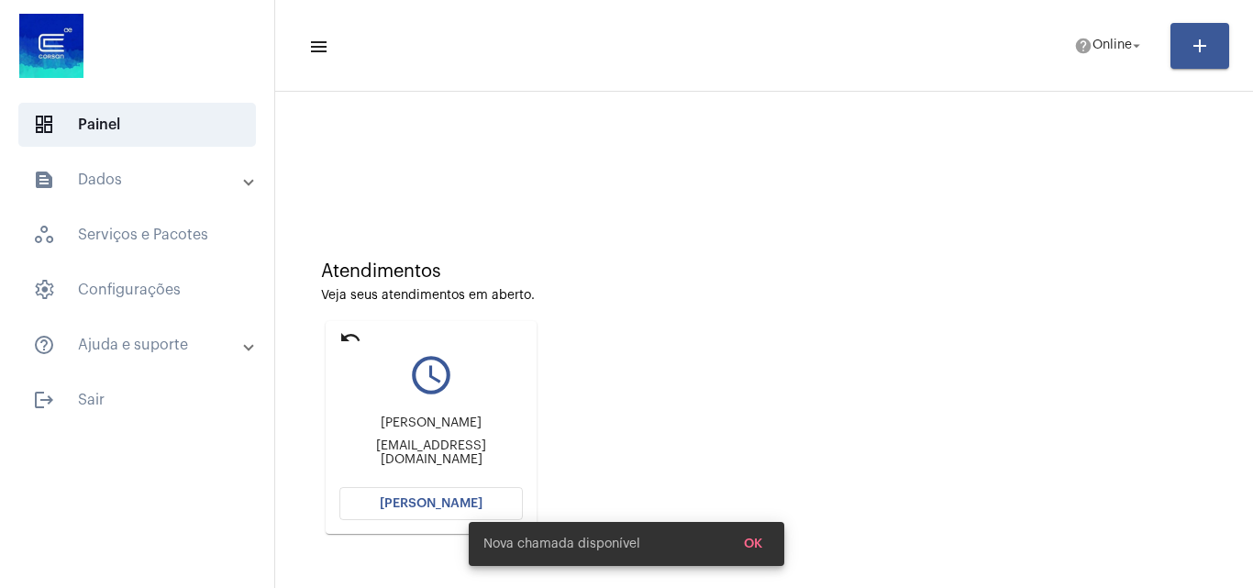
click at [412, 502] on span "[PERSON_NAME]" at bounding box center [431, 503] width 103 height 13
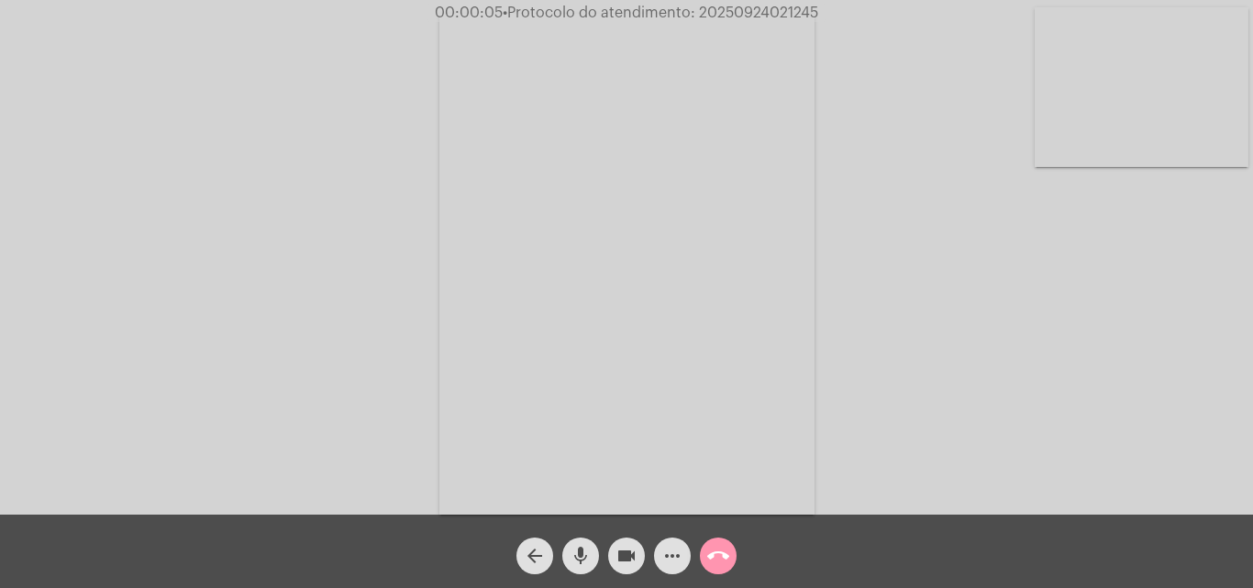
click at [936, 321] on div "Acessando Câmera e Microfone..." at bounding box center [626, 262] width 1249 height 515
drag, startPoint x: 829, startPoint y: 339, endPoint x: 649, endPoint y: 58, distance: 334.1
click at [829, 338] on div "Acessando Câmera e Microfone..." at bounding box center [626, 262] width 1249 height 515
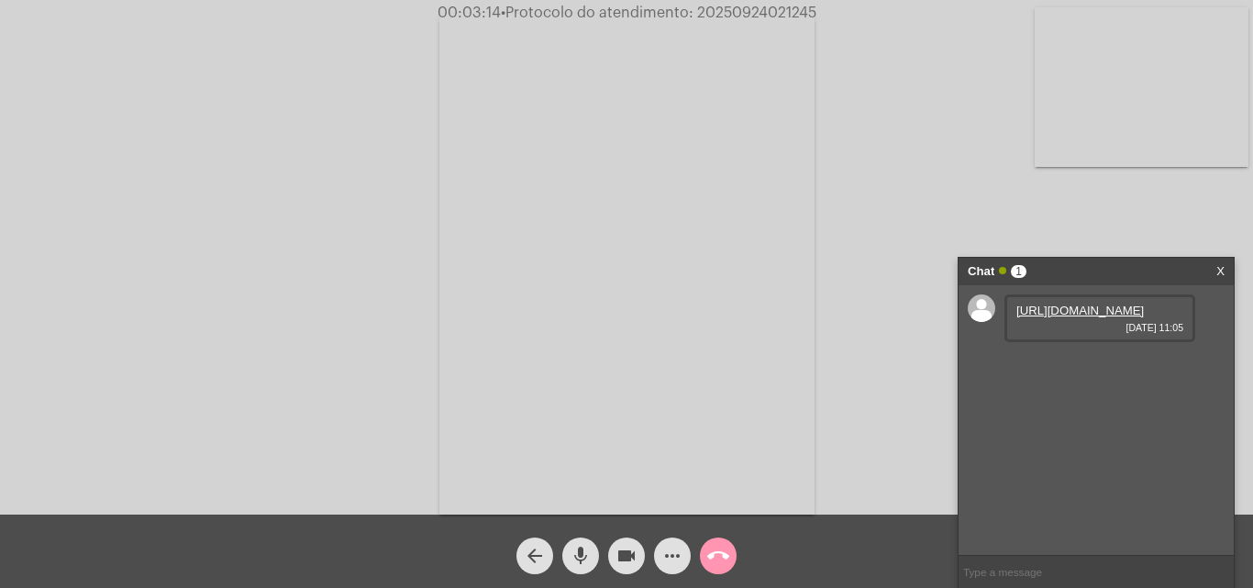
click at [1079, 317] on link "https://neft-transfer-bucket.s3.amazonaws.com/temp-7d16d289-08ed-0982-10db-d131…" at bounding box center [1080, 311] width 128 height 14
click at [667, 556] on mat-icon "more_horiz" at bounding box center [672, 556] width 22 height 22
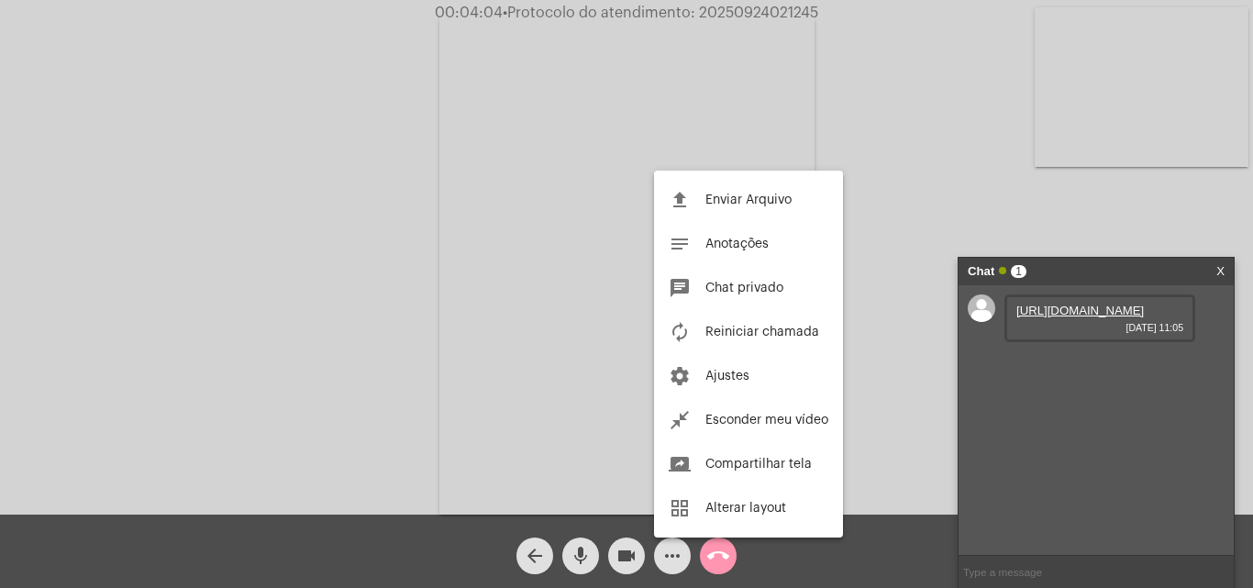
click at [920, 157] on div at bounding box center [626, 294] width 1253 height 588
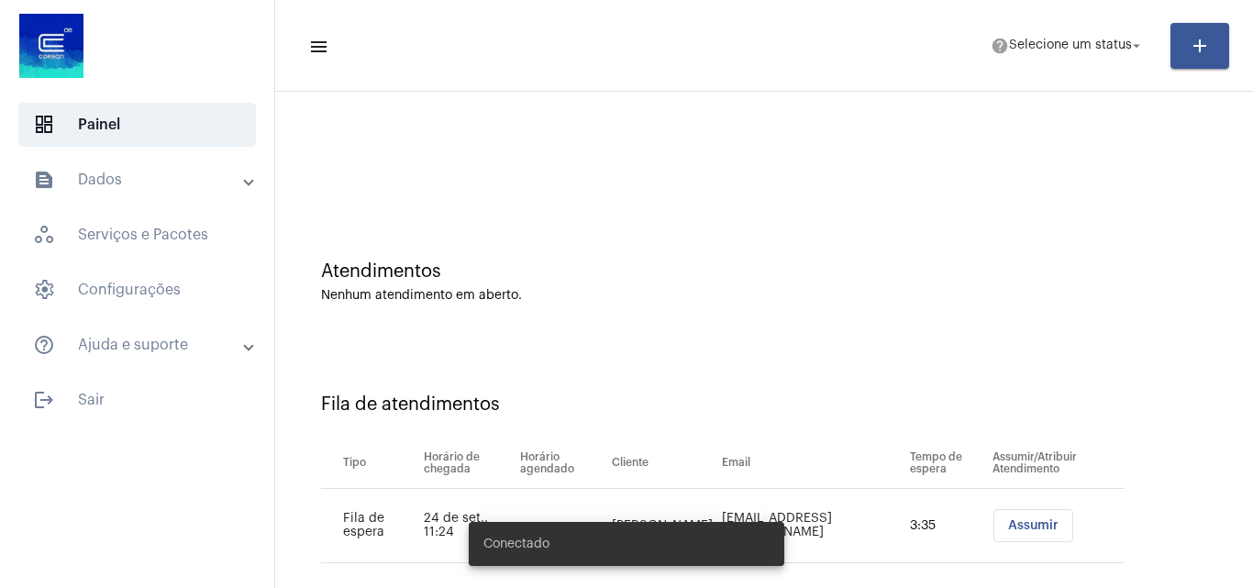
scroll to position [25, 0]
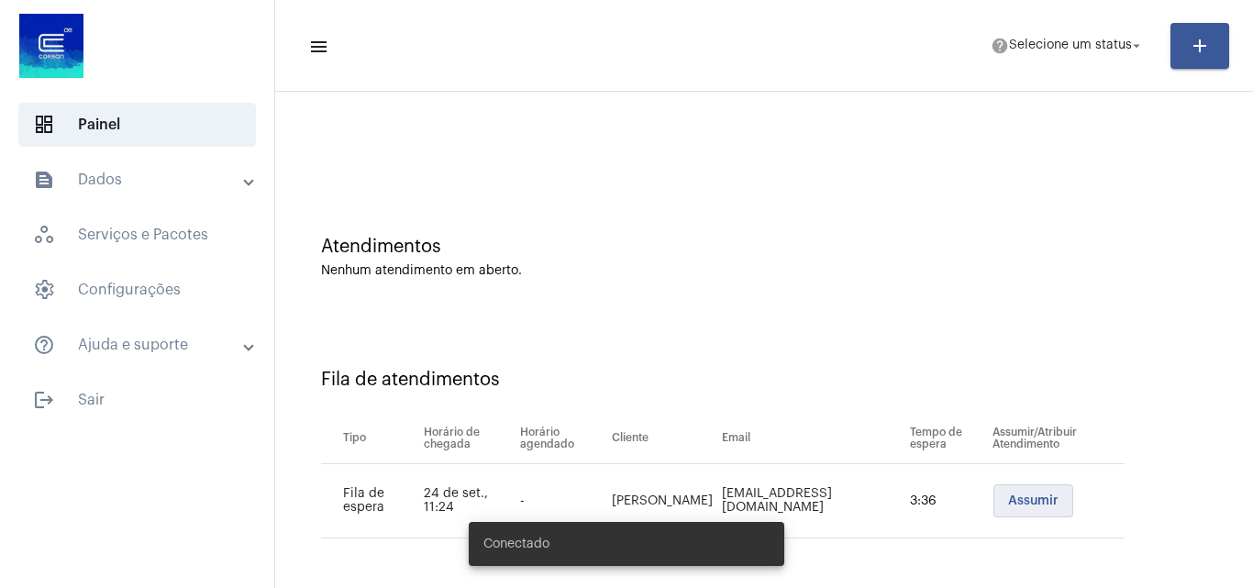
click at [1008, 494] on span "Assumir" at bounding box center [1033, 500] width 50 height 13
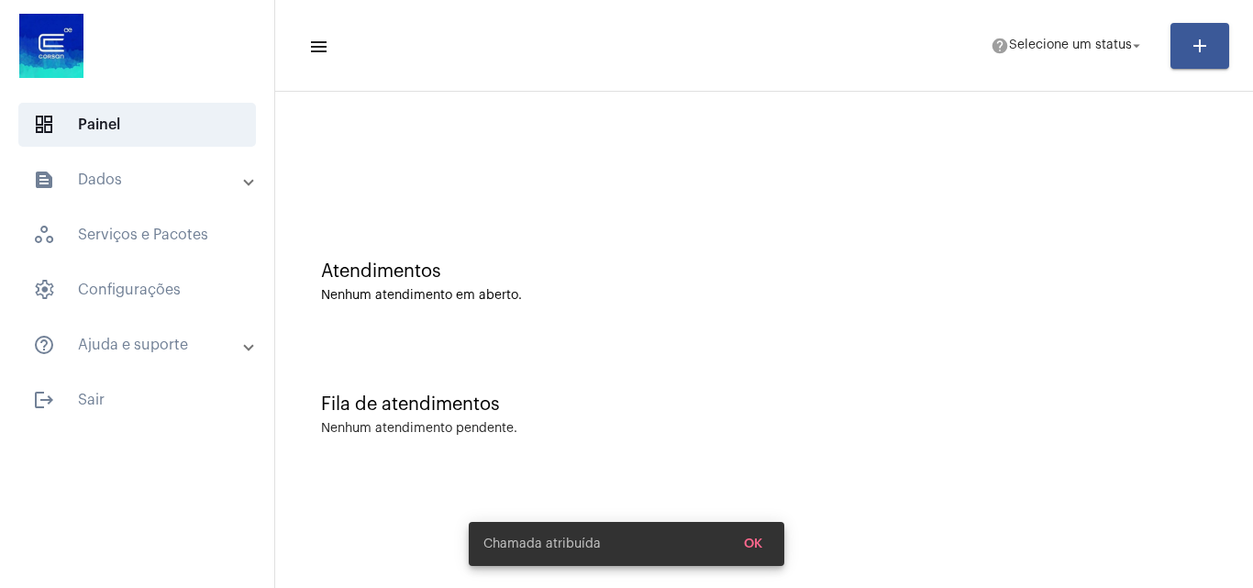
scroll to position [0, 0]
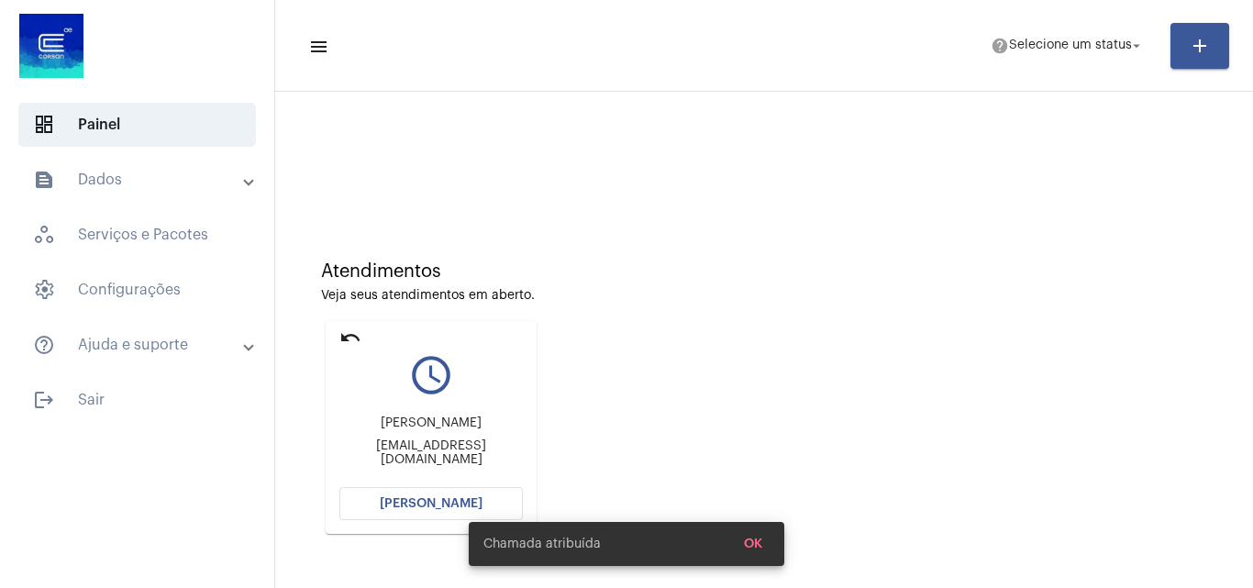
click at [450, 501] on div "Chamada atribuída OK" at bounding box center [627, 544] width 360 height 88
click at [427, 499] on span "[PERSON_NAME]" at bounding box center [431, 503] width 103 height 13
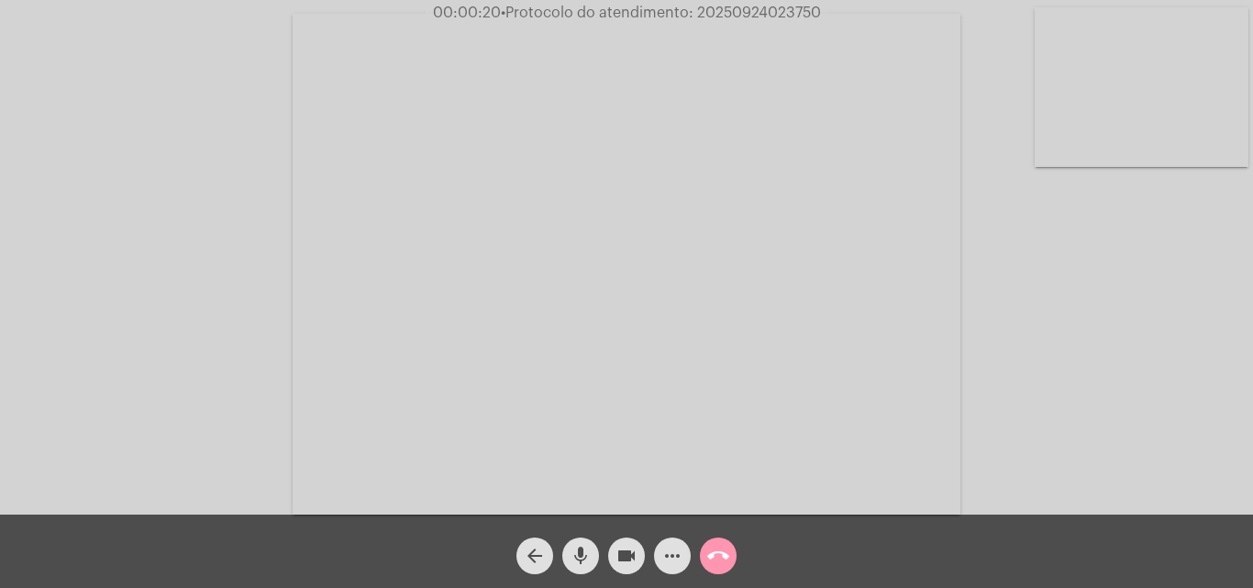
click at [680, 556] on mat-icon "more_horiz" at bounding box center [672, 556] width 22 height 22
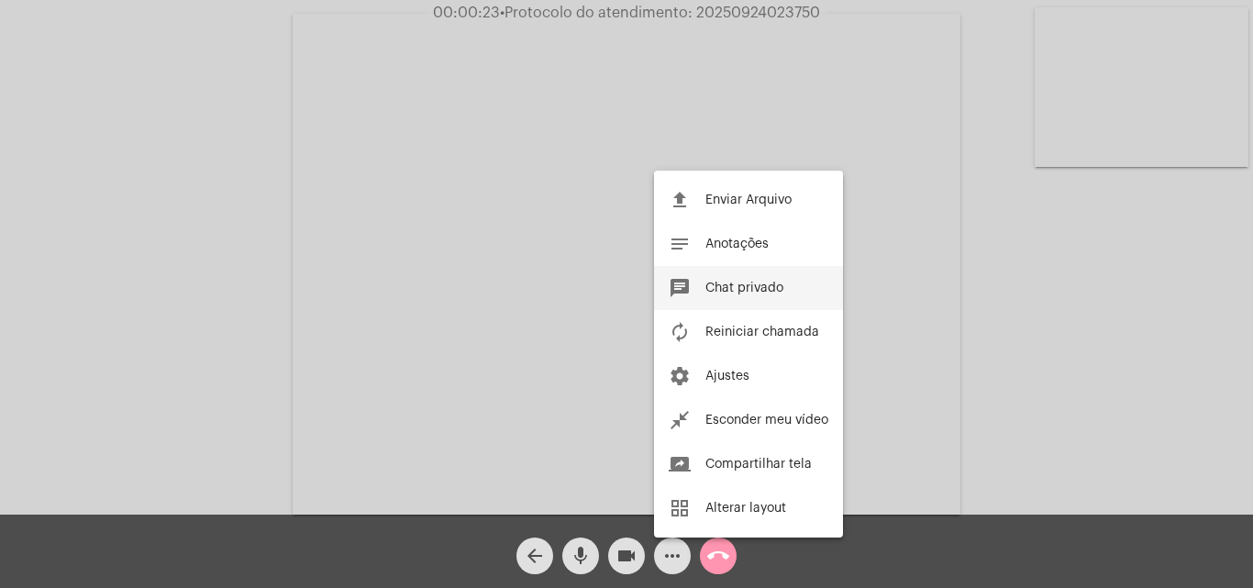
click at [746, 279] on button "chat Chat privado" at bounding box center [748, 288] width 189 height 44
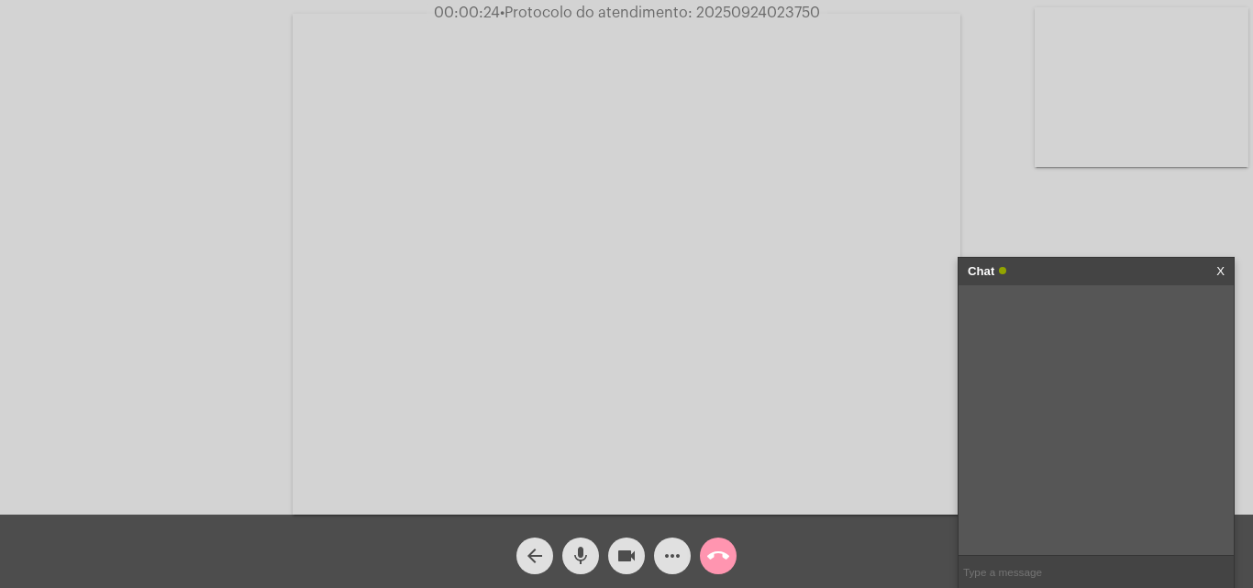
click at [654, 538] on button "more_horiz" at bounding box center [672, 556] width 37 height 37
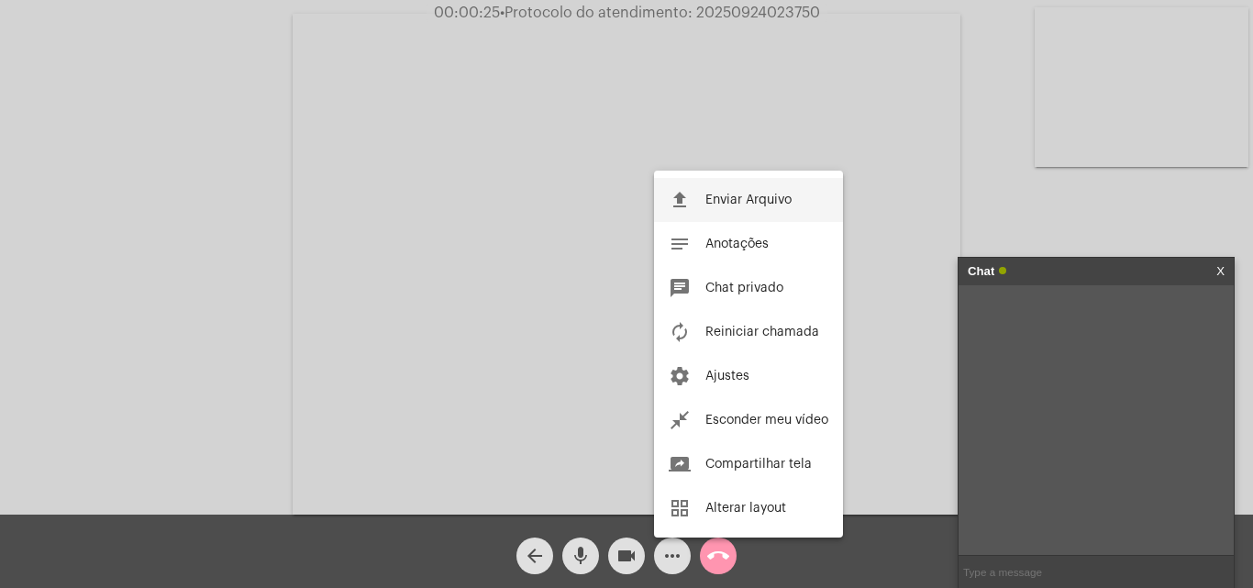
click at [654, 178] on button "file_upload Enviar Arquivo" at bounding box center [748, 200] width 189 height 44
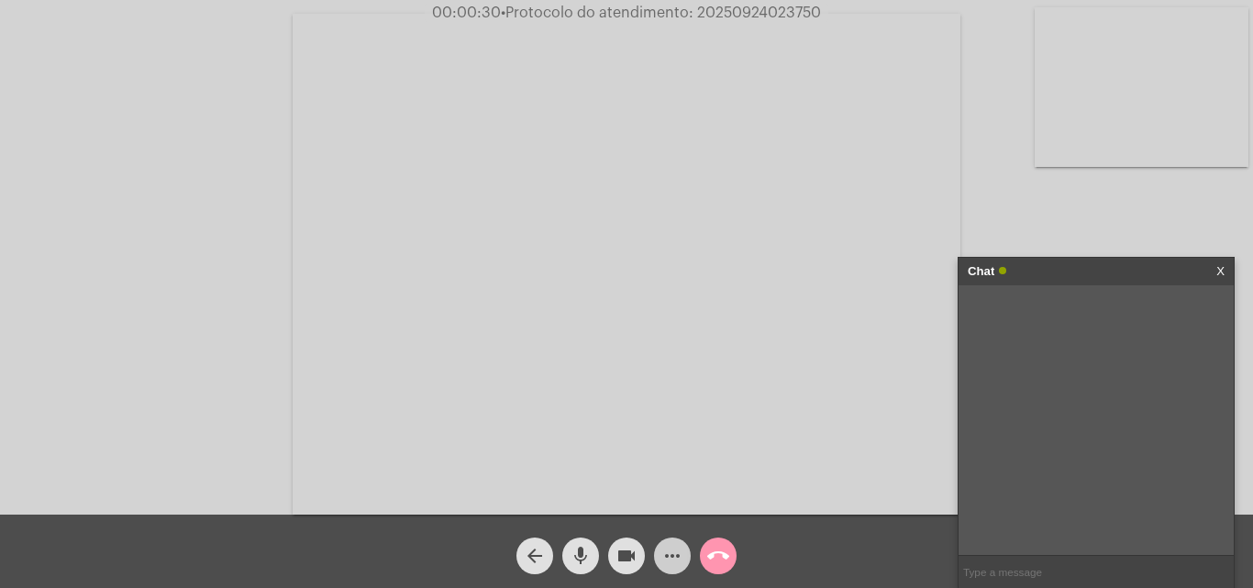
click at [994, 578] on input "text" at bounding box center [1096, 572] width 275 height 32
type input "D"
type input "dona silvia a senhora me escuta?"
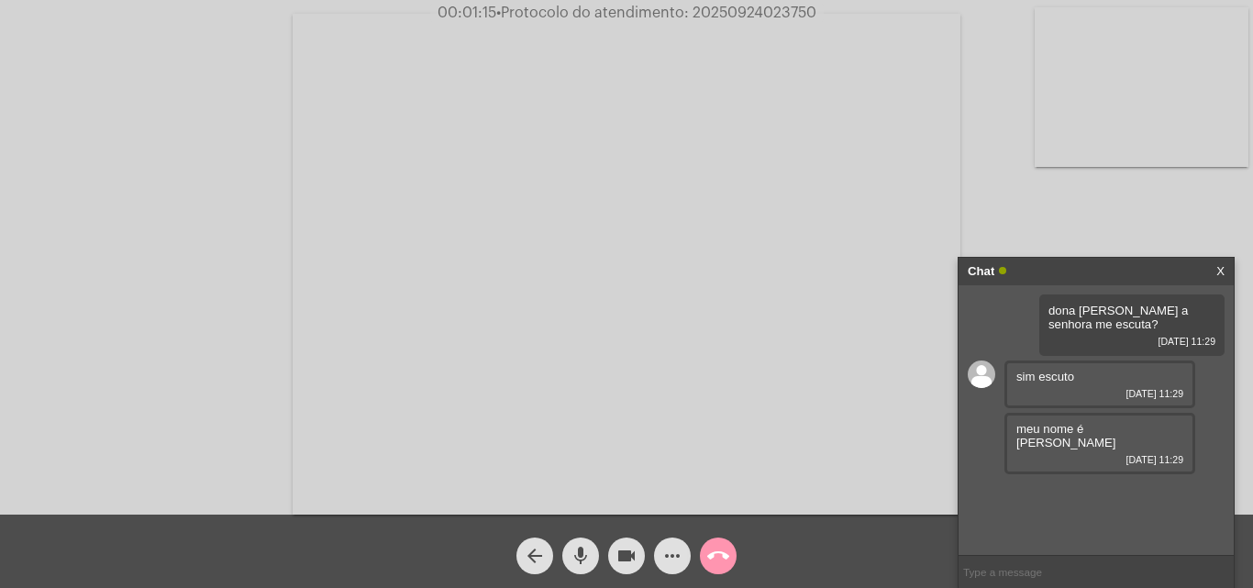
click at [534, 557] on mat-icon "arrow_back" at bounding box center [535, 556] width 22 height 22
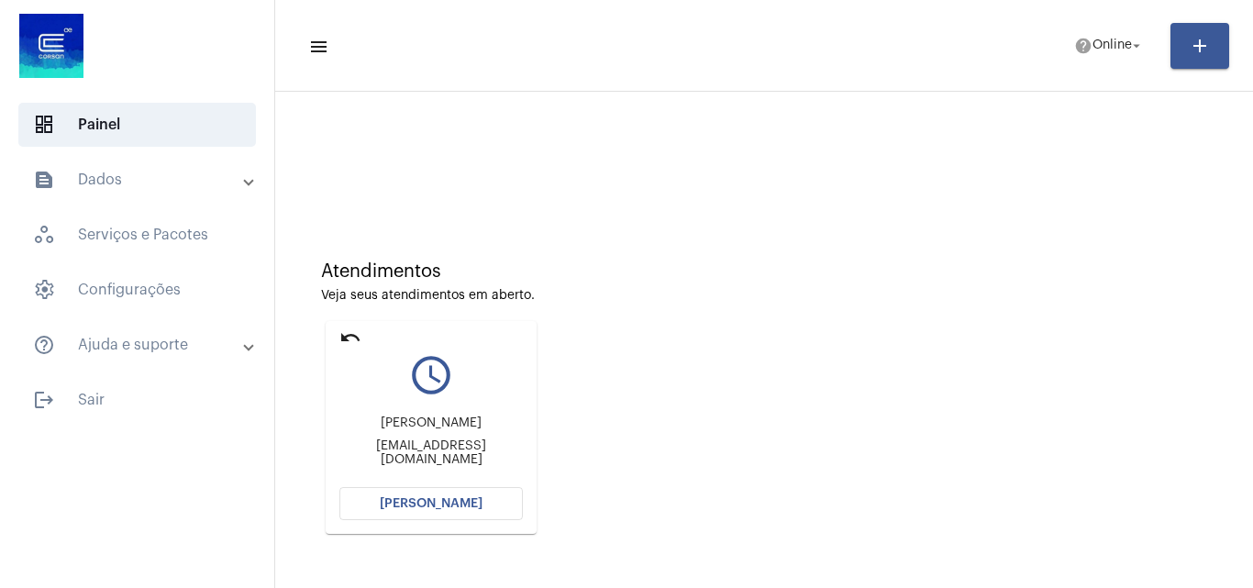
click at [437, 500] on span "[PERSON_NAME]" at bounding box center [431, 503] width 103 height 13
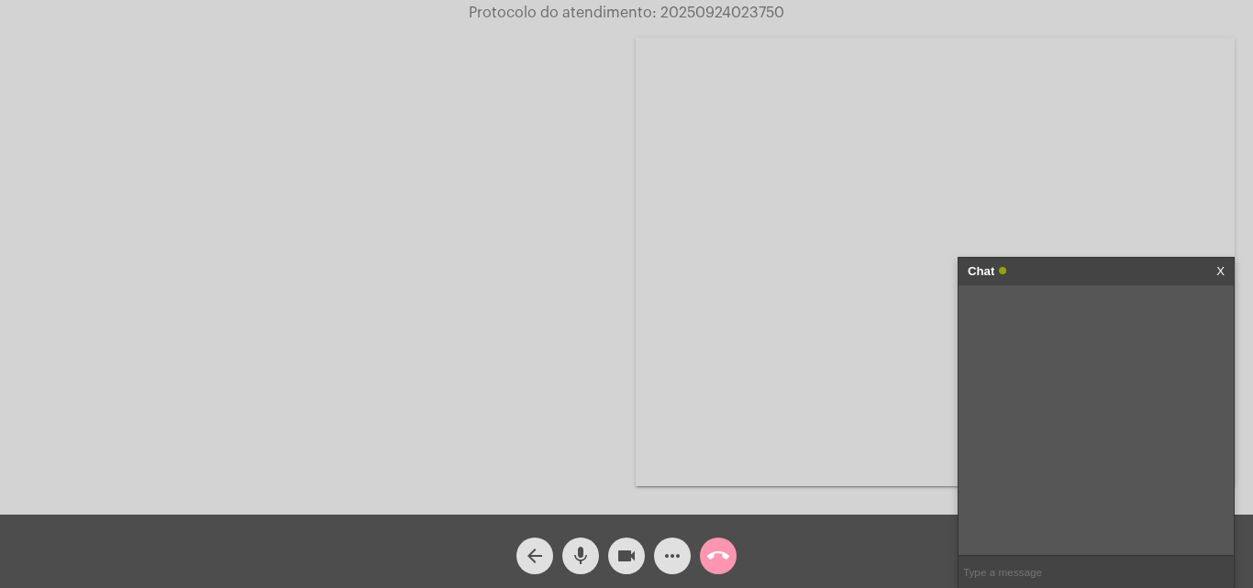
click at [1218, 269] on link "X" at bounding box center [1220, 272] width 8 height 28
click at [716, 555] on mat-icon "call_end" at bounding box center [718, 556] width 22 height 22
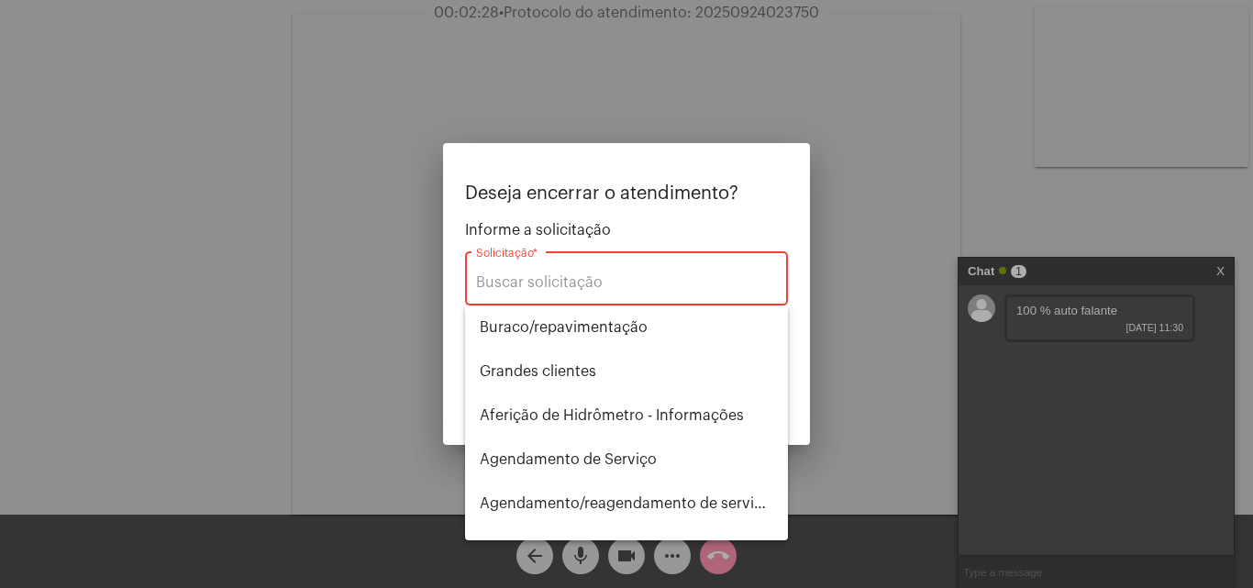
click at [839, 327] on div at bounding box center [626, 294] width 1253 height 588
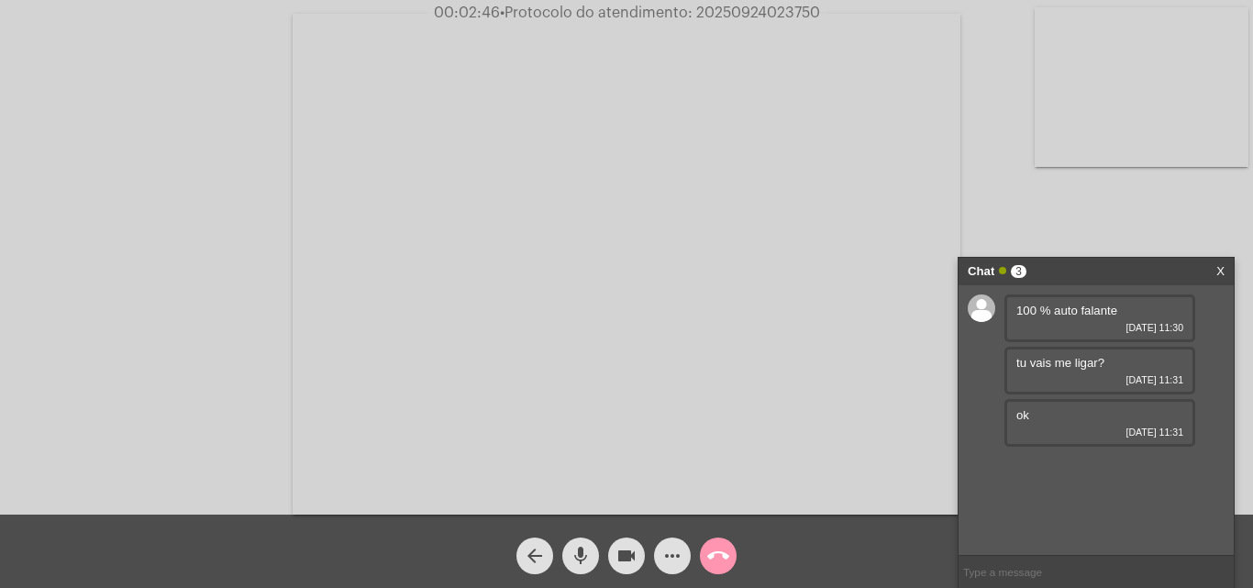
click at [722, 553] on mat-icon "call_end" at bounding box center [718, 556] width 22 height 22
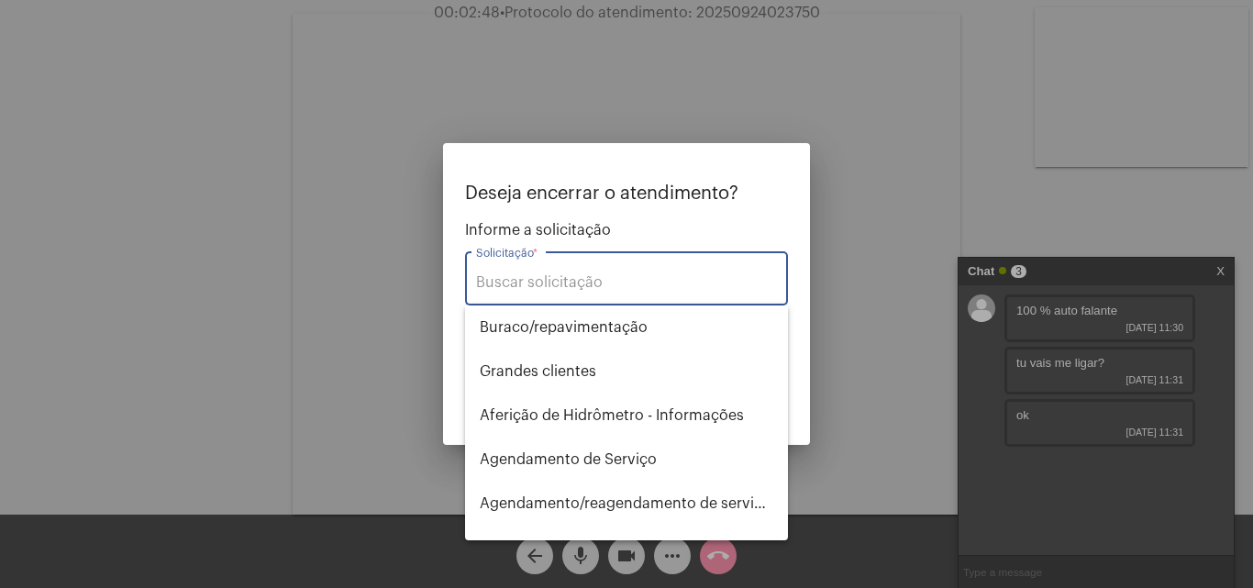
click at [529, 285] on input "Solicitação *" at bounding box center [626, 282] width 301 height 17
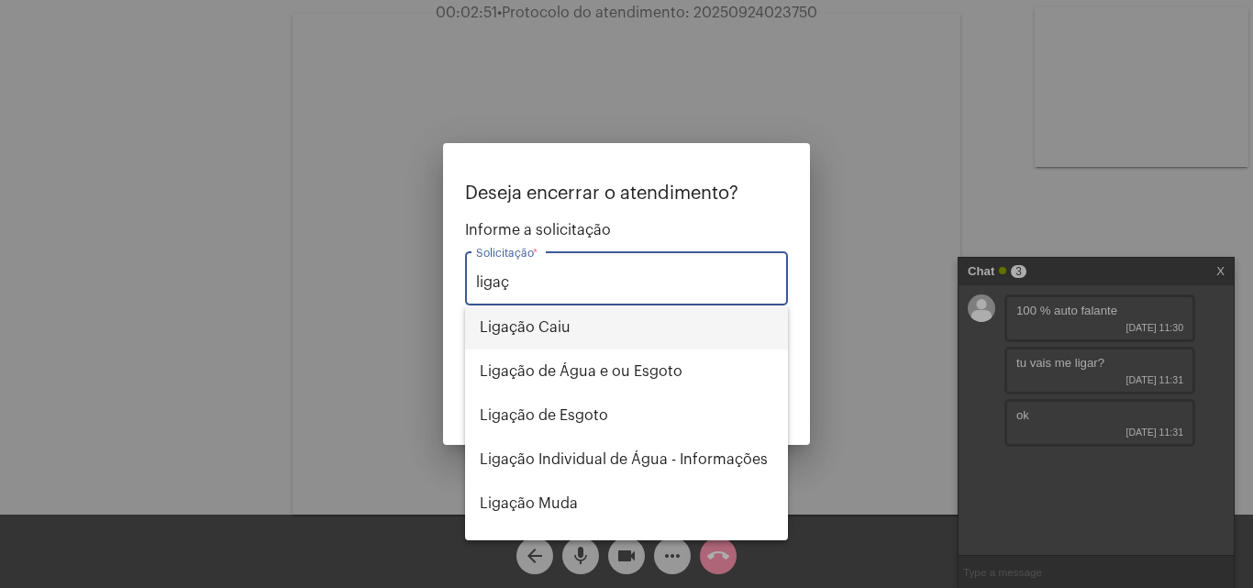
click at [579, 331] on span "Ligação Caiu" at bounding box center [627, 327] width 294 height 44
type input "Ligação Caiu"
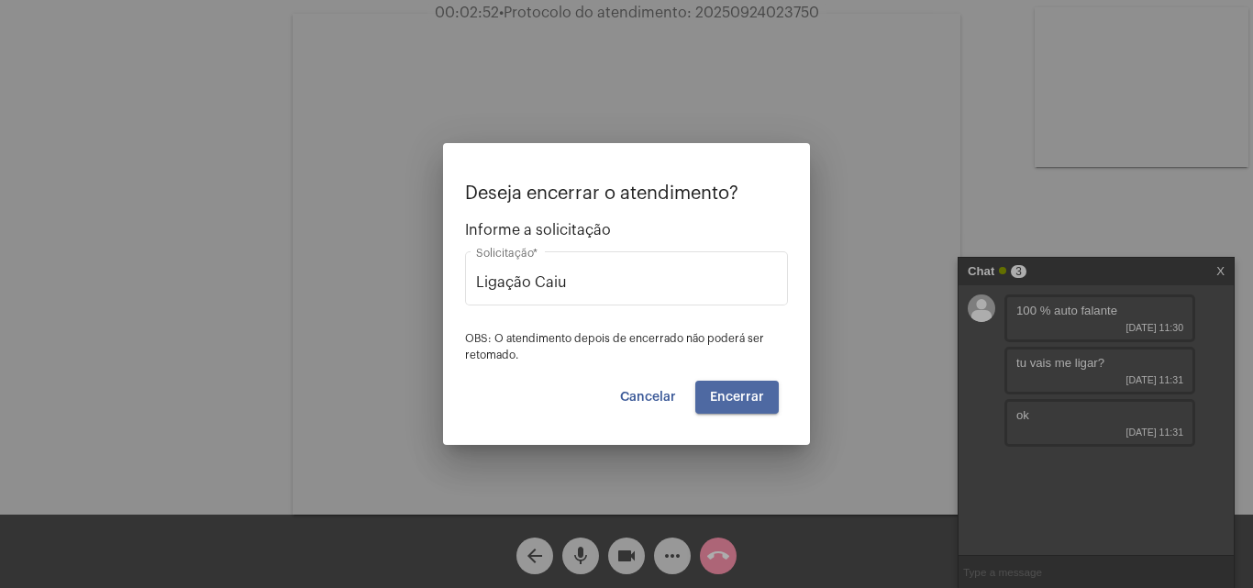
click at [731, 404] on button "Encerrar" at bounding box center [736, 397] width 83 height 33
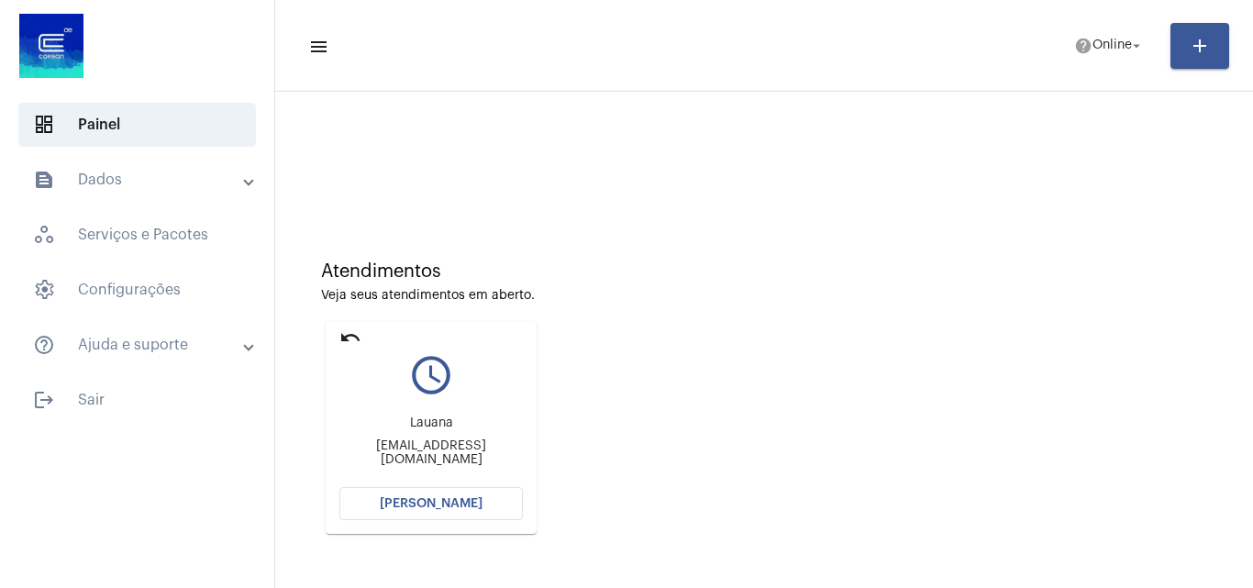
drag, startPoint x: 415, startPoint y: 520, endPoint x: 415, endPoint y: 506, distance: 13.8
click at [415, 517] on mat-card "undo query_builder Lauana lauanasthefany2901@gmail.com Abrir Chamada" at bounding box center [431, 427] width 211 height 213
click at [413, 505] on span "[PERSON_NAME]" at bounding box center [431, 503] width 103 height 13
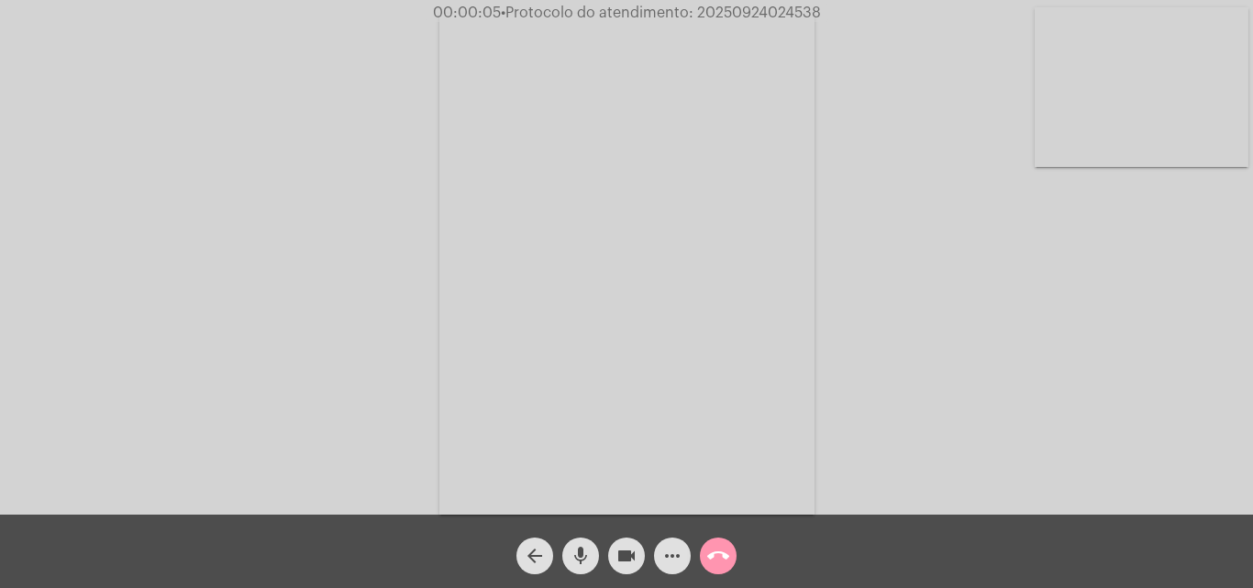
click at [1187, 394] on div "Acessando Câmera e Microfone..." at bounding box center [626, 262] width 1249 height 515
click at [717, 552] on mat-icon "call_end" at bounding box center [718, 556] width 22 height 22
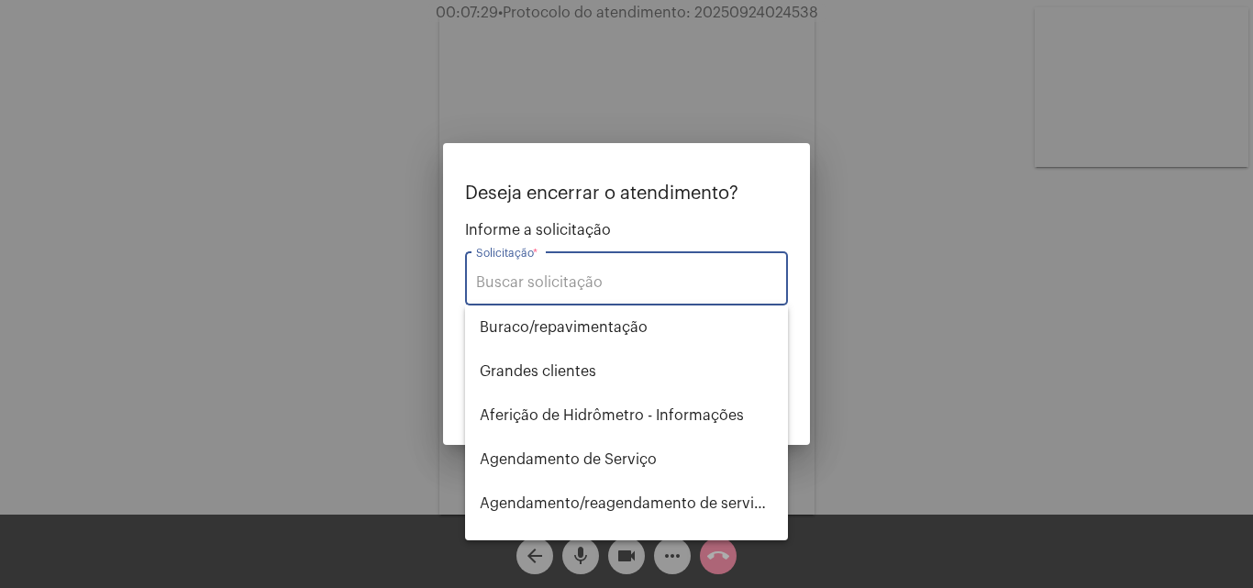
click at [556, 283] on input "Solicitação *" at bounding box center [626, 282] width 301 height 17
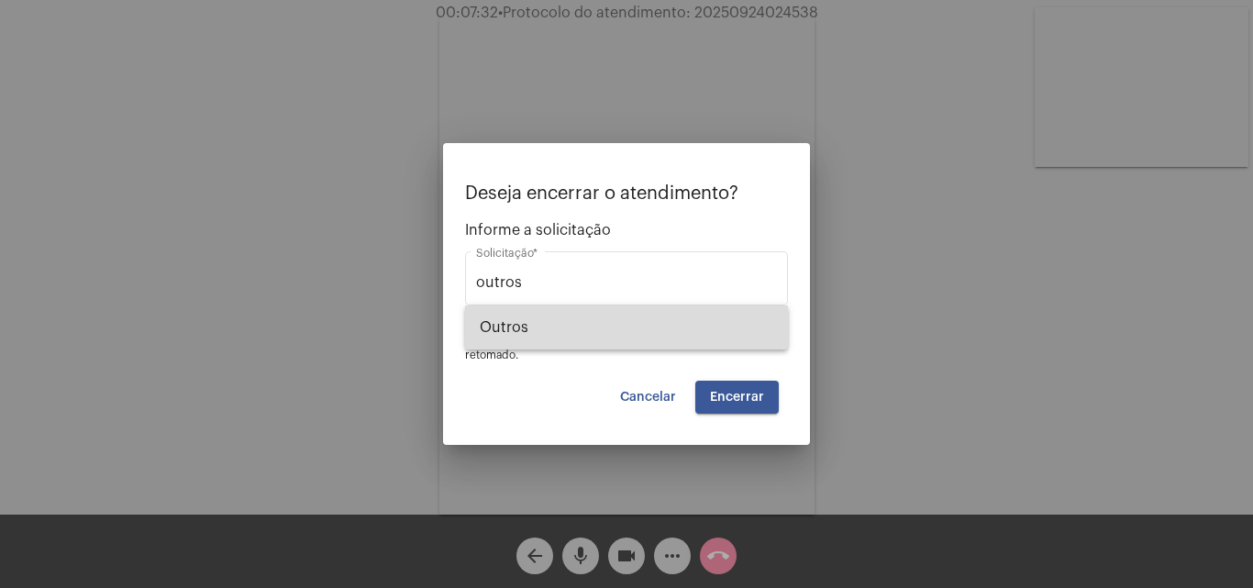
click at [570, 319] on span "Outros" at bounding box center [627, 327] width 294 height 44
type input "Outros"
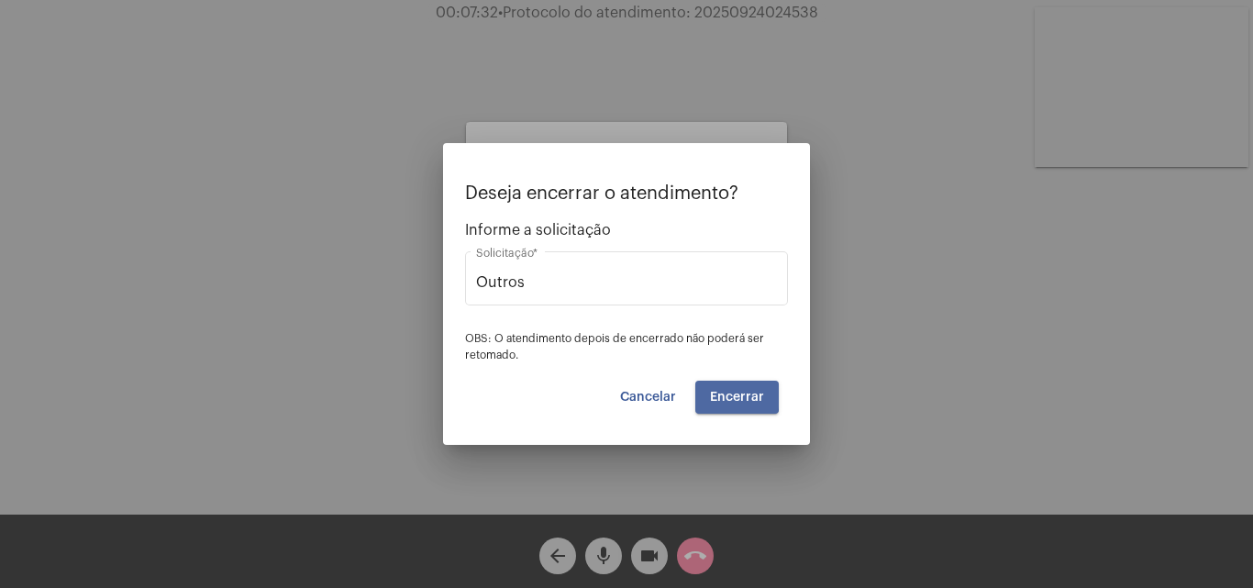
click at [713, 395] on span "Encerrar" at bounding box center [737, 397] width 54 height 13
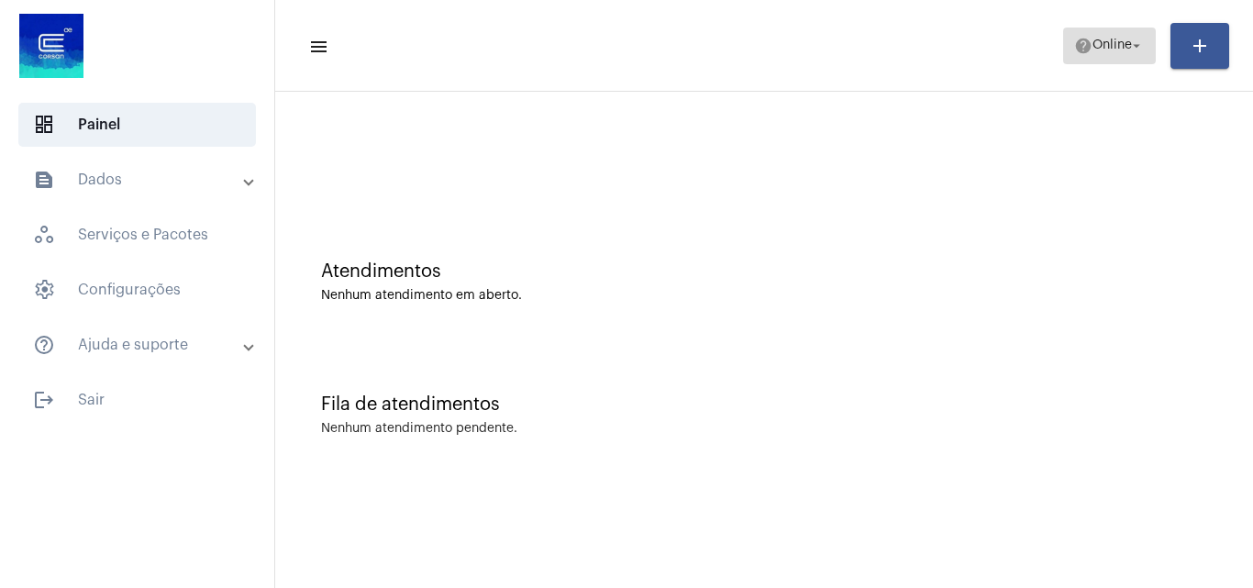
click at [1076, 43] on mat-icon "help" at bounding box center [1083, 46] width 18 height 18
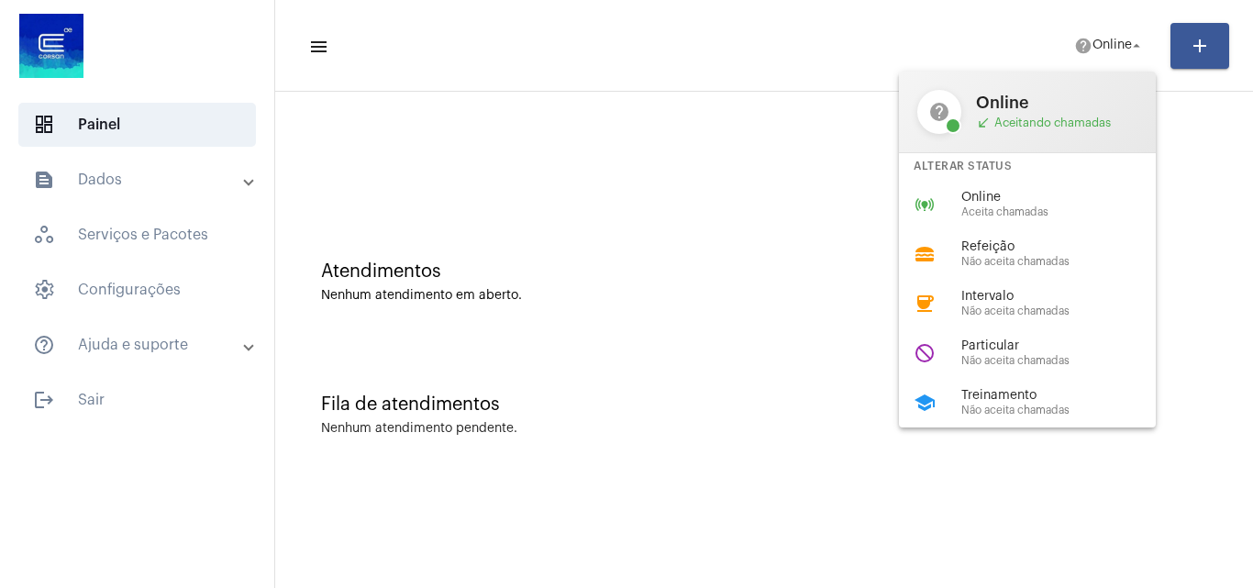
click at [1003, 202] on span "Online" at bounding box center [1065, 198] width 209 height 14
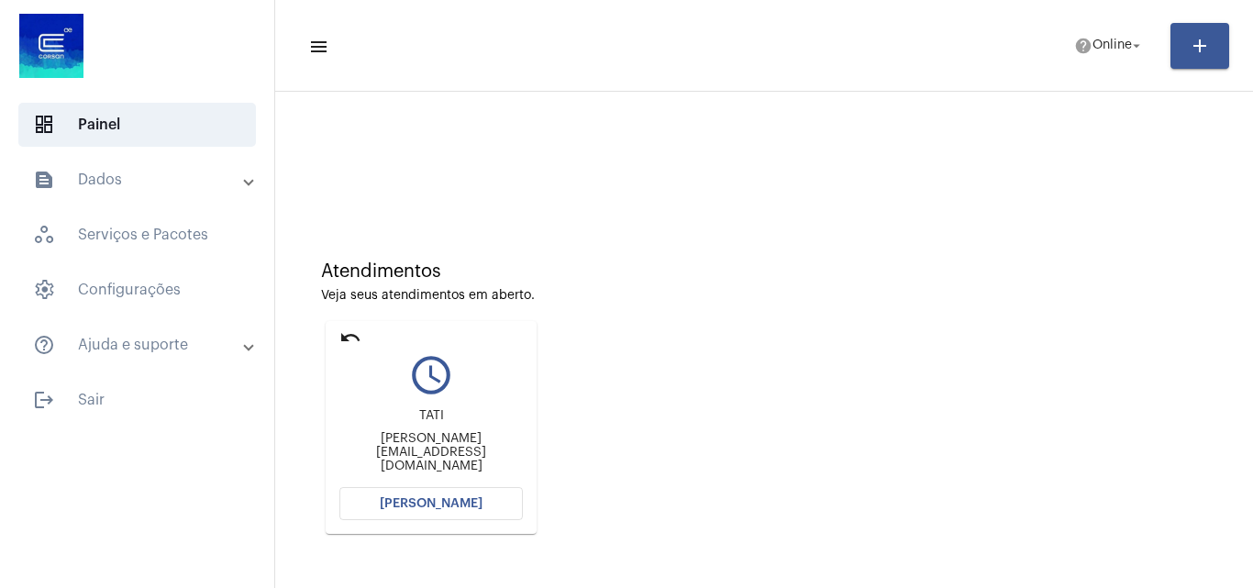
click at [407, 505] on span "[PERSON_NAME]" at bounding box center [431, 503] width 103 height 13
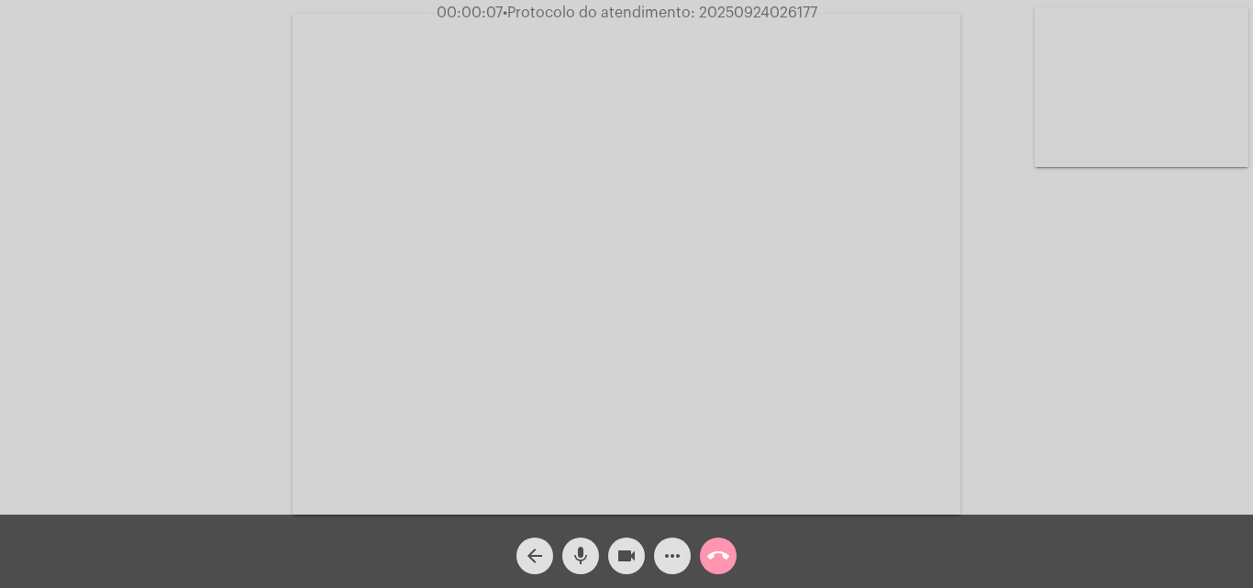
click at [1190, 406] on div "Acessando Câmera e Microfone..." at bounding box center [626, 262] width 1249 height 515
click at [254, 412] on div "Acessando Câmera e Microfone..." at bounding box center [626, 262] width 1249 height 515
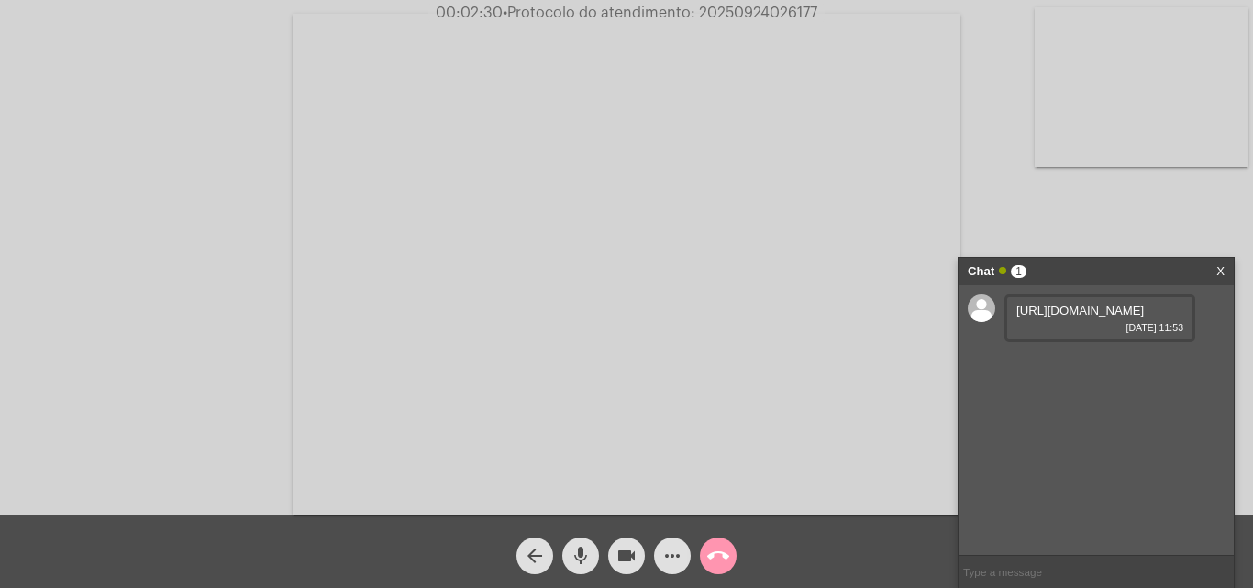
click at [1089, 317] on link "[URL][DOMAIN_NAME]" at bounding box center [1080, 311] width 128 height 14
click at [1038, 370] on span "7599706" at bounding box center [1039, 363] width 47 height 14
copy span "7599706"
click at [682, 555] on mat-icon "more_horiz" at bounding box center [672, 556] width 22 height 22
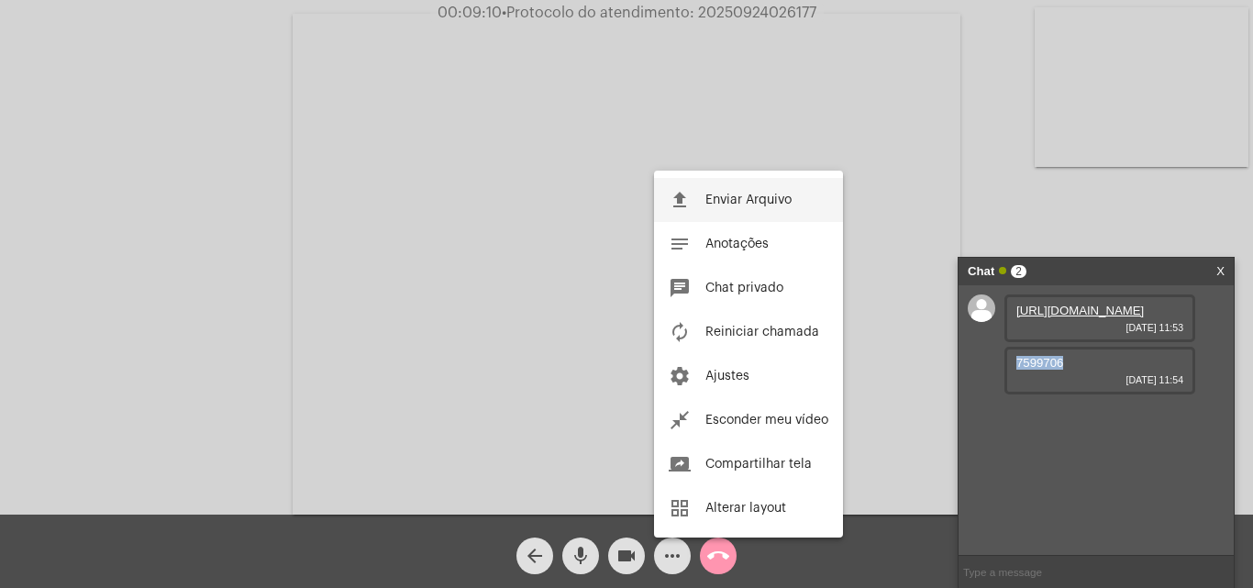
click at [747, 198] on span "Enviar Arquivo" at bounding box center [748, 200] width 86 height 13
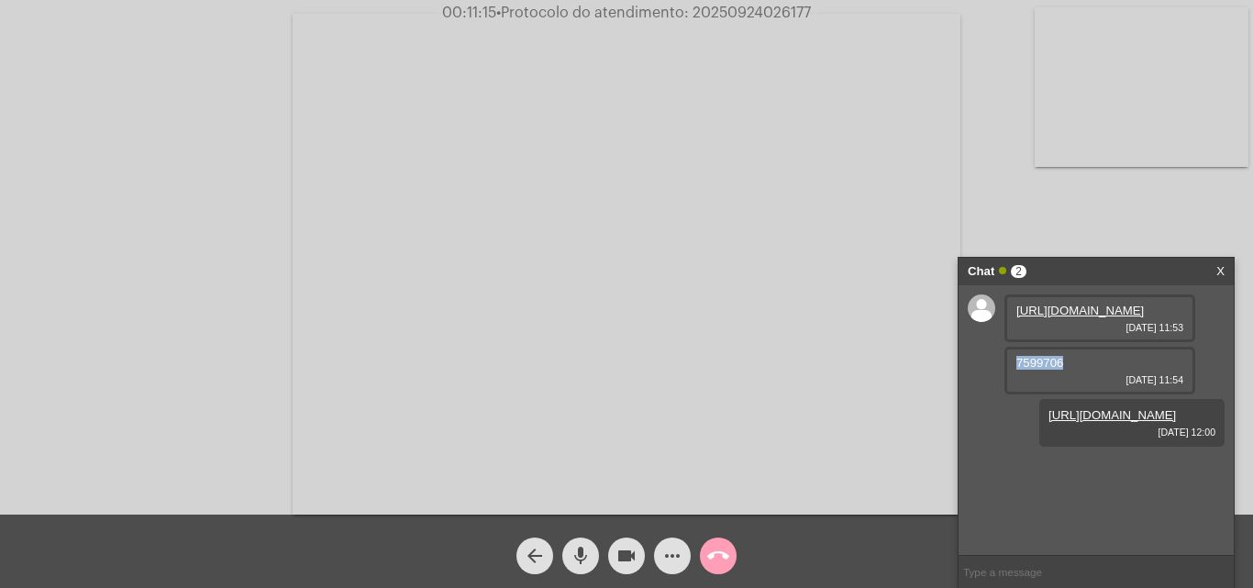
click at [717, 558] on mat-icon "call_end" at bounding box center [718, 556] width 22 height 22
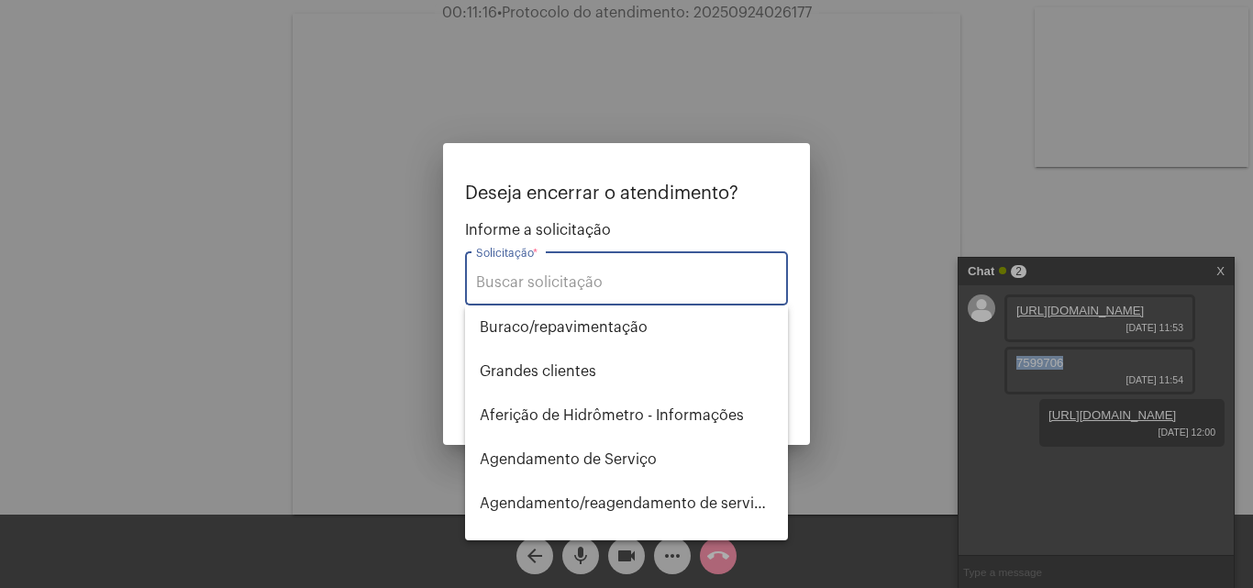
drag, startPoint x: 569, startPoint y: 276, endPoint x: 590, endPoint y: 266, distance: 23.4
click at [572, 275] on input "Solicitação *" at bounding box center [626, 282] width 301 height 17
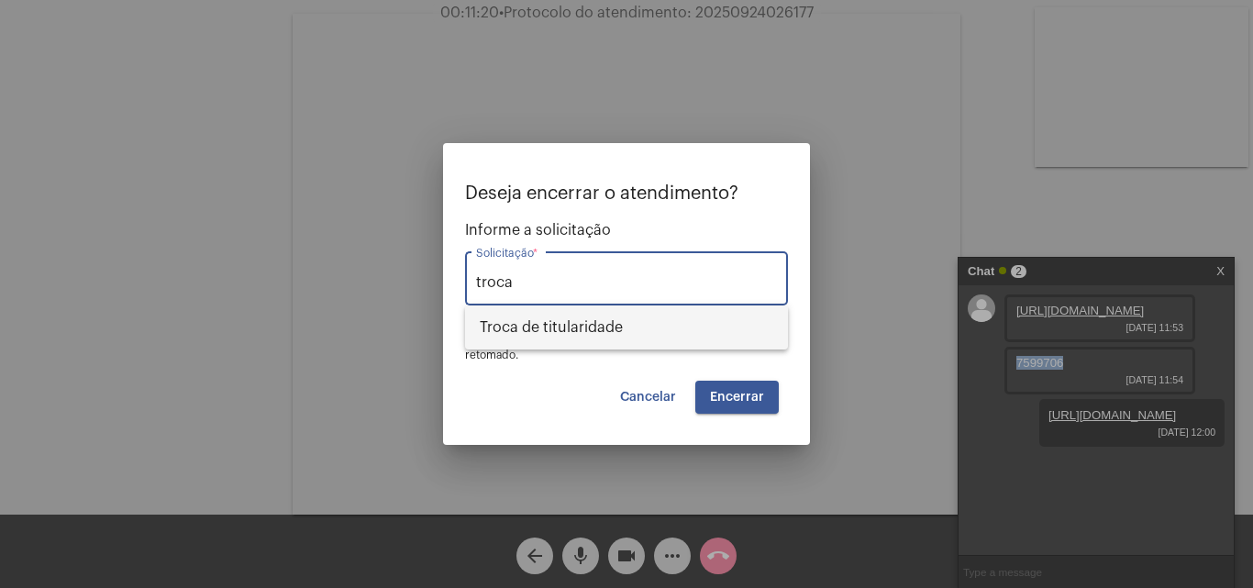
click at [662, 318] on span "Troca de titularidade" at bounding box center [627, 327] width 294 height 44
type input "Troca de titularidade"
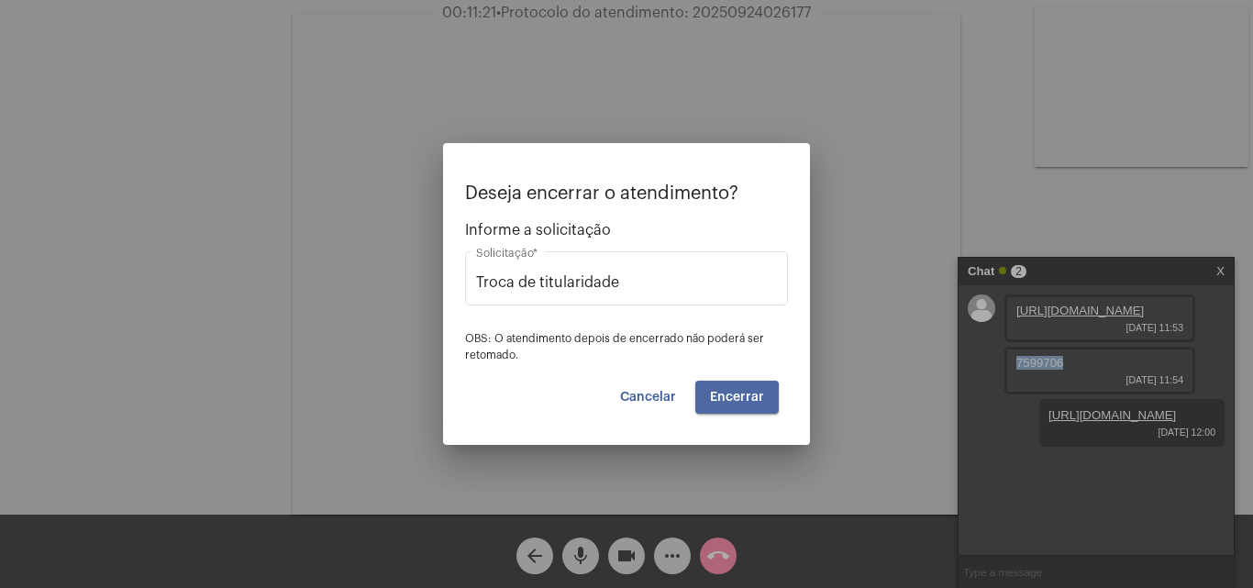
click at [709, 404] on button "Encerrar" at bounding box center [736, 397] width 83 height 33
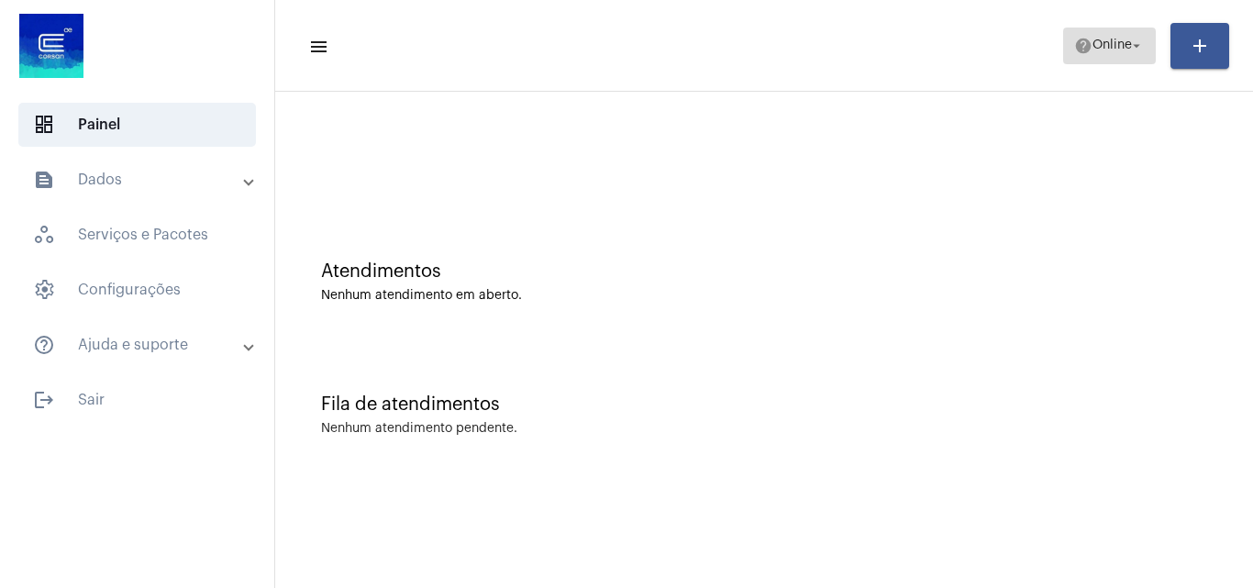
click at [1118, 41] on span "Online" at bounding box center [1111, 45] width 39 height 13
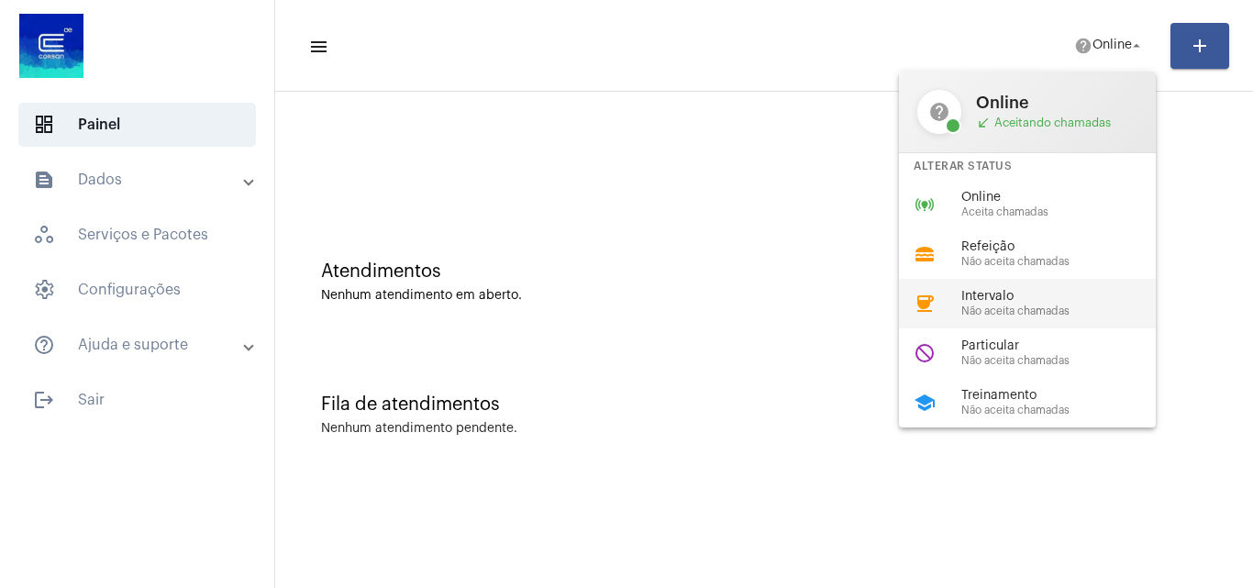
click at [977, 312] on span "Não aceita chamadas" at bounding box center [1065, 311] width 209 height 12
